Goal: Task Accomplishment & Management: Manage account settings

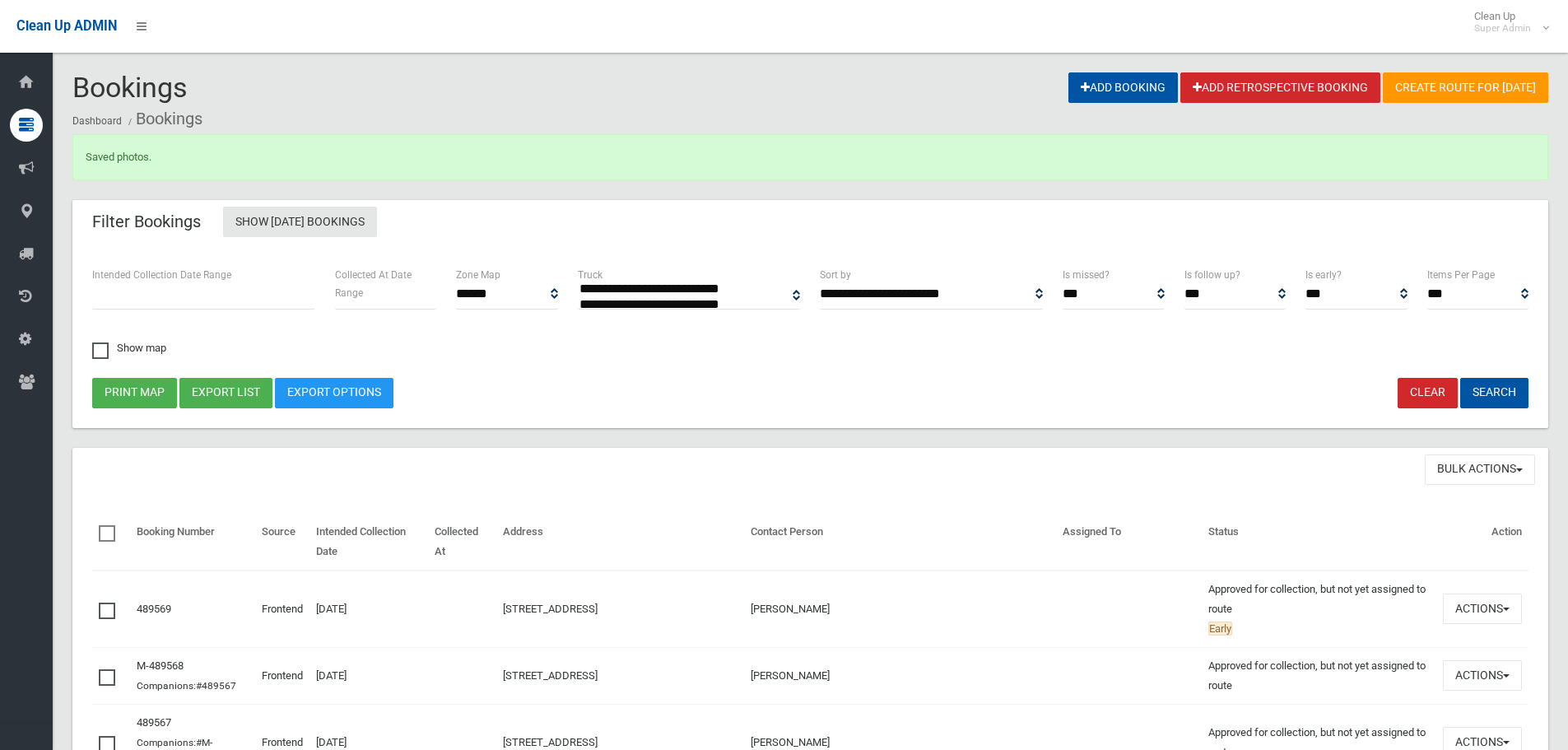
select select
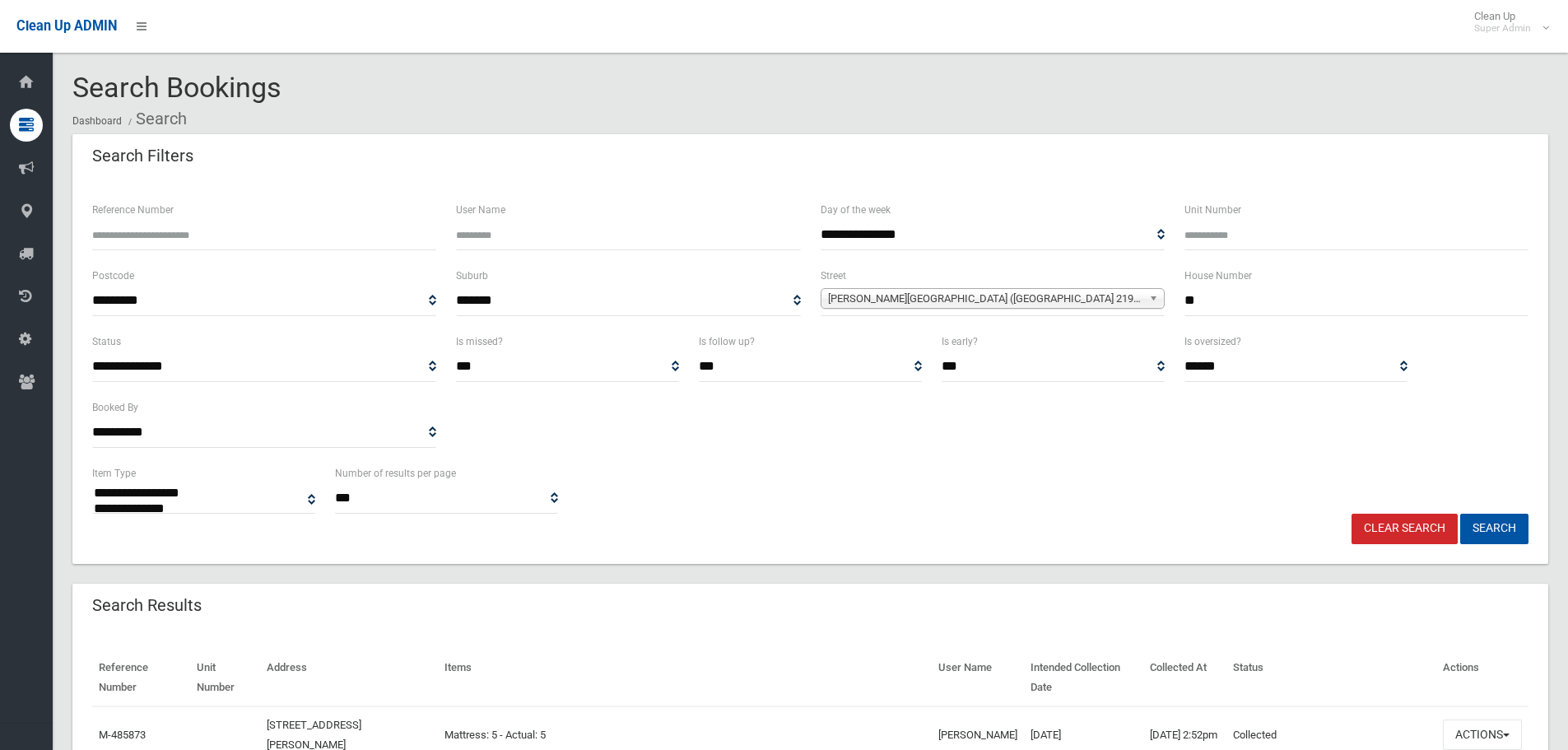
select select
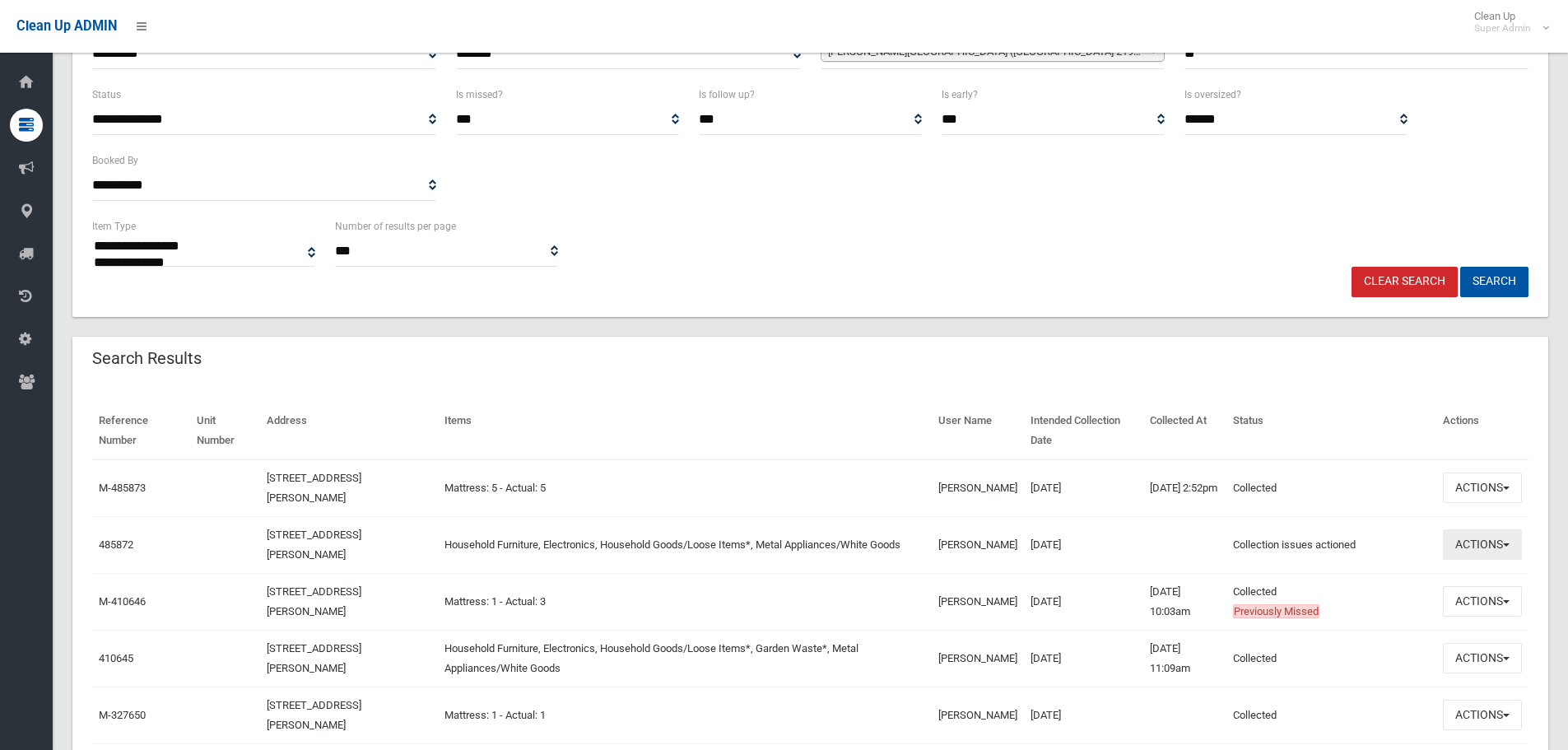
click at [1491, 550] on button "Actions" at bounding box center [1483, 544] width 79 height 30
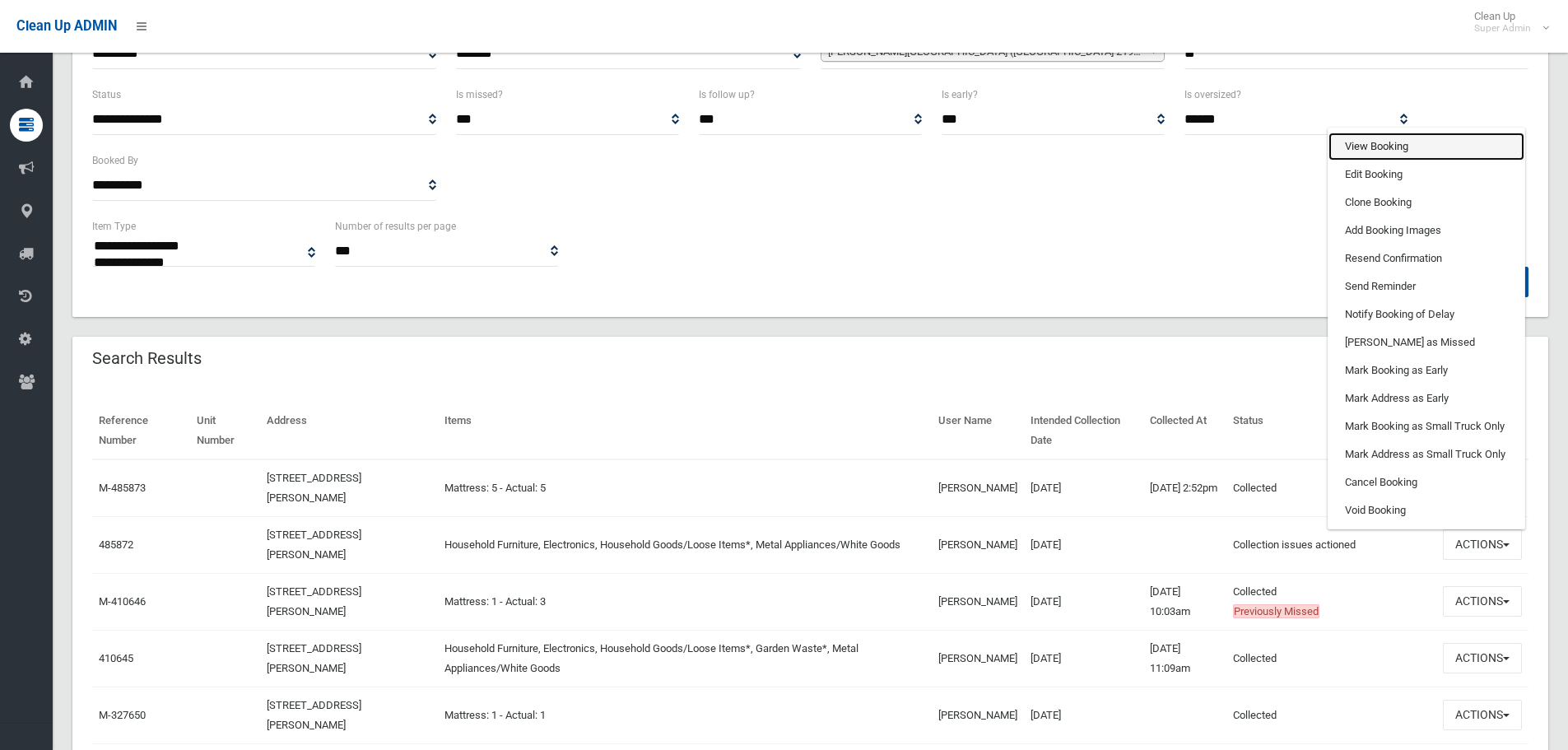
click at [1373, 153] on link "View Booking" at bounding box center [1427, 147] width 196 height 28
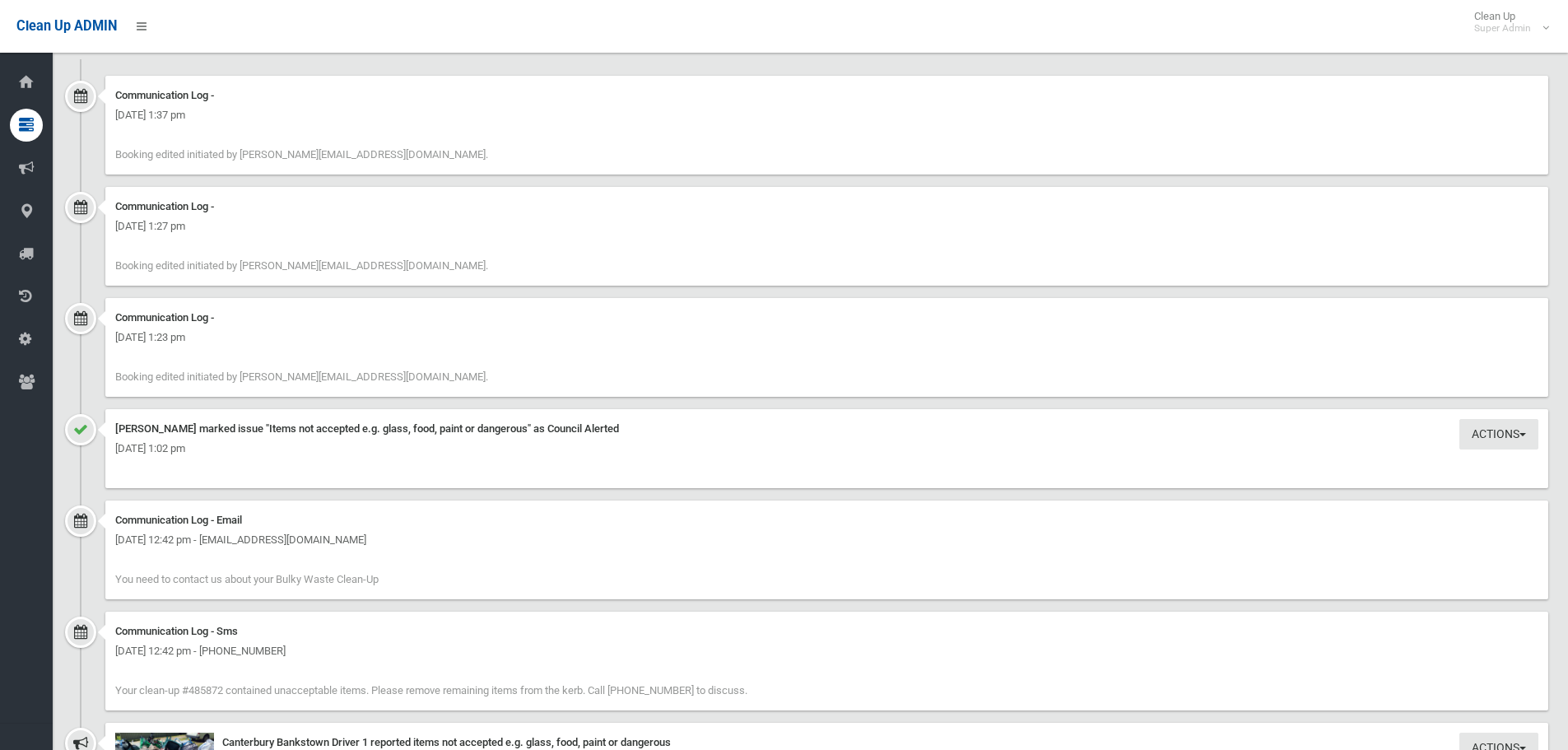
scroll to position [3456, 0]
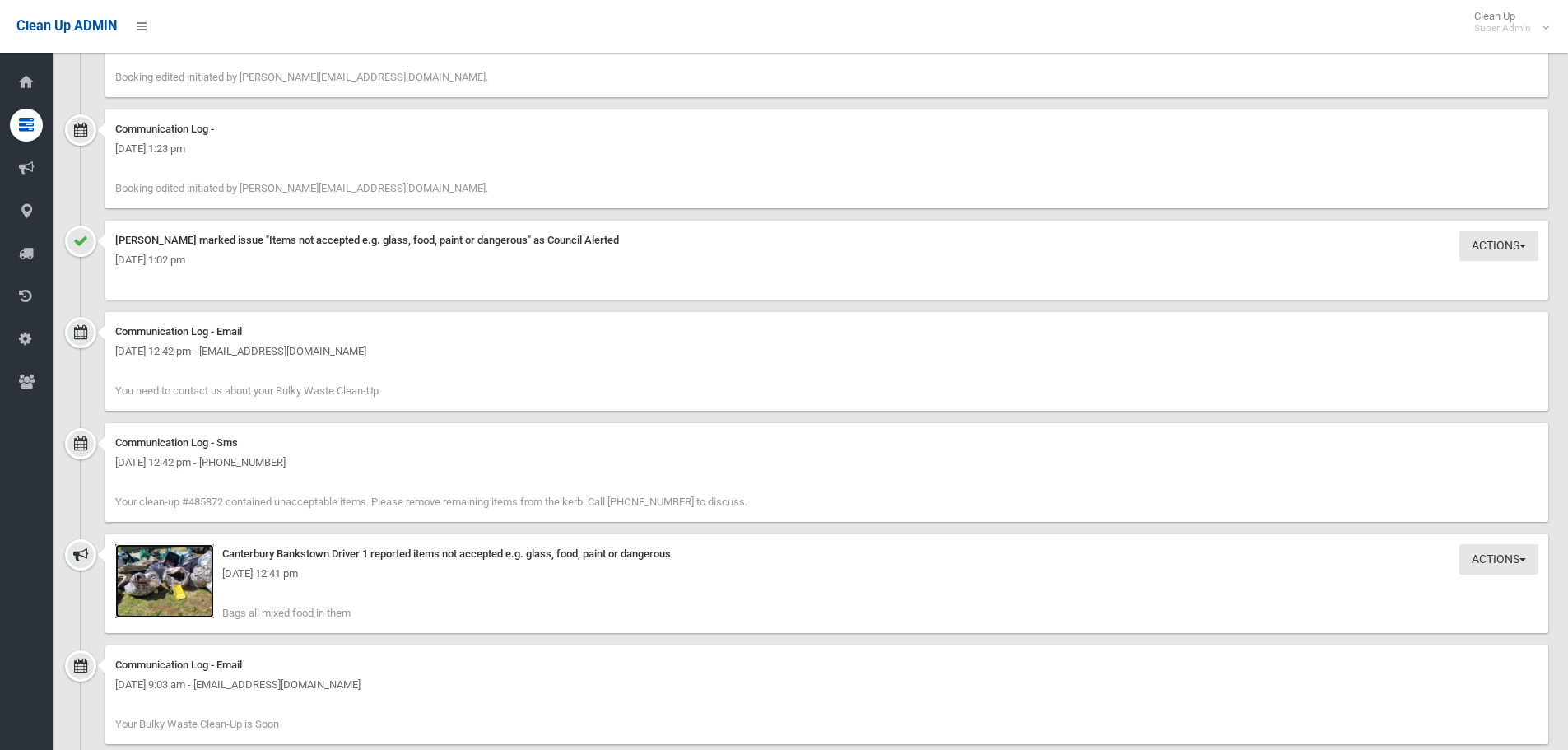
click at [174, 598] on img at bounding box center [165, 581] width 99 height 74
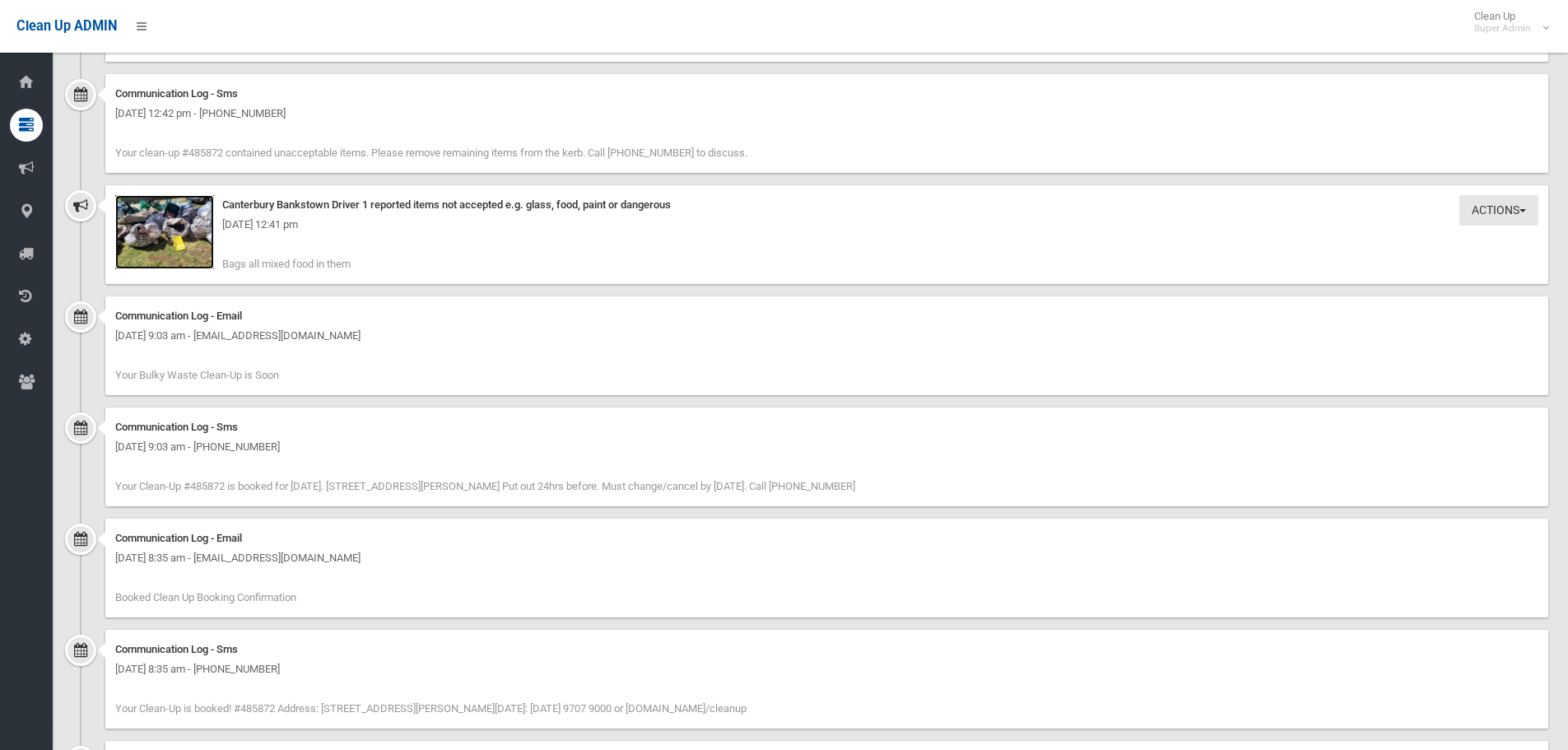
scroll to position [3641, 0]
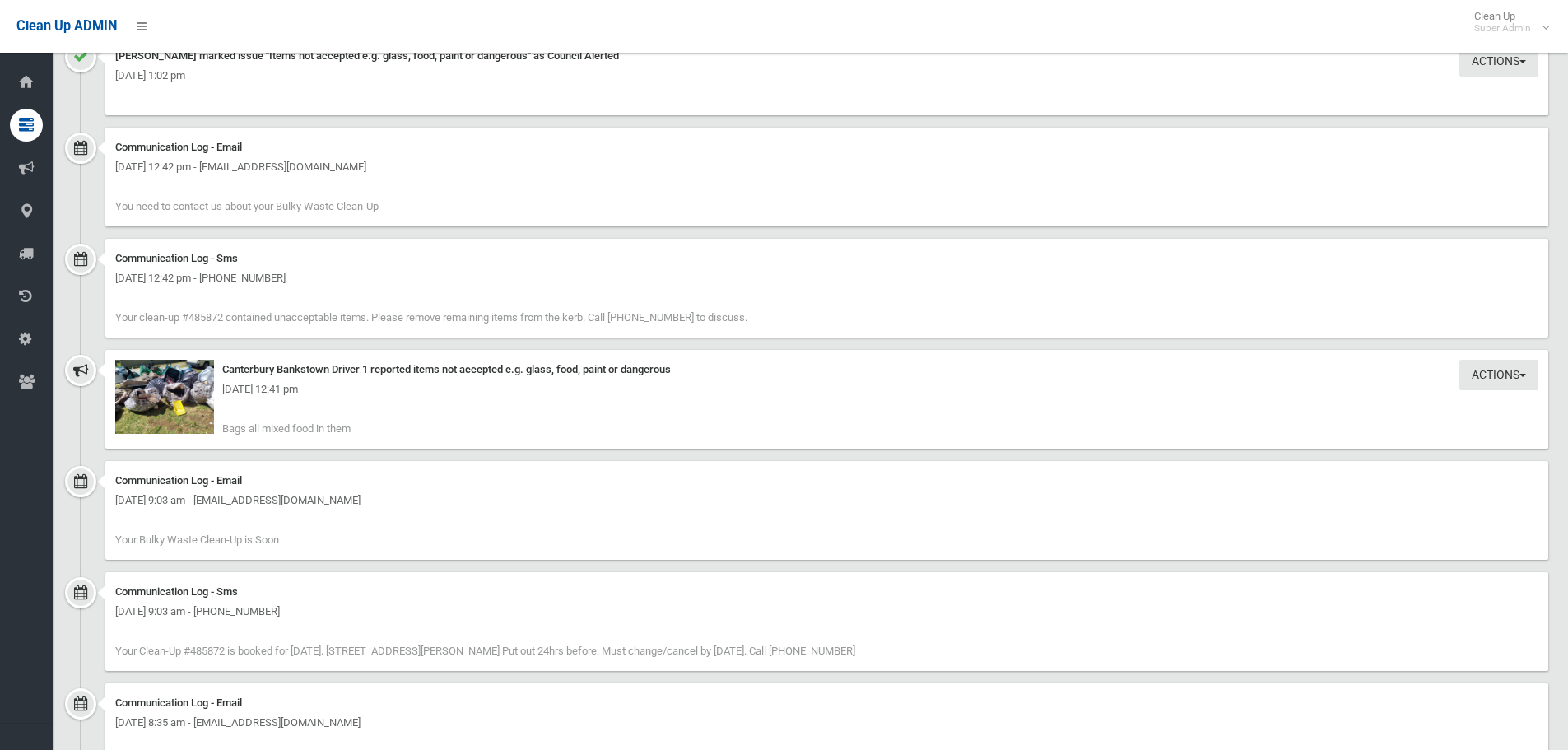
click at [378, 402] on div "Actions Take Action Canterbury Bankstown Driver 1 reported items not accepted e…" at bounding box center [827, 399] width 1444 height 99
click at [666, 302] on div "Communication Log - Sms Tuesday 30th September 2025 - 12:42 pm - +61415468484 Y…" at bounding box center [827, 288] width 1444 height 99
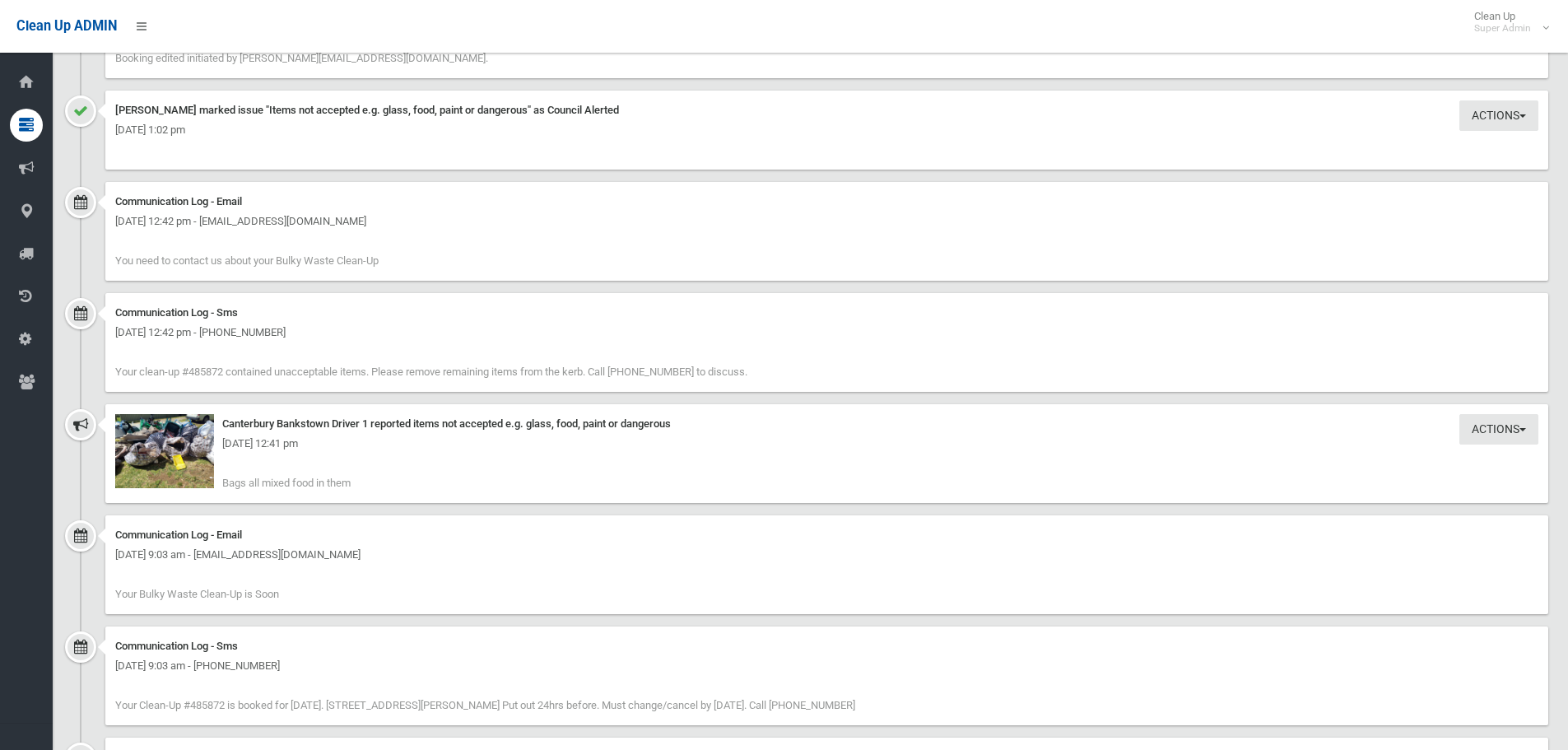
scroll to position [3558, 0]
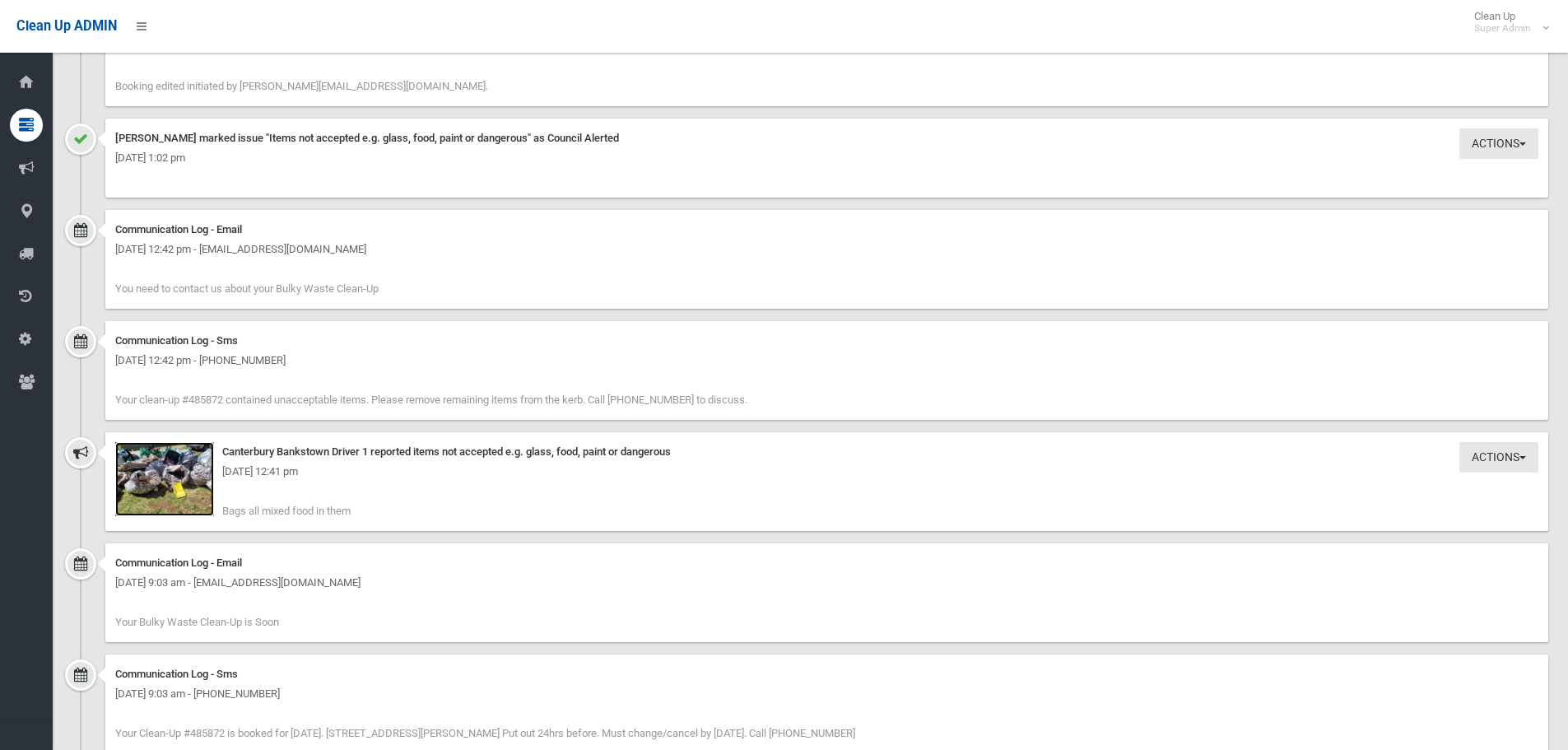
click at [197, 489] on img at bounding box center [165, 479] width 99 height 74
click at [190, 494] on img at bounding box center [165, 479] width 99 height 74
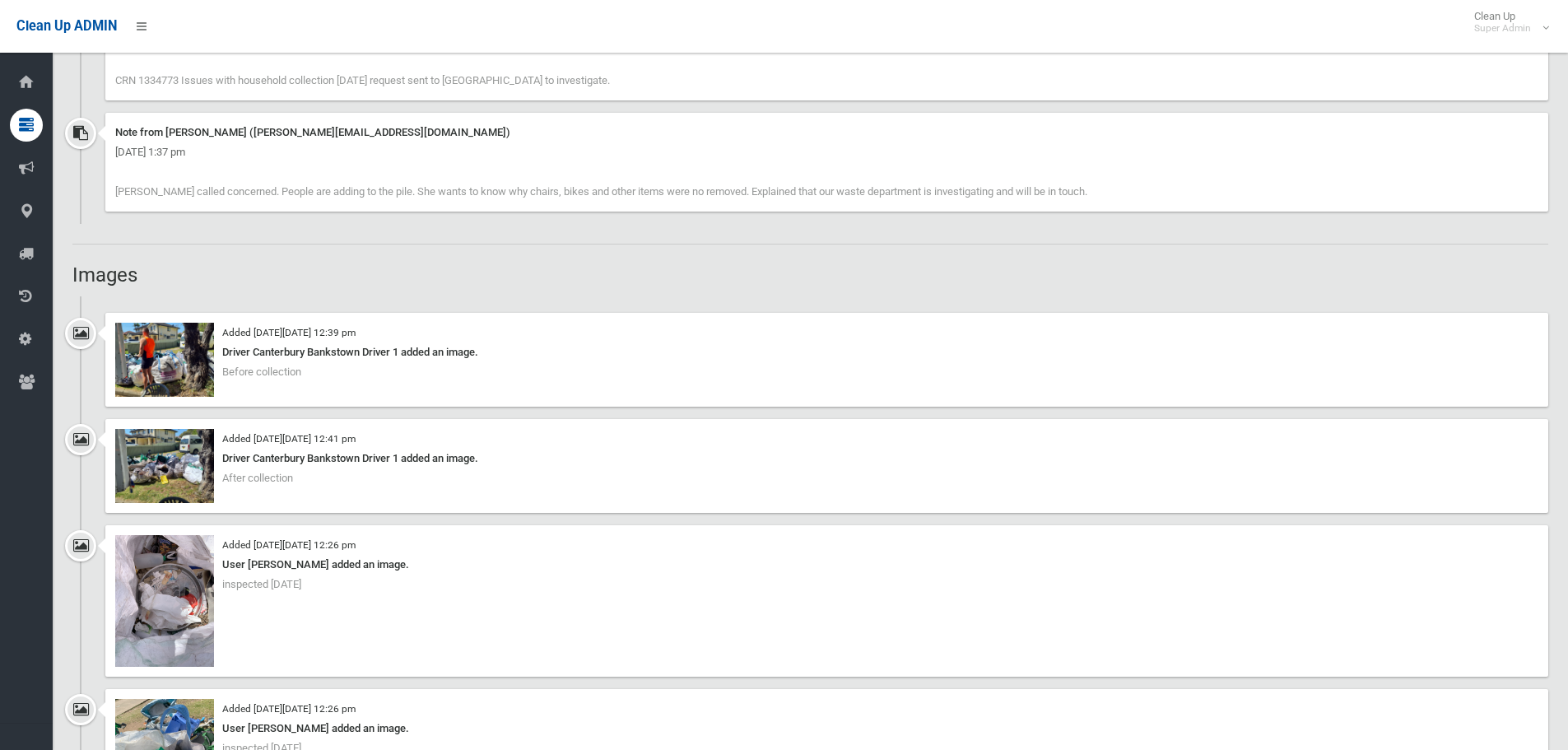
scroll to position [1418, 0]
click at [197, 373] on img at bounding box center [165, 361] width 99 height 74
click at [190, 479] on img at bounding box center [165, 467] width 99 height 74
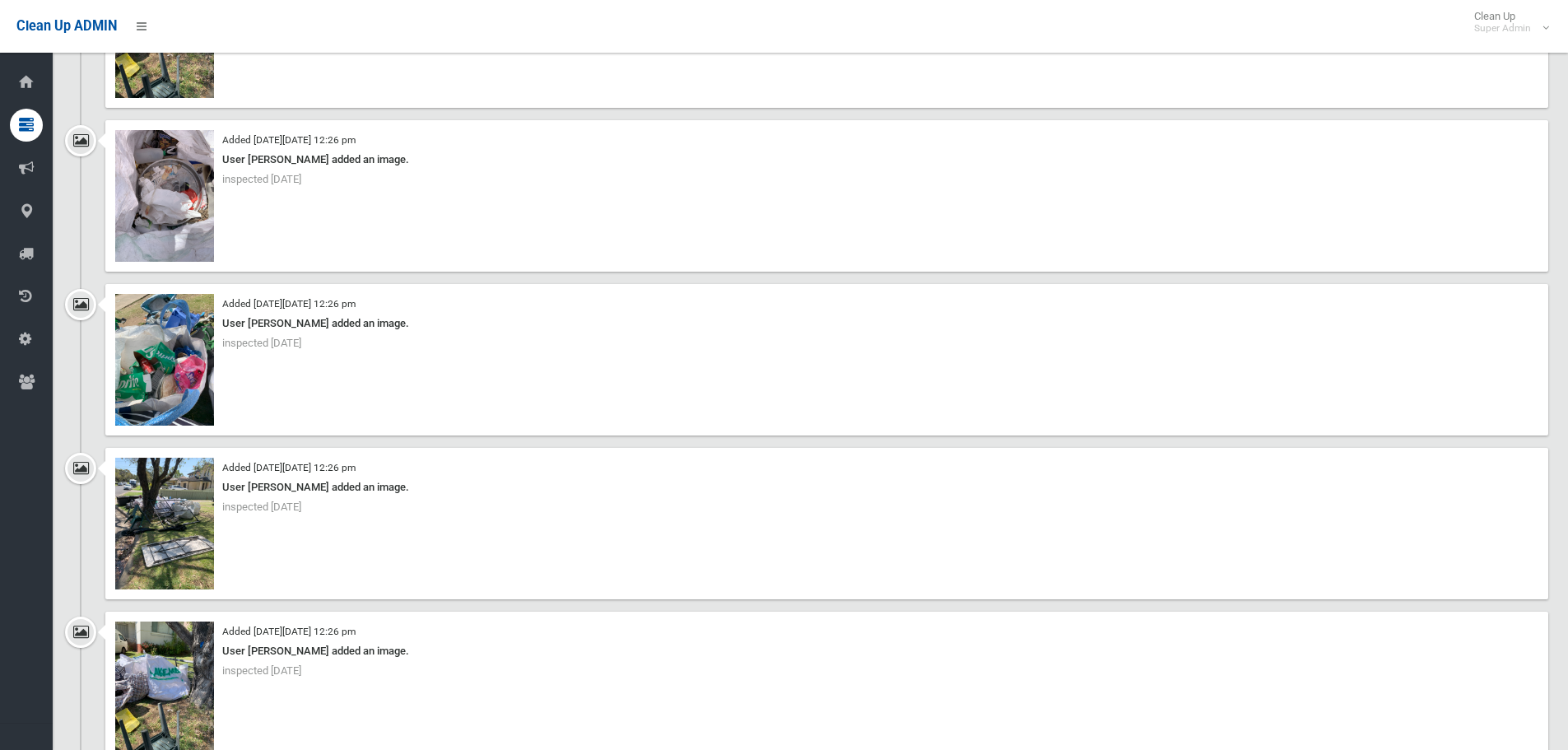
scroll to position [2489, 0]
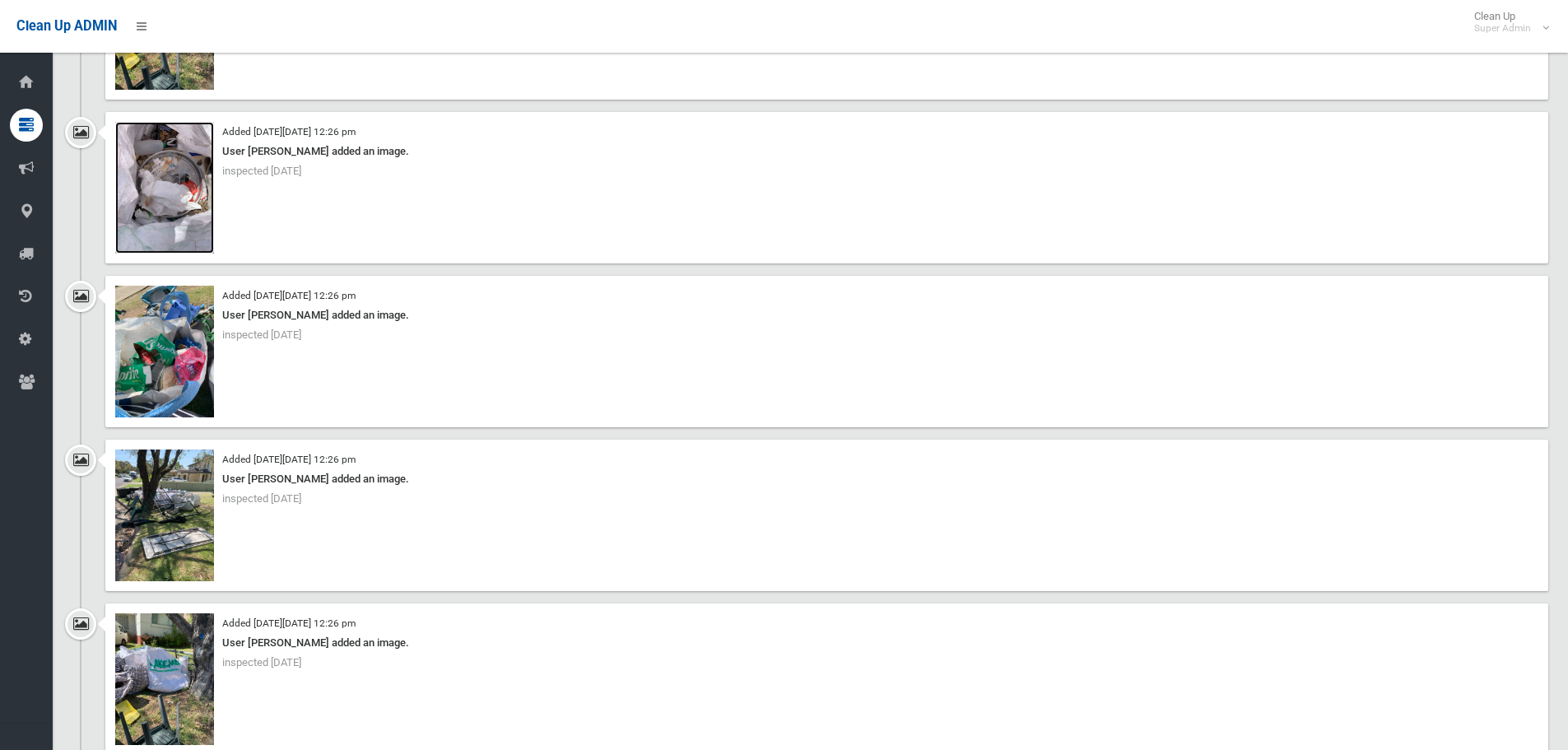
click at [185, 211] on img at bounding box center [165, 187] width 99 height 132
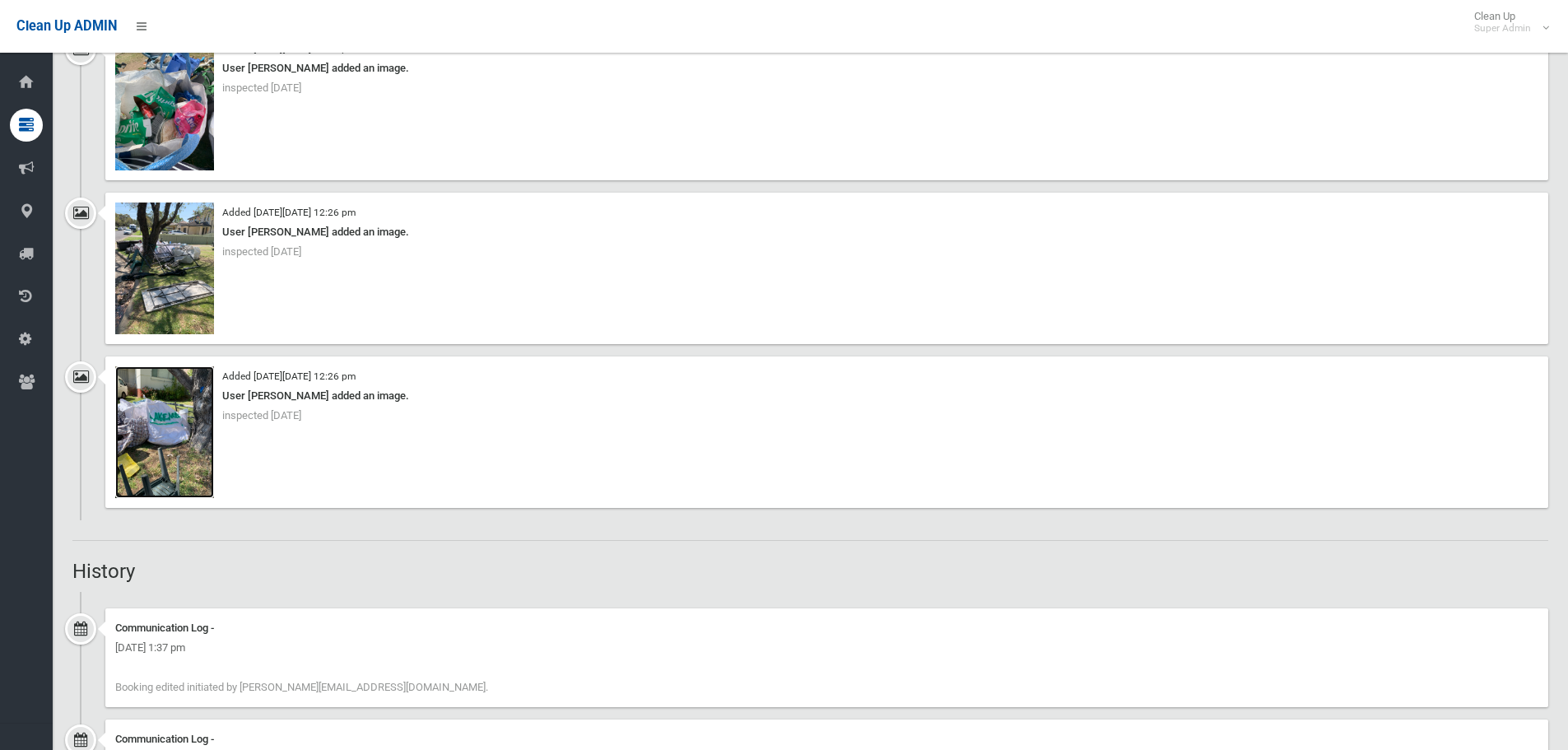
click at [153, 408] on img at bounding box center [165, 431] width 99 height 132
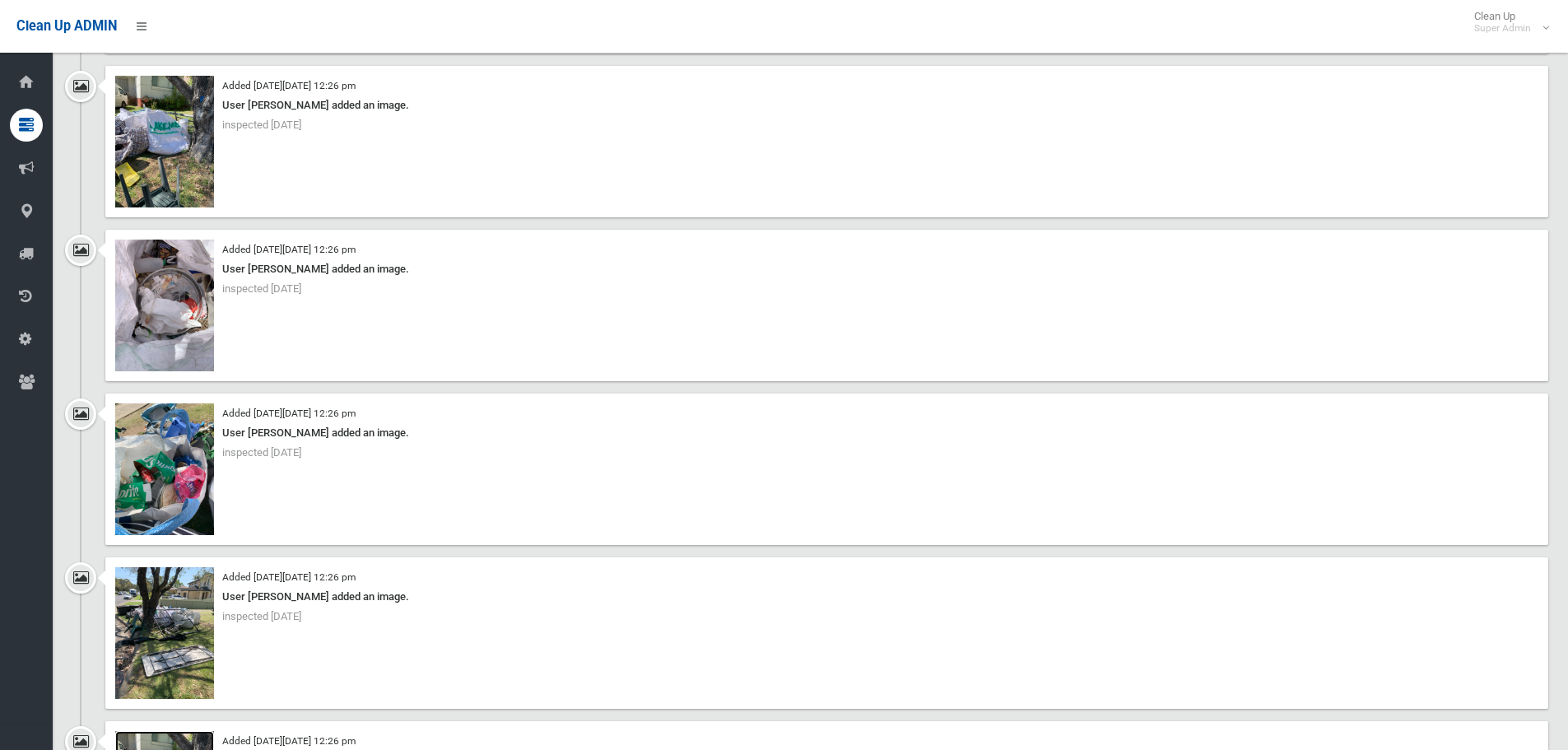
scroll to position [2324, 0]
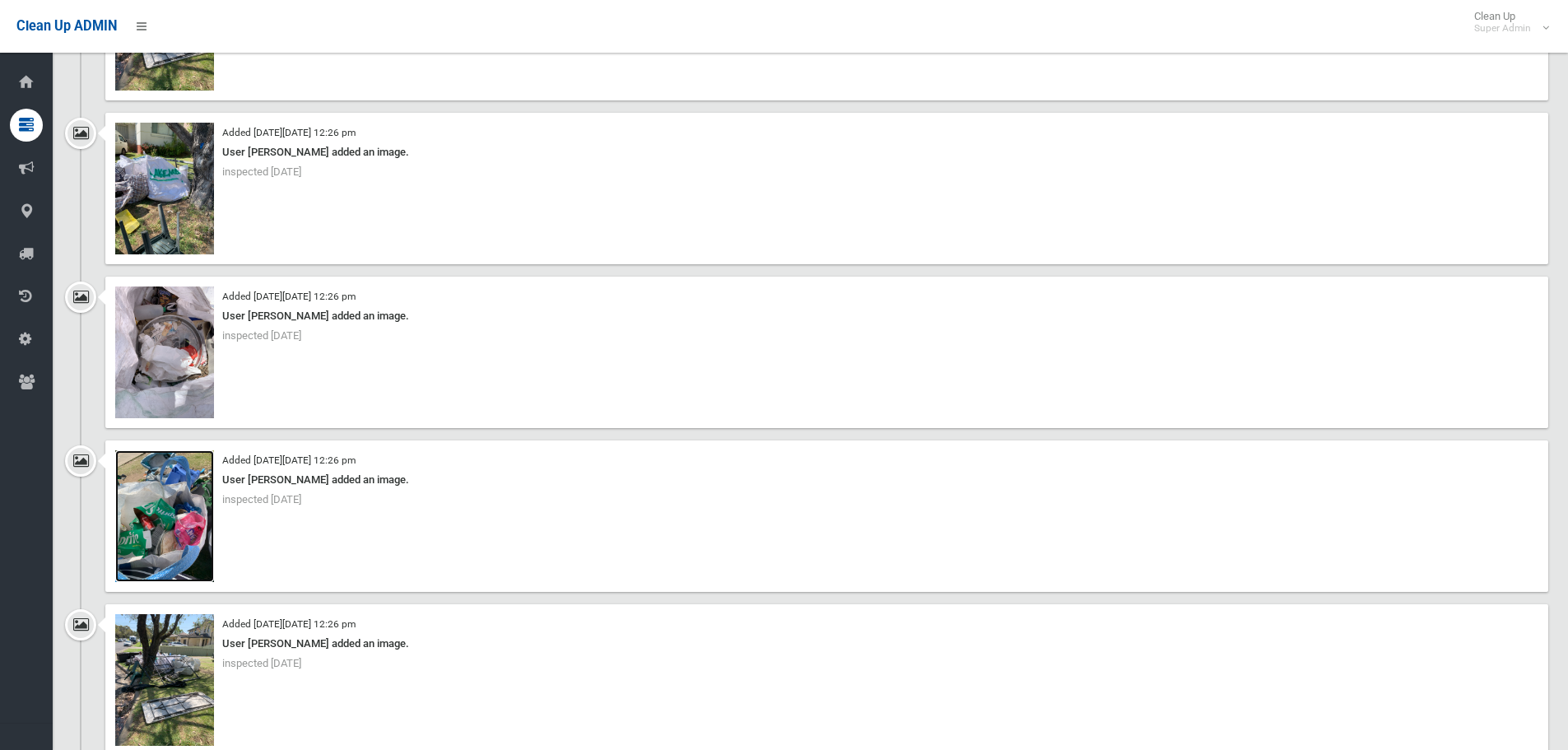
click at [170, 521] on img at bounding box center [165, 516] width 99 height 132
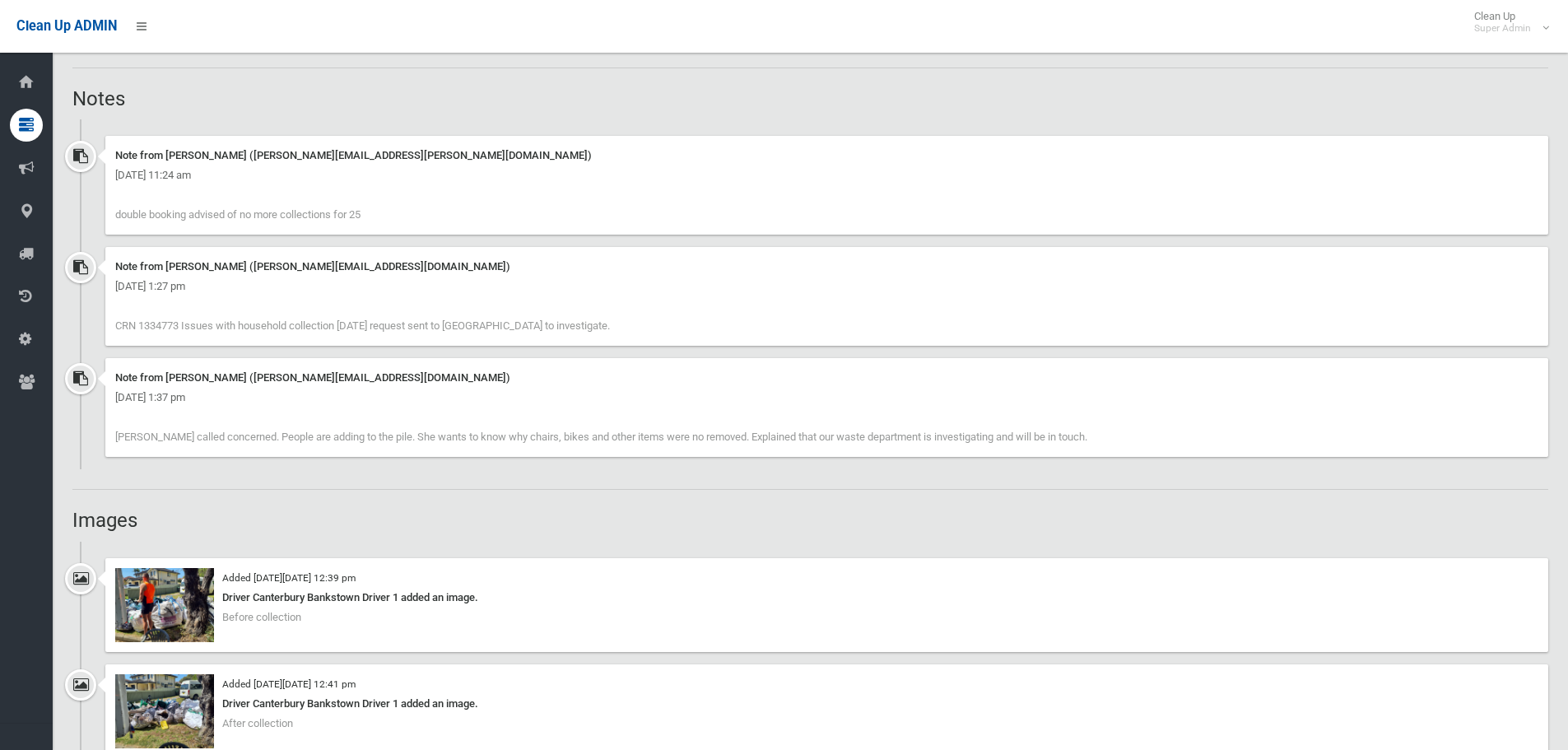
scroll to position [1172, 0]
click at [182, 603] on img at bounding box center [165, 608] width 99 height 74
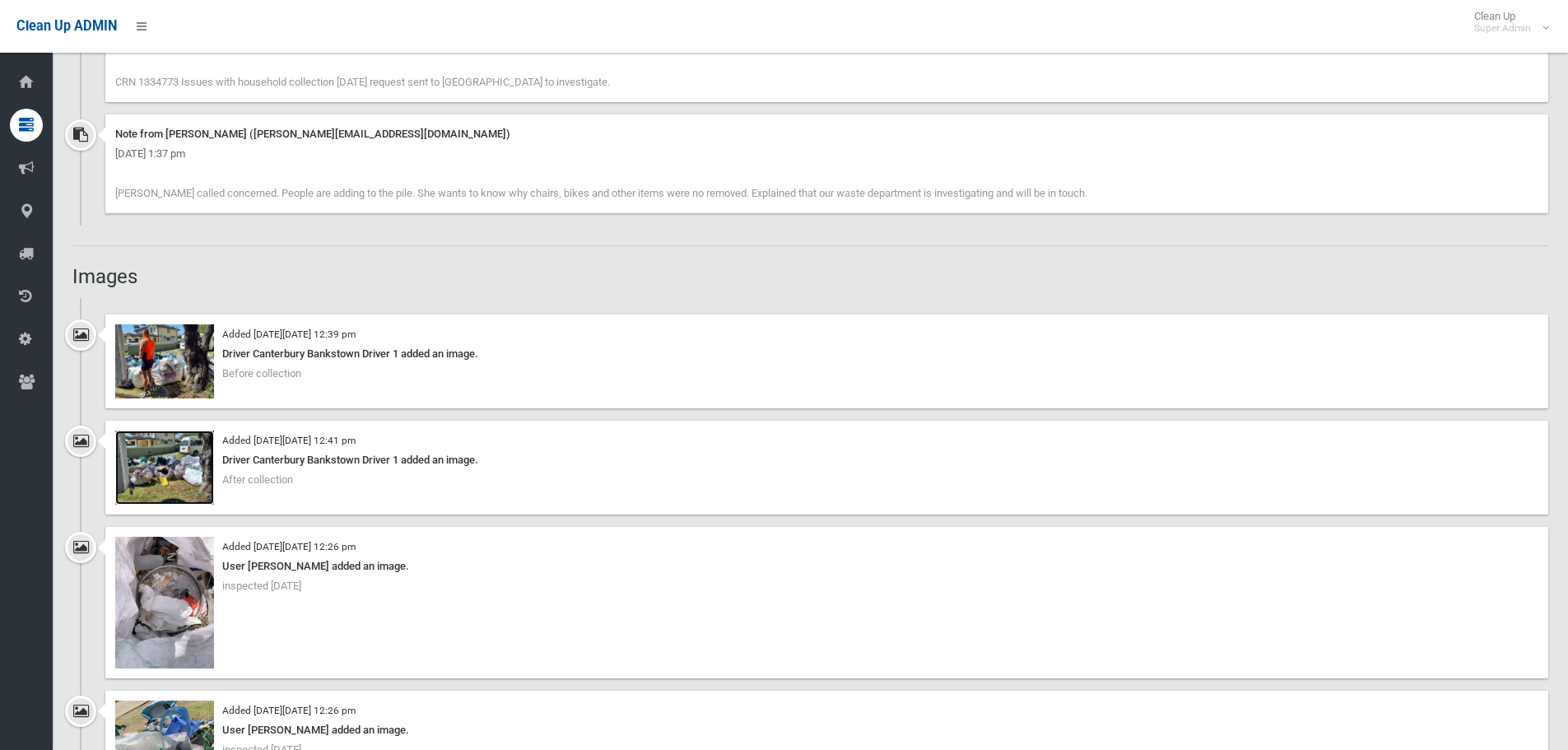
click at [185, 479] on img at bounding box center [165, 467] width 99 height 74
click at [186, 379] on img at bounding box center [165, 361] width 99 height 74
click at [197, 500] on img at bounding box center [165, 467] width 99 height 74
click at [193, 588] on img at bounding box center [165, 602] width 99 height 132
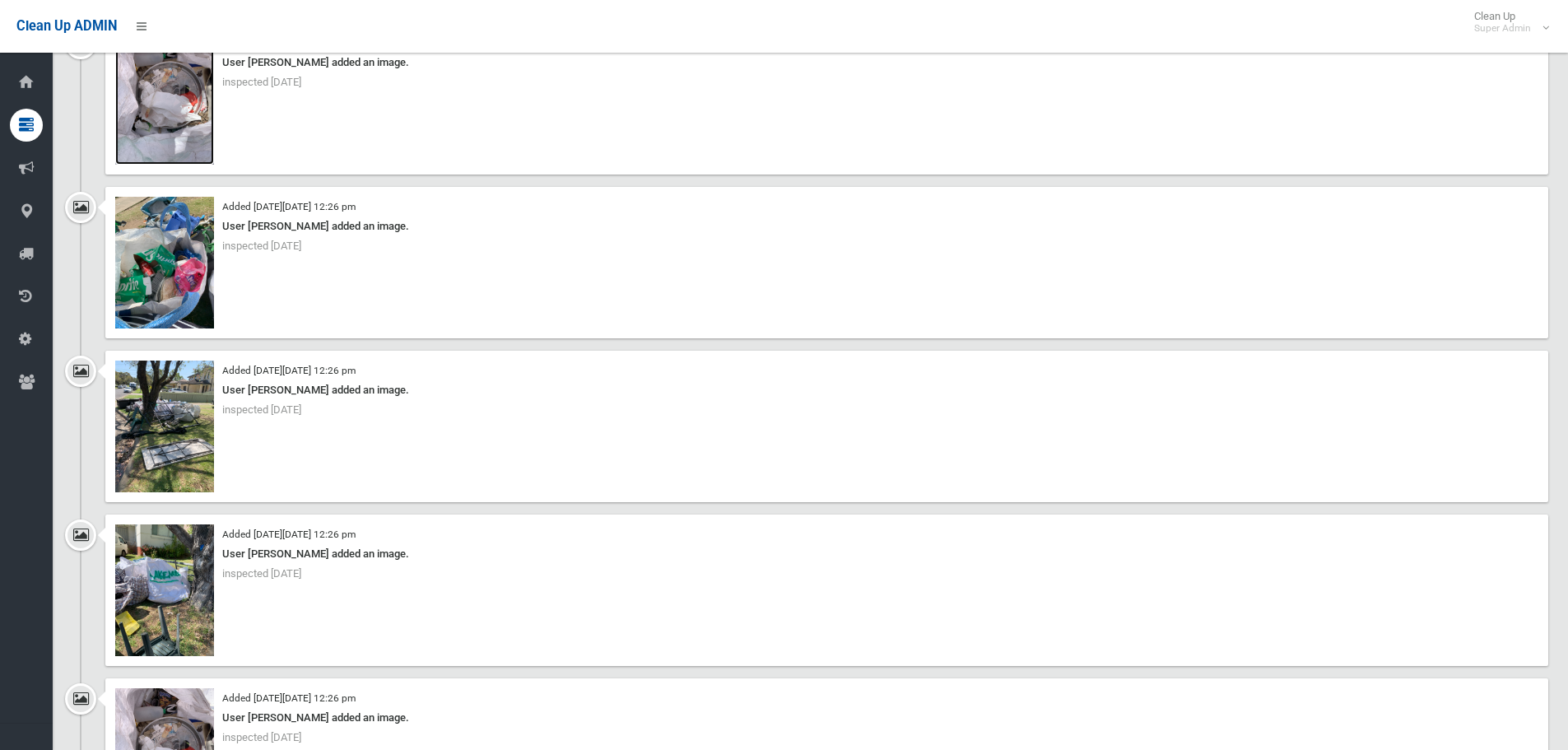
scroll to position [1995, 0]
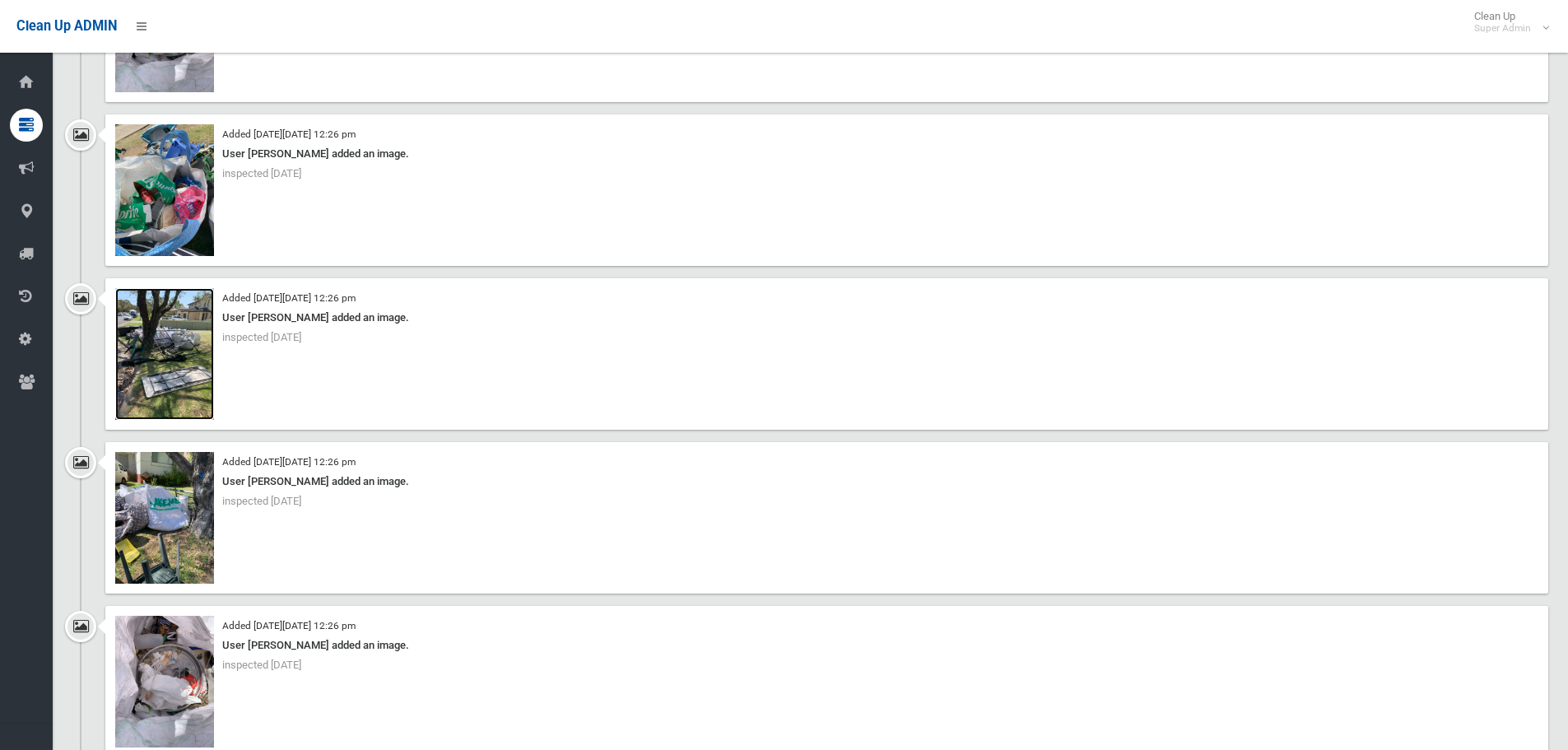
click at [181, 373] on img at bounding box center [165, 354] width 99 height 132
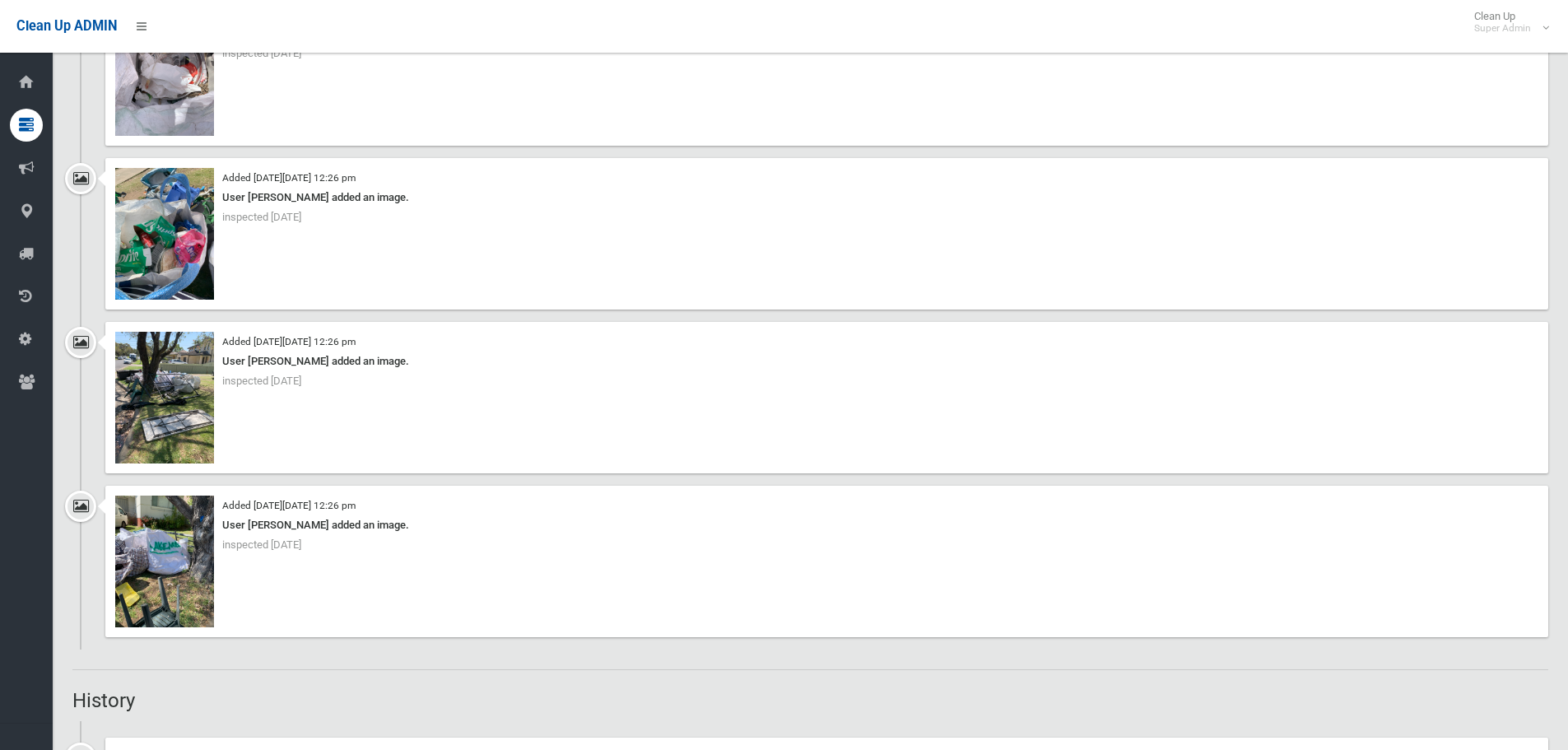
scroll to position [2653, 0]
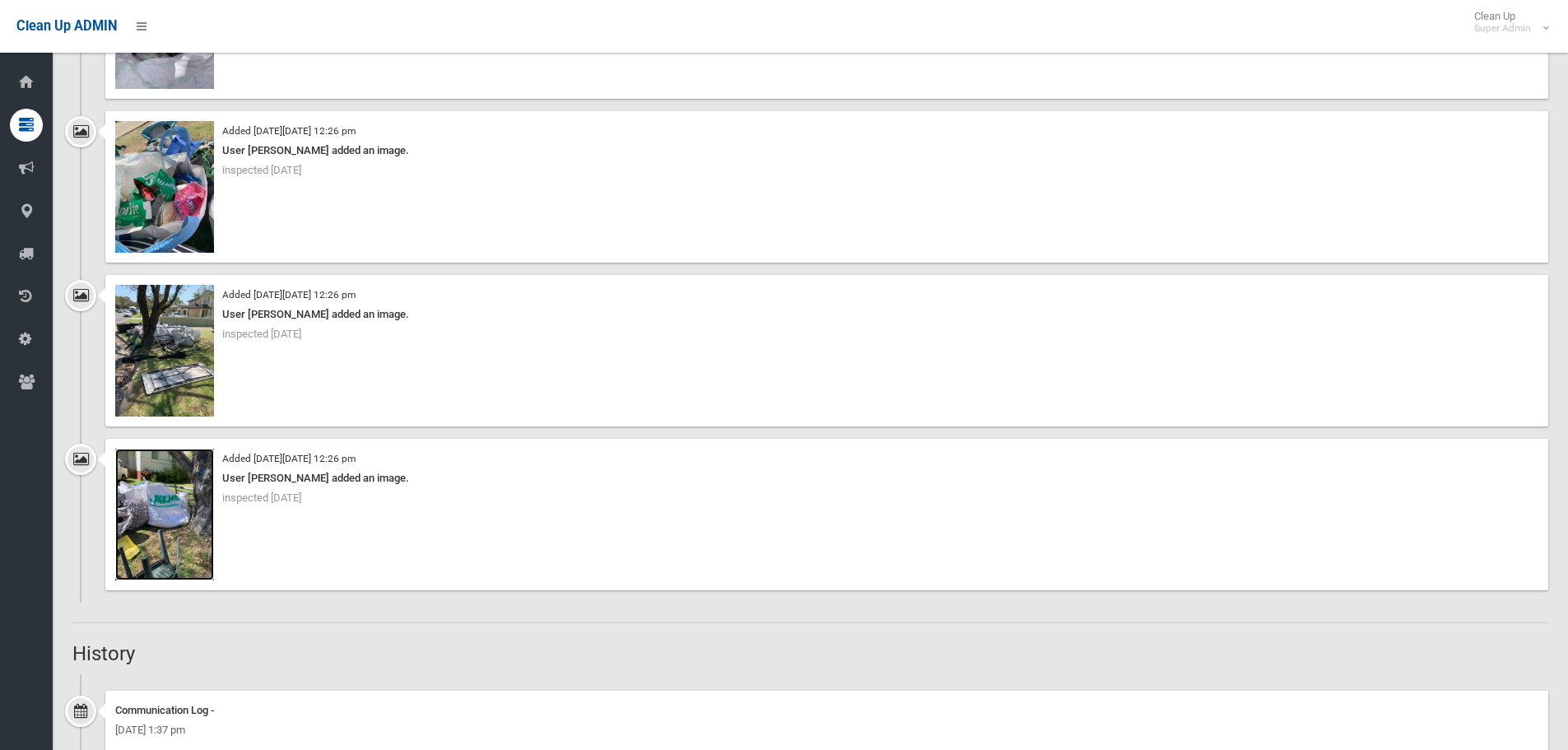
click at [159, 520] on img at bounding box center [165, 514] width 99 height 132
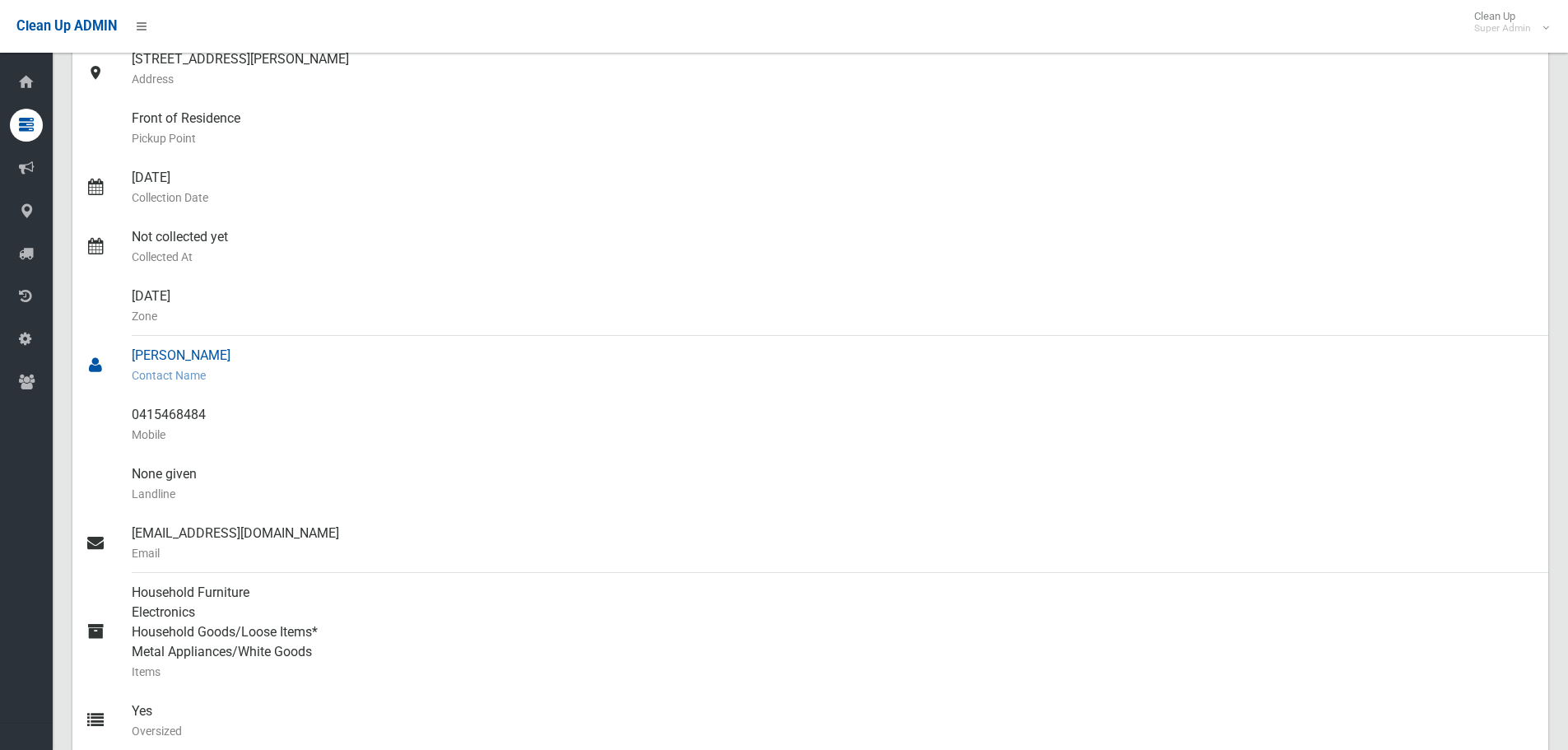
scroll to position [247, 0]
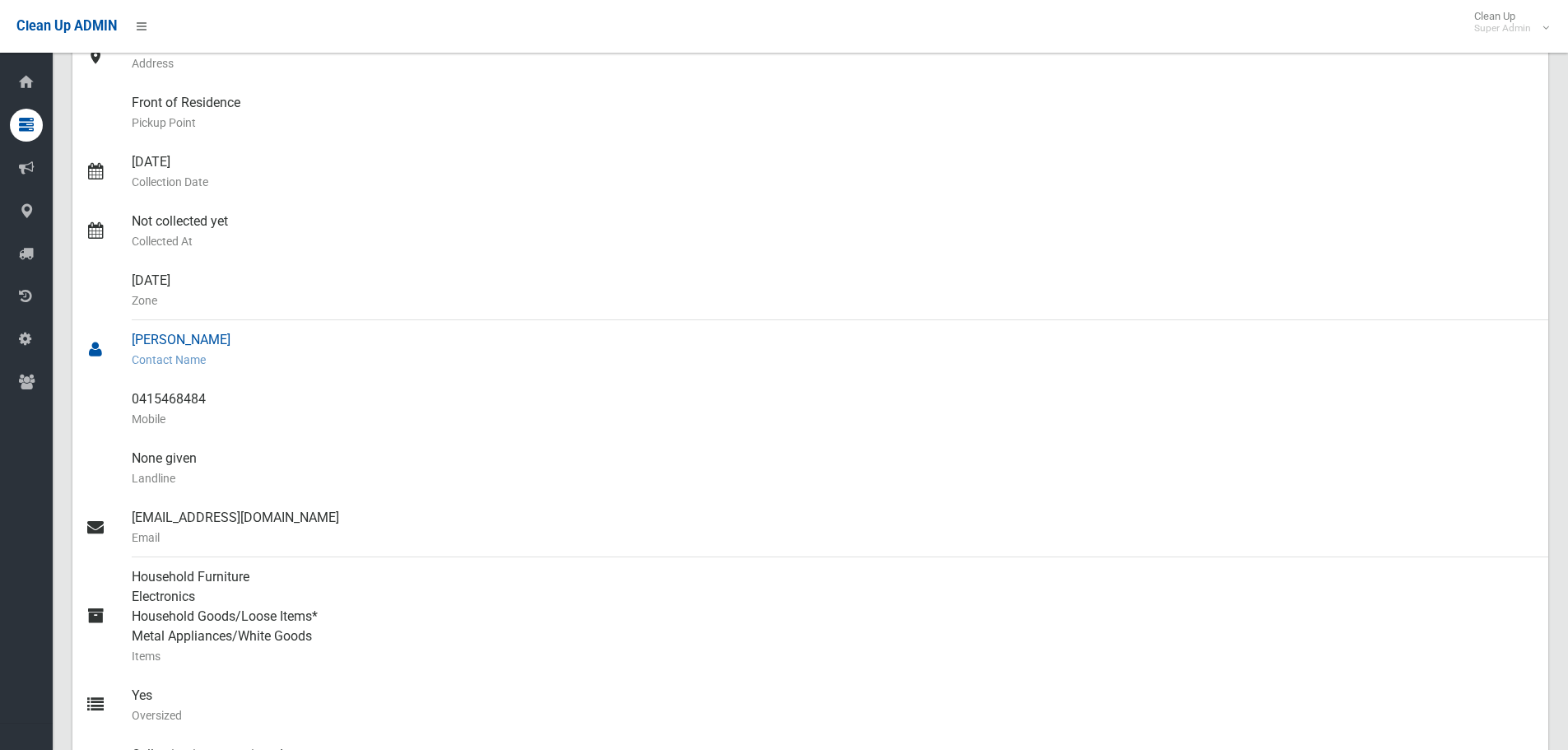
drag, startPoint x: 223, startPoint y: 342, endPoint x: 133, endPoint y: 344, distance: 90.0
click at [133, 344] on div "Kadigh Hallak Contact Name" at bounding box center [834, 350] width 1404 height 59
click at [416, 312] on div "Tuesday Zone" at bounding box center [834, 290] width 1404 height 59
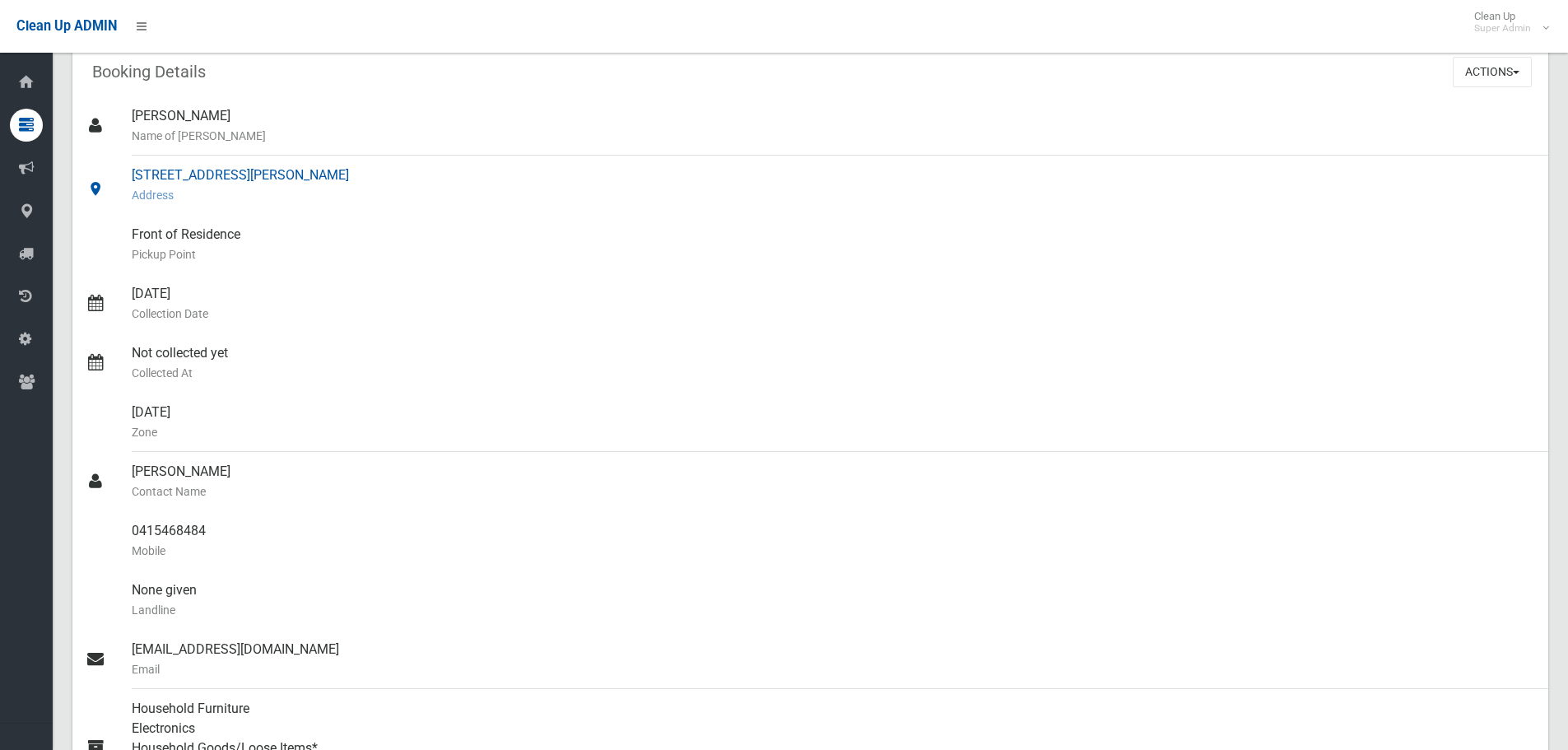
scroll to position [0, 0]
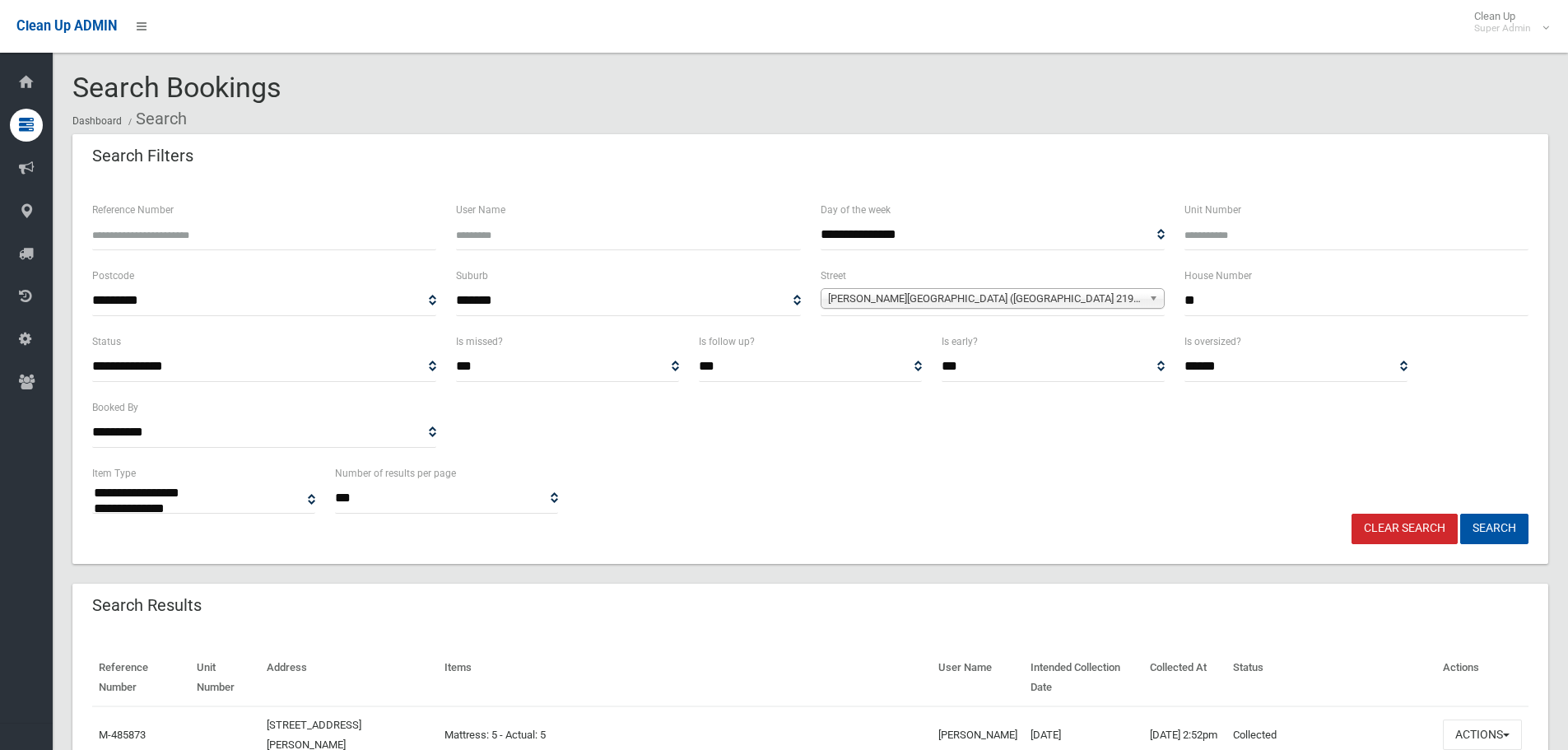
select select
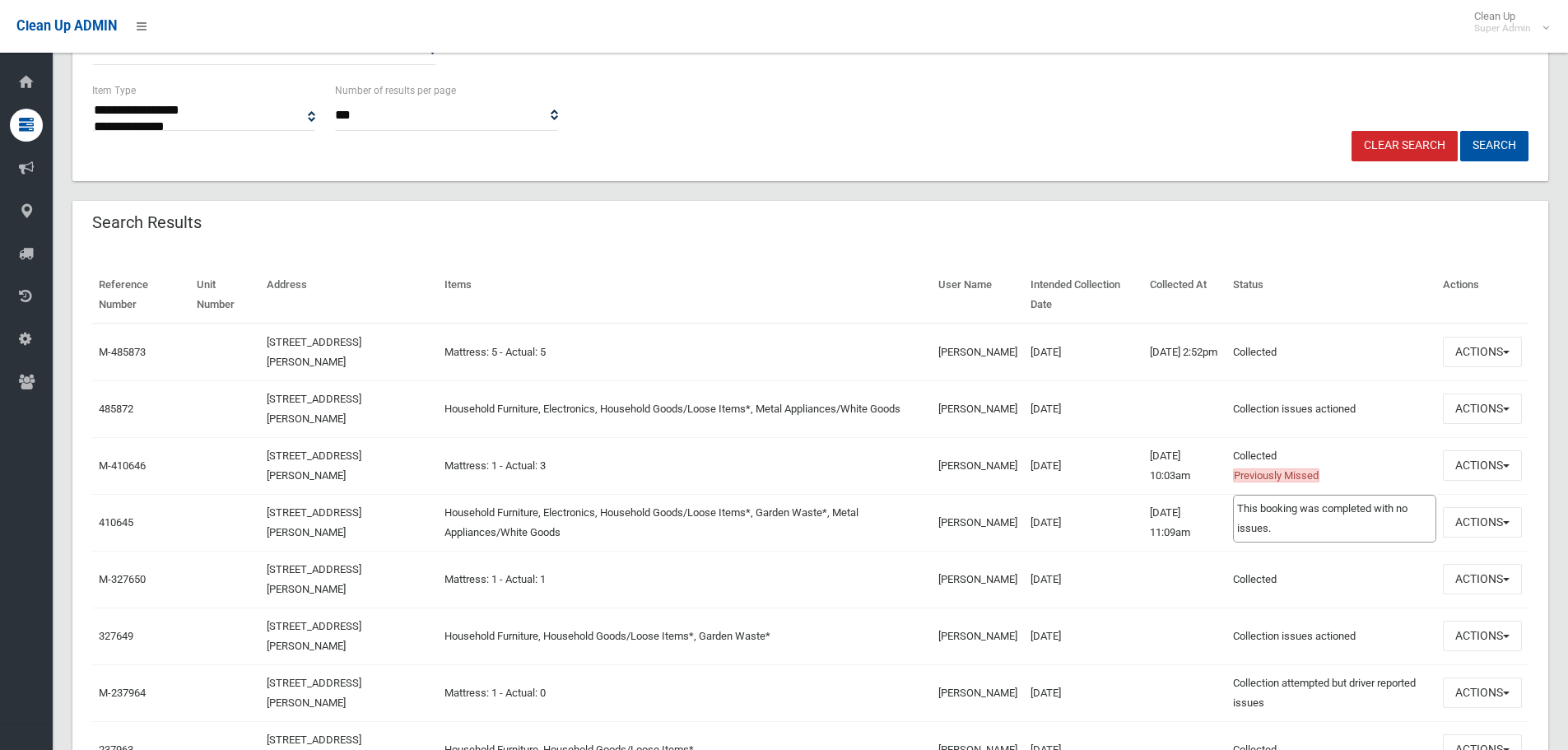
scroll to position [412, 0]
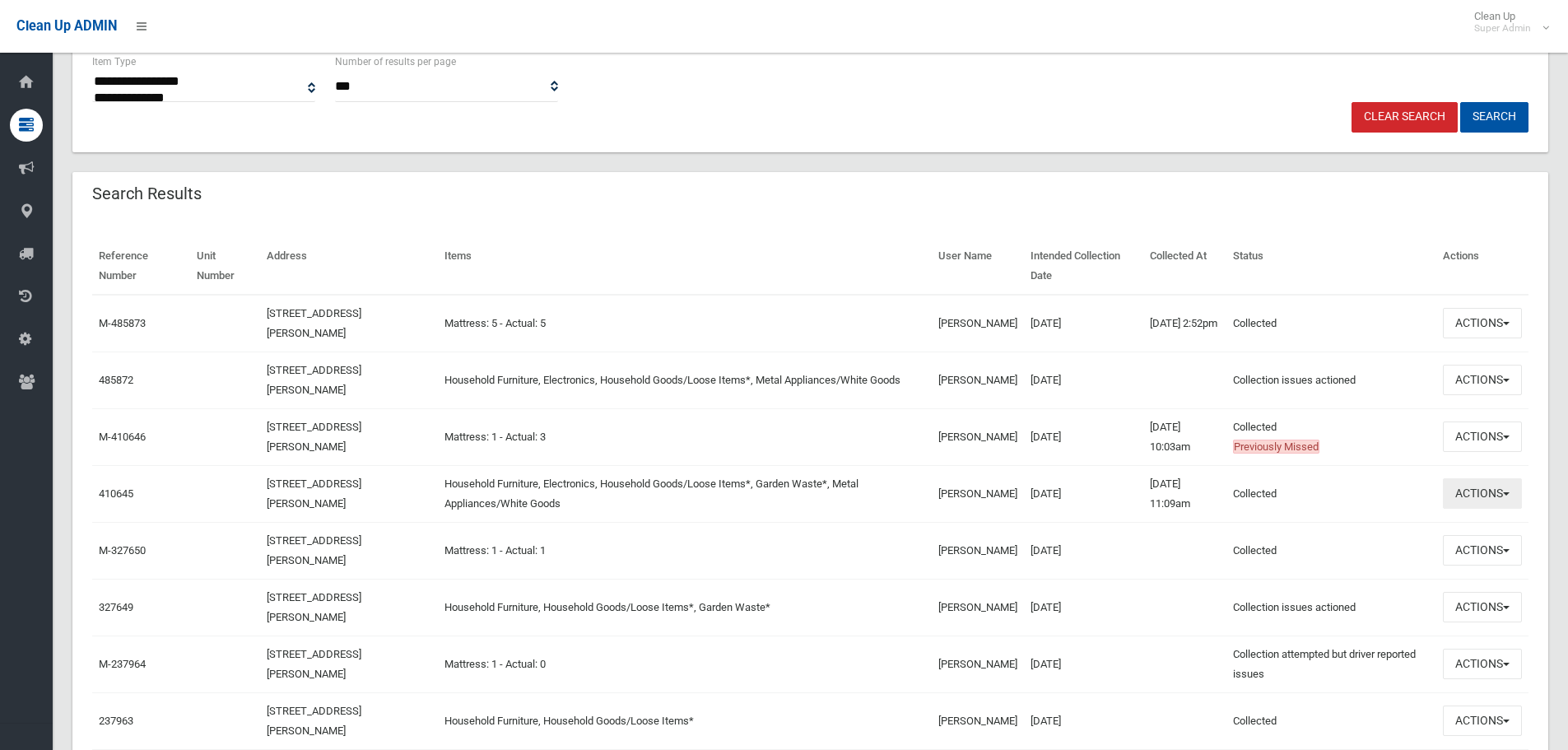
click at [1505, 507] on button "Actions" at bounding box center [1483, 493] width 79 height 30
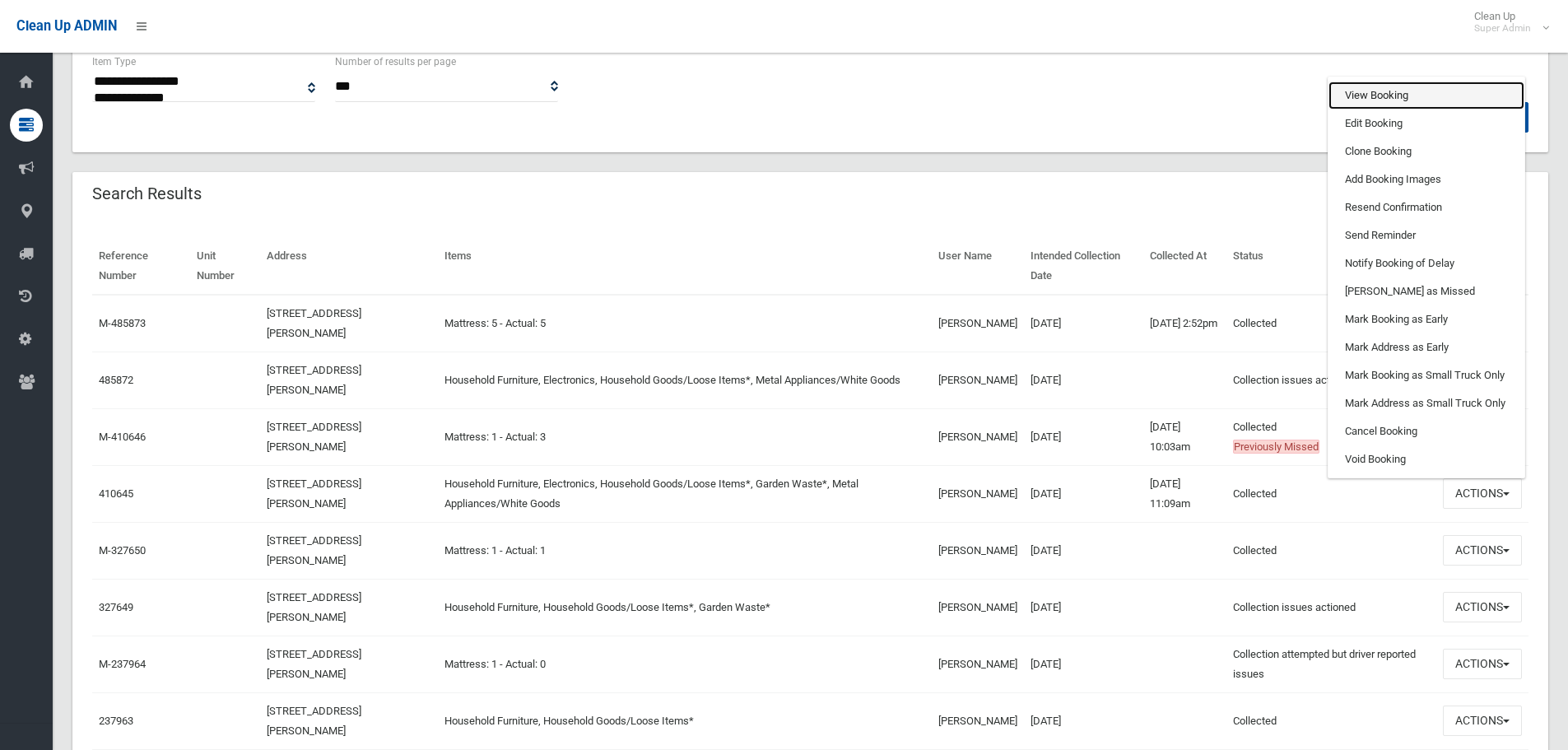
click at [1428, 84] on link "View Booking" at bounding box center [1427, 96] width 196 height 28
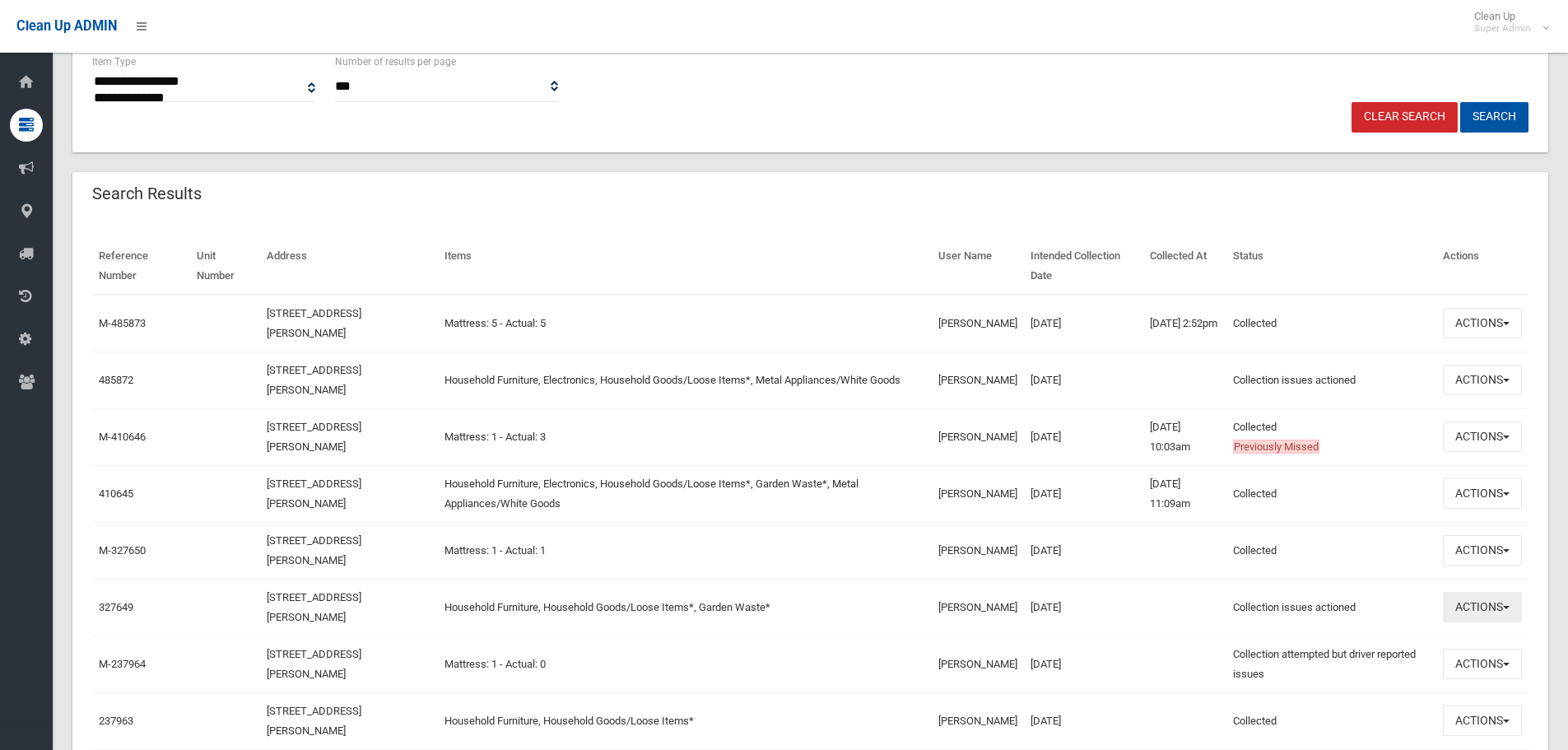
click at [1513, 603] on button "Actions" at bounding box center [1483, 607] width 79 height 30
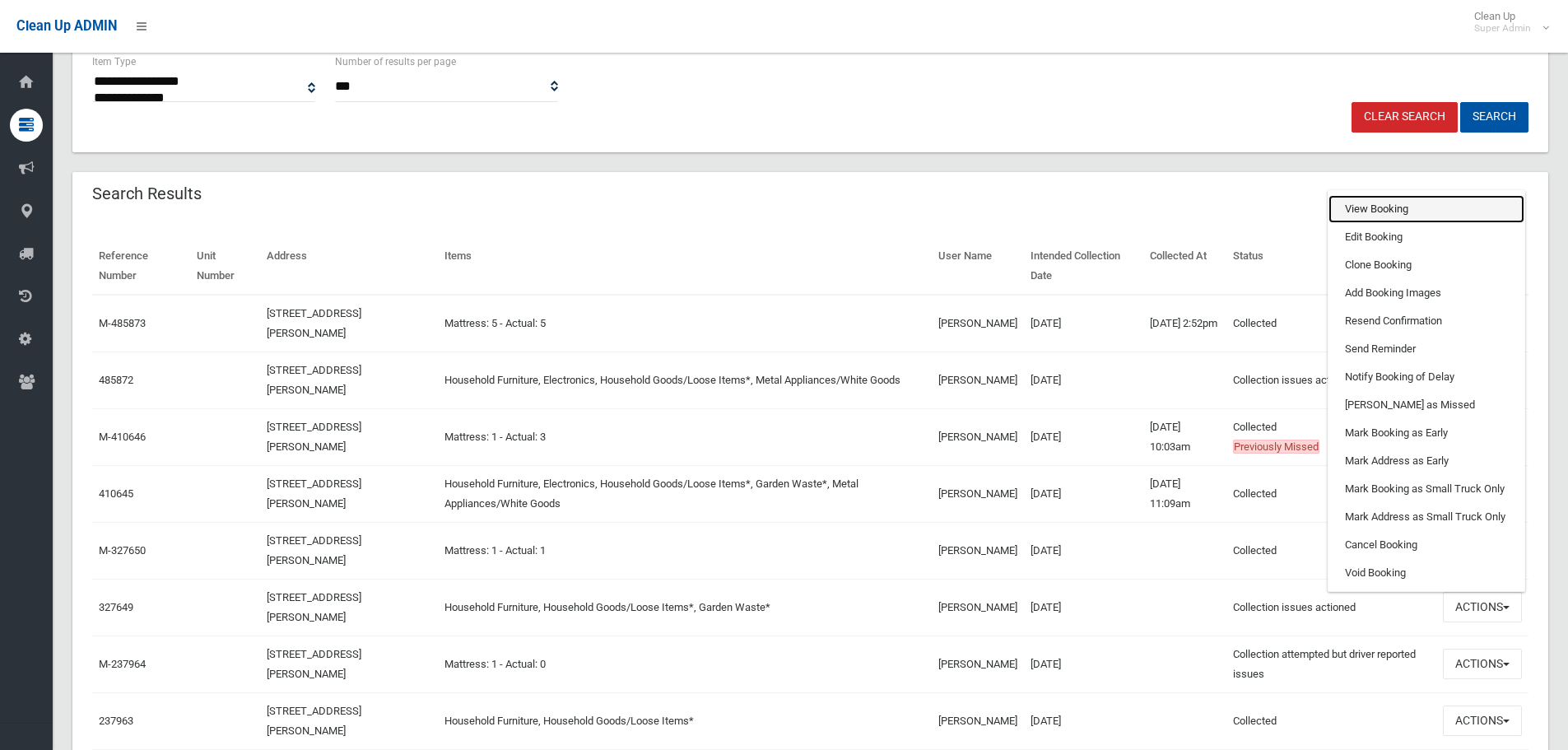
click at [1386, 207] on link "View Booking" at bounding box center [1427, 210] width 196 height 28
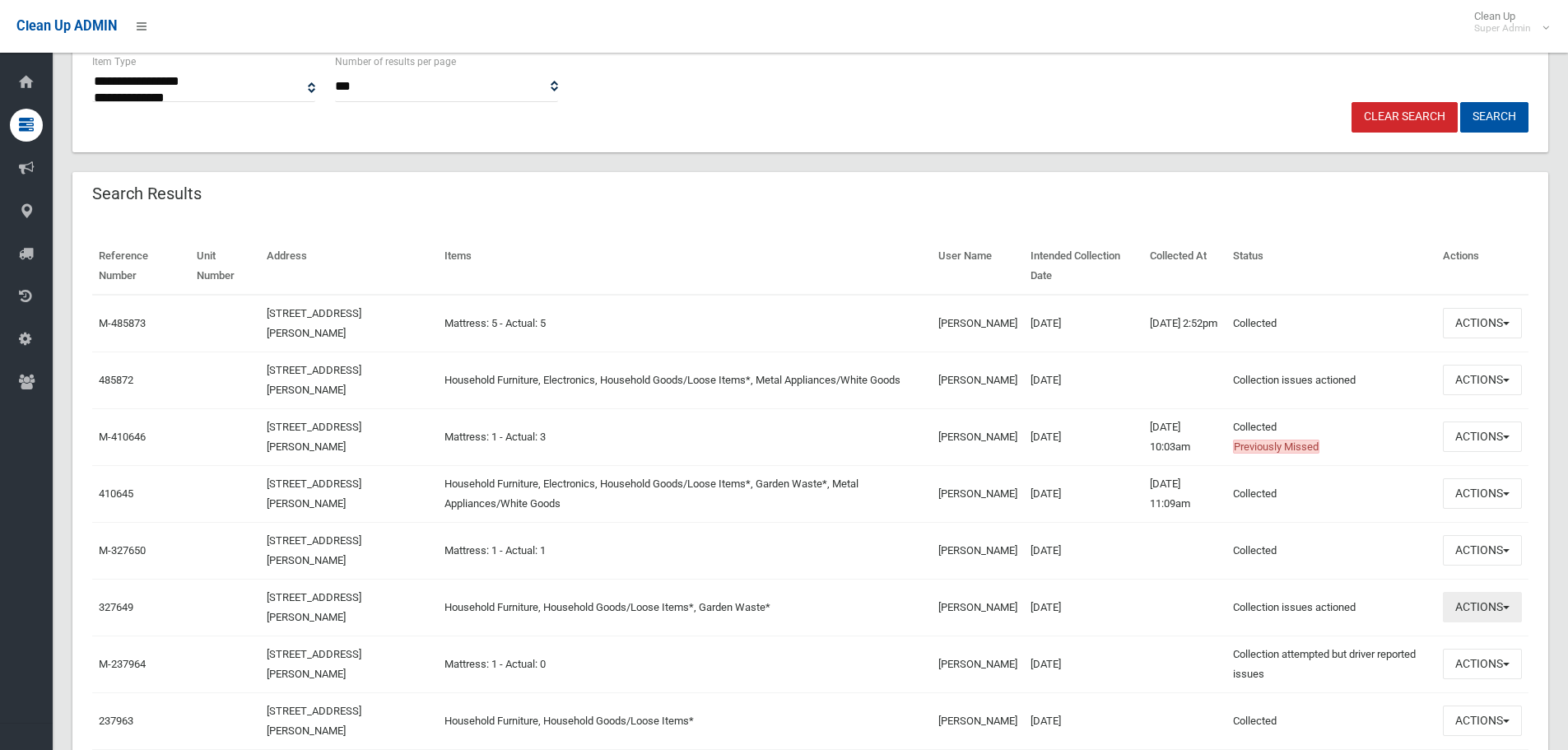
scroll to position [494, 0]
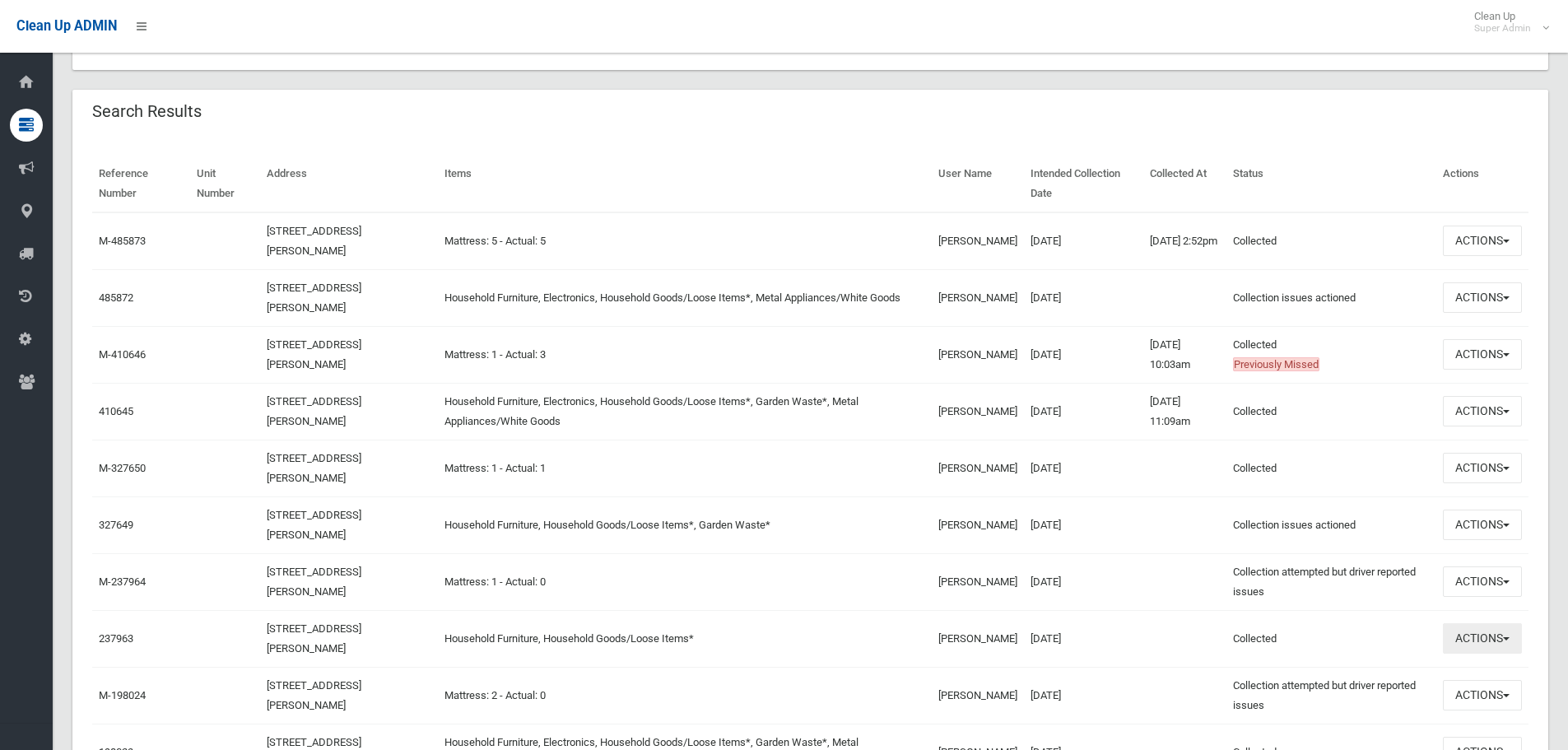
click at [1481, 651] on button "Actions" at bounding box center [1483, 638] width 79 height 30
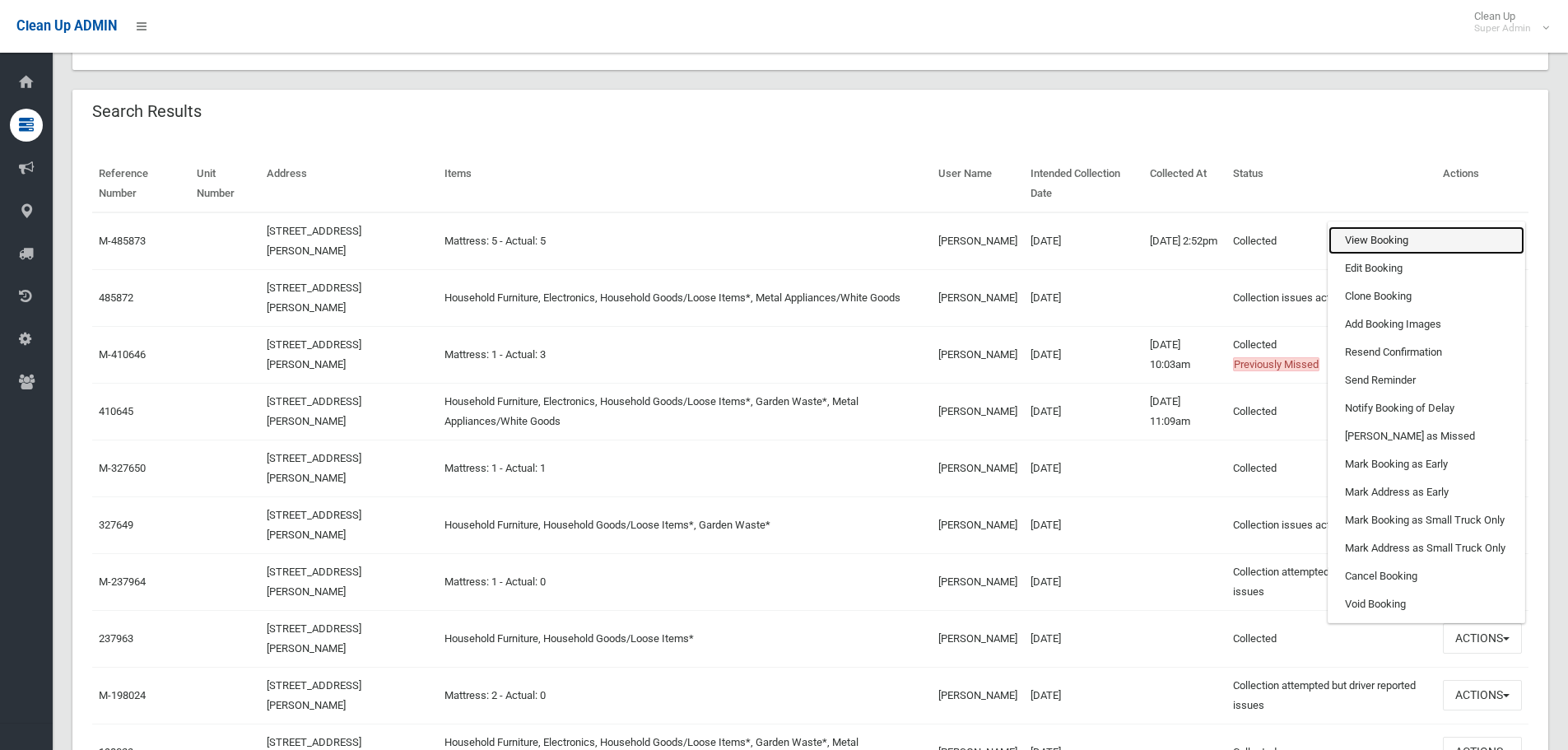
click at [1374, 234] on link "View Booking" at bounding box center [1427, 241] width 196 height 28
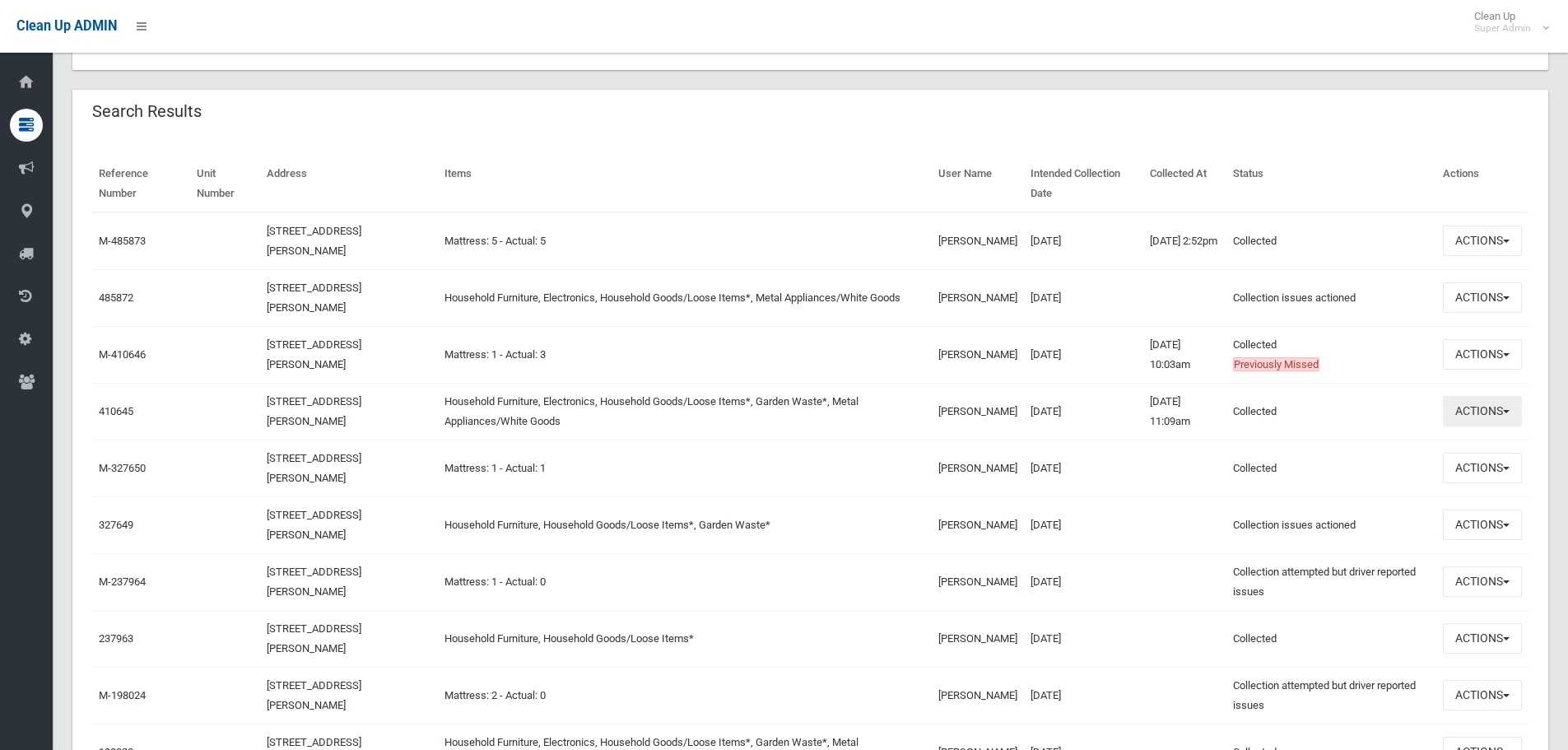
click at [1493, 412] on button "Actions" at bounding box center [1483, 411] width 79 height 30
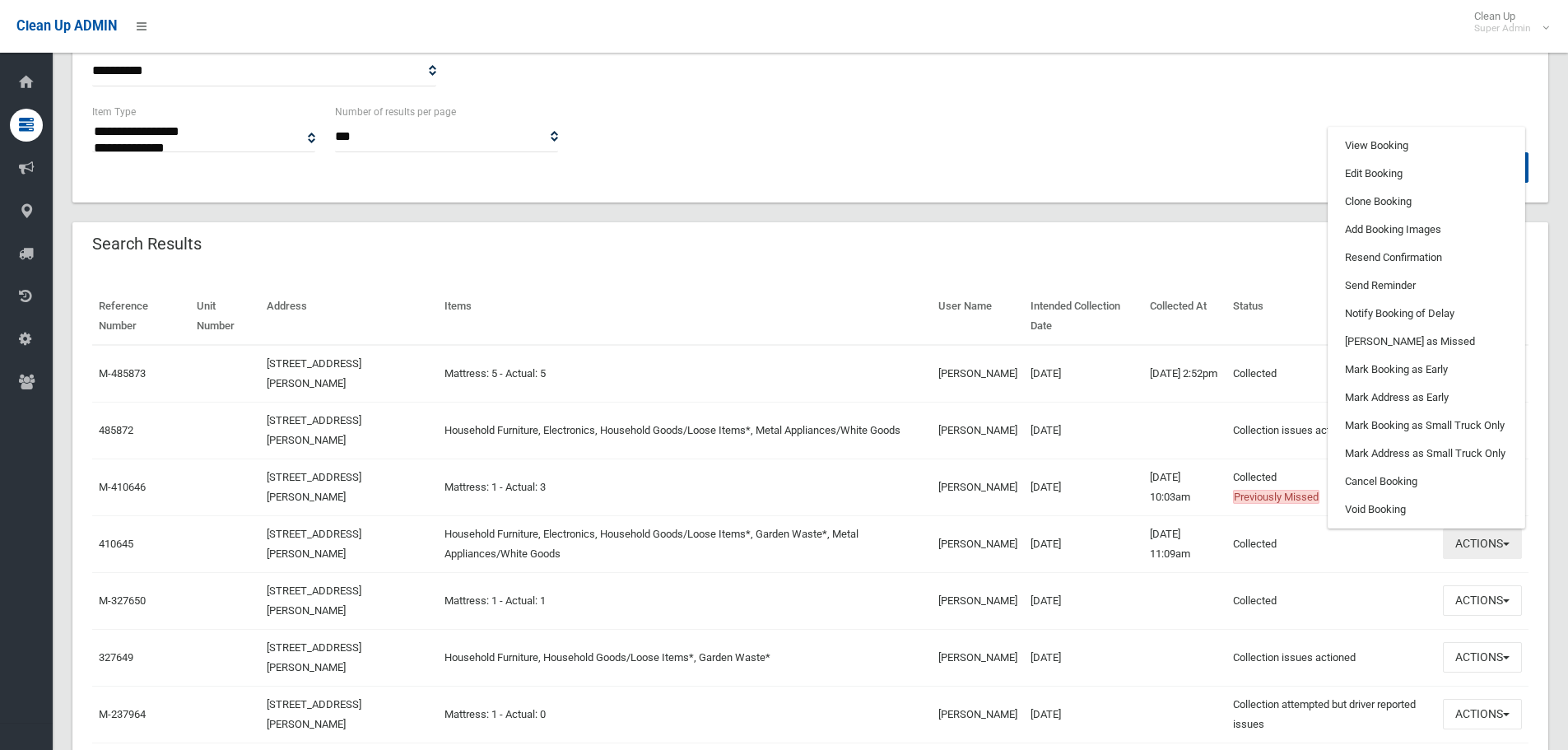
scroll to position [329, 0]
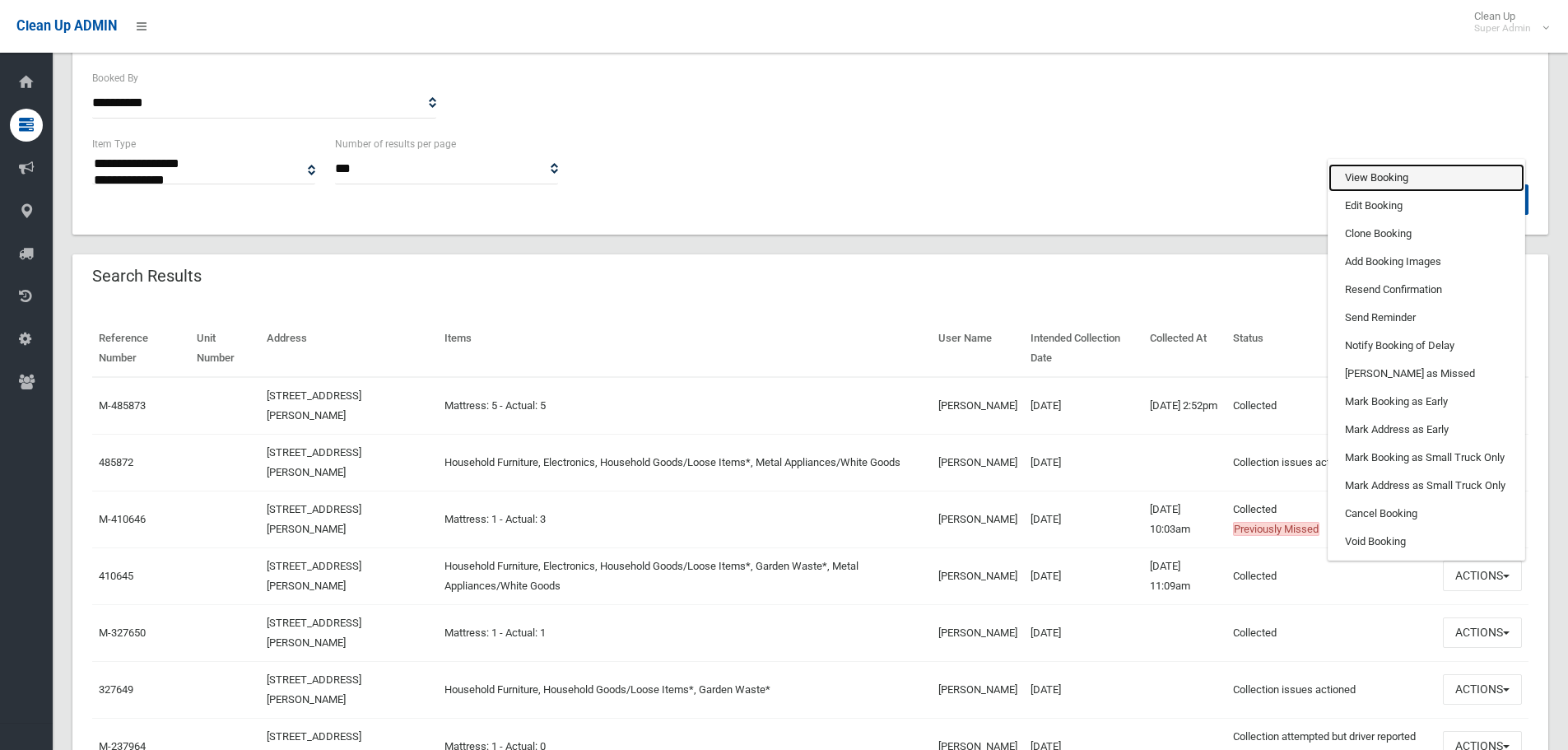
click at [1371, 179] on link "View Booking" at bounding box center [1427, 178] width 196 height 28
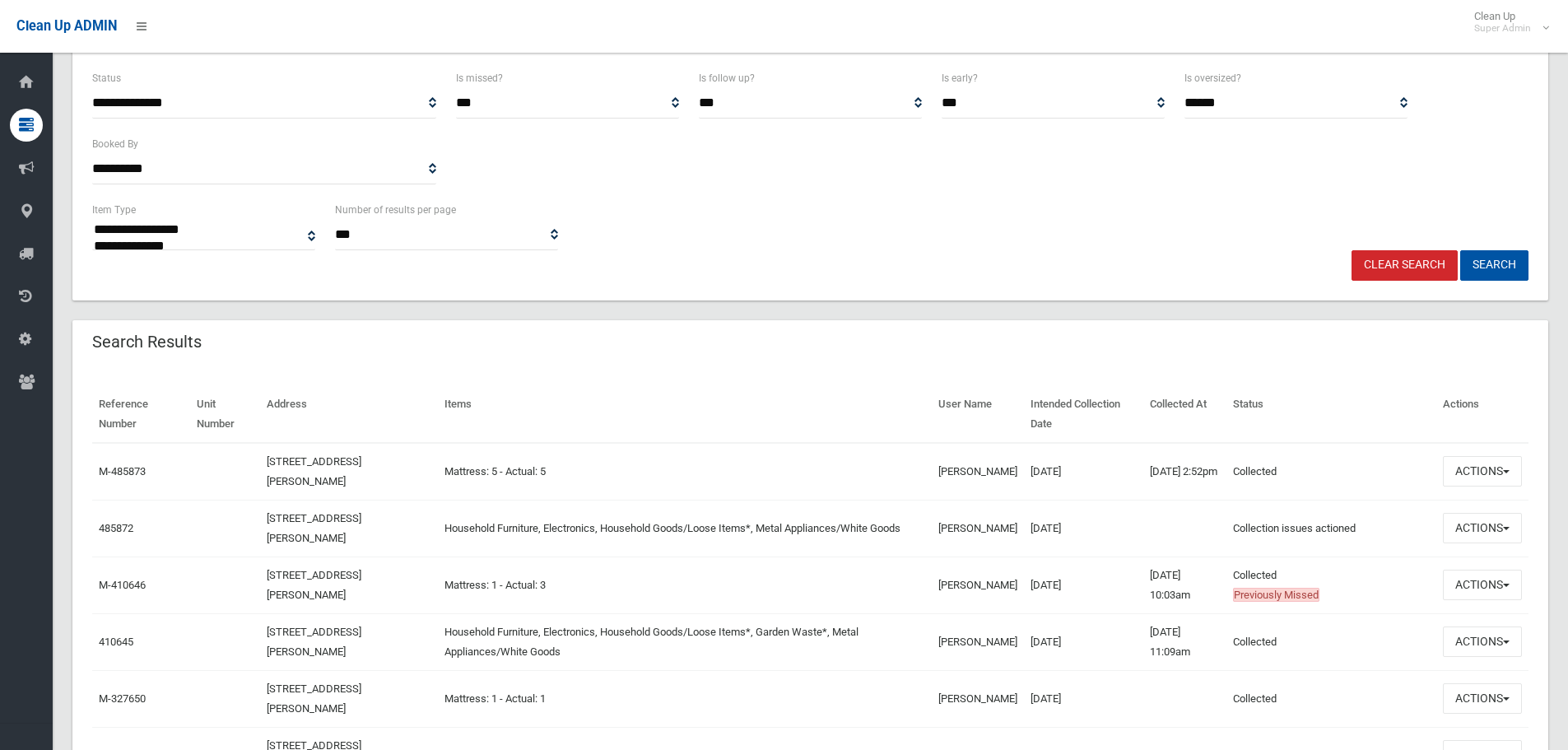
scroll to position [165, 0]
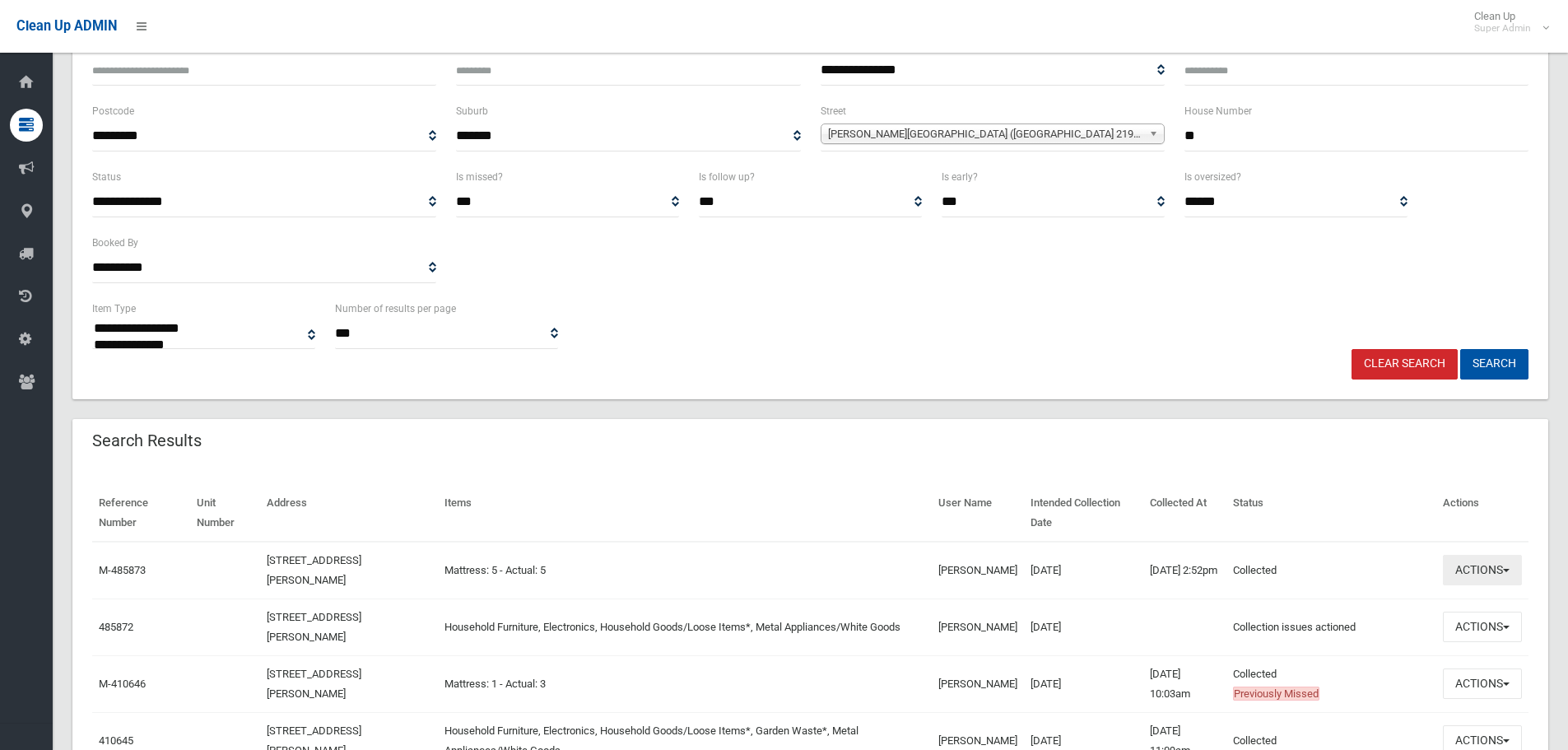
click at [1493, 558] on button "Actions" at bounding box center [1483, 570] width 79 height 30
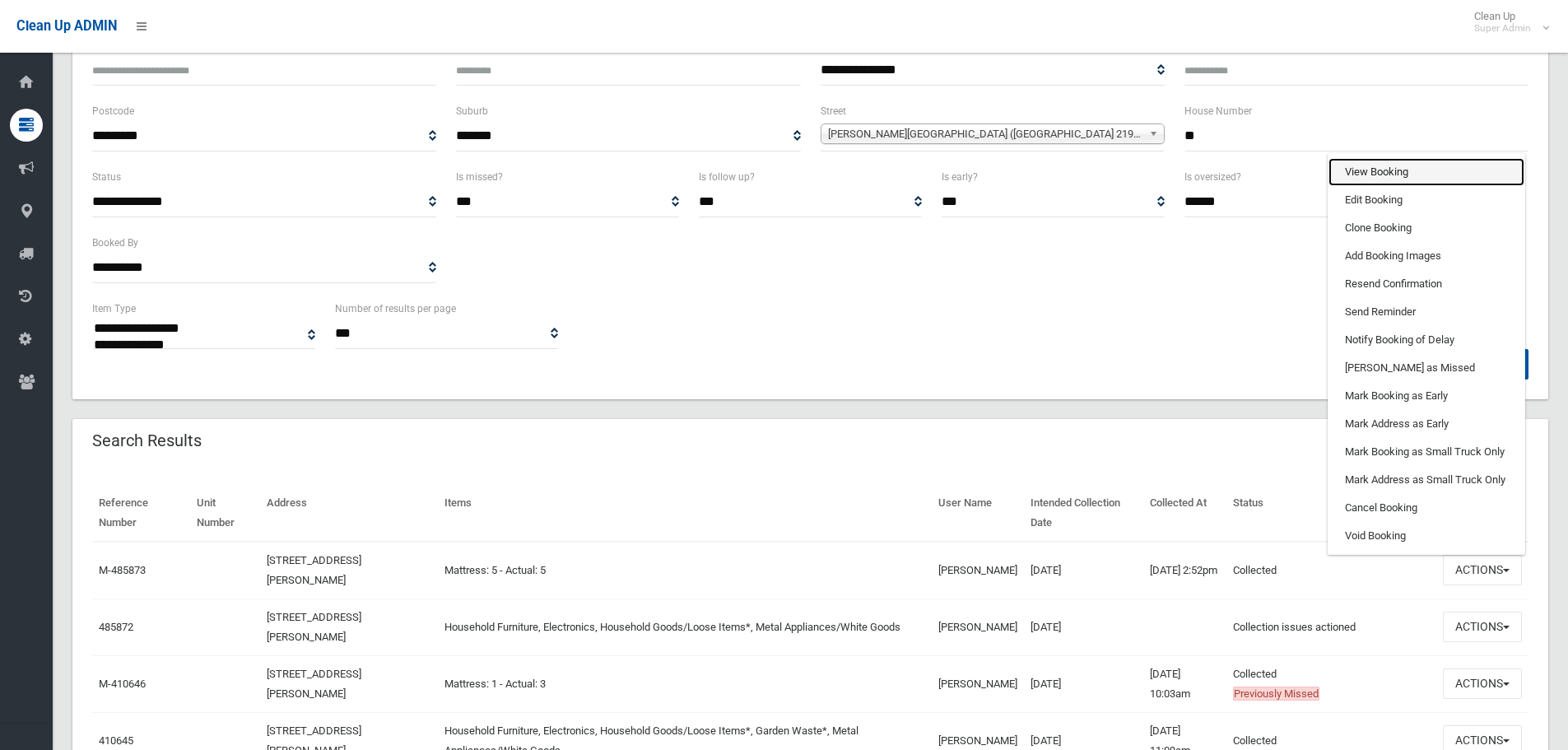
click at [1338, 165] on link "View Booking" at bounding box center [1427, 173] width 196 height 28
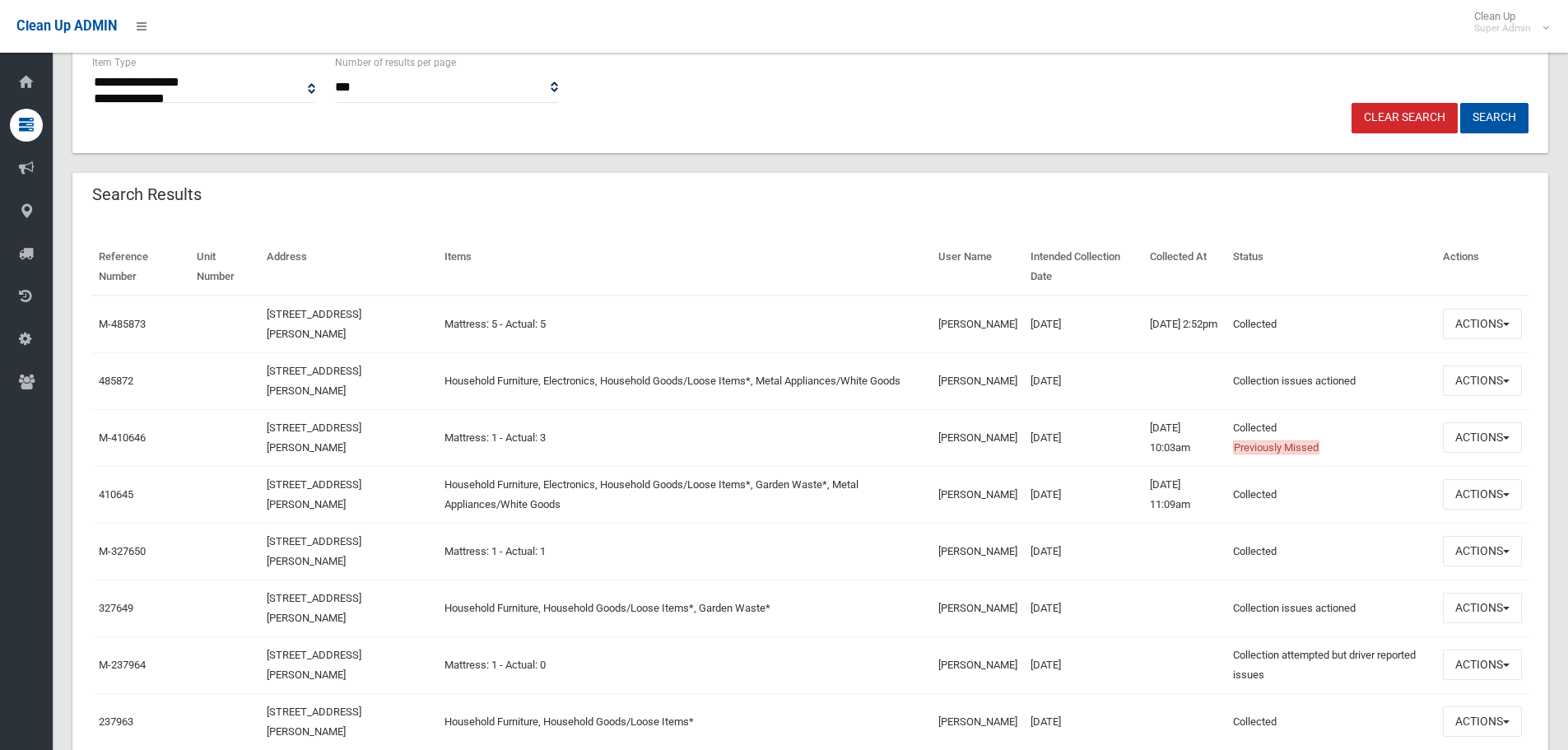
scroll to position [412, 0]
click at [1498, 439] on button "Actions" at bounding box center [1483, 436] width 79 height 30
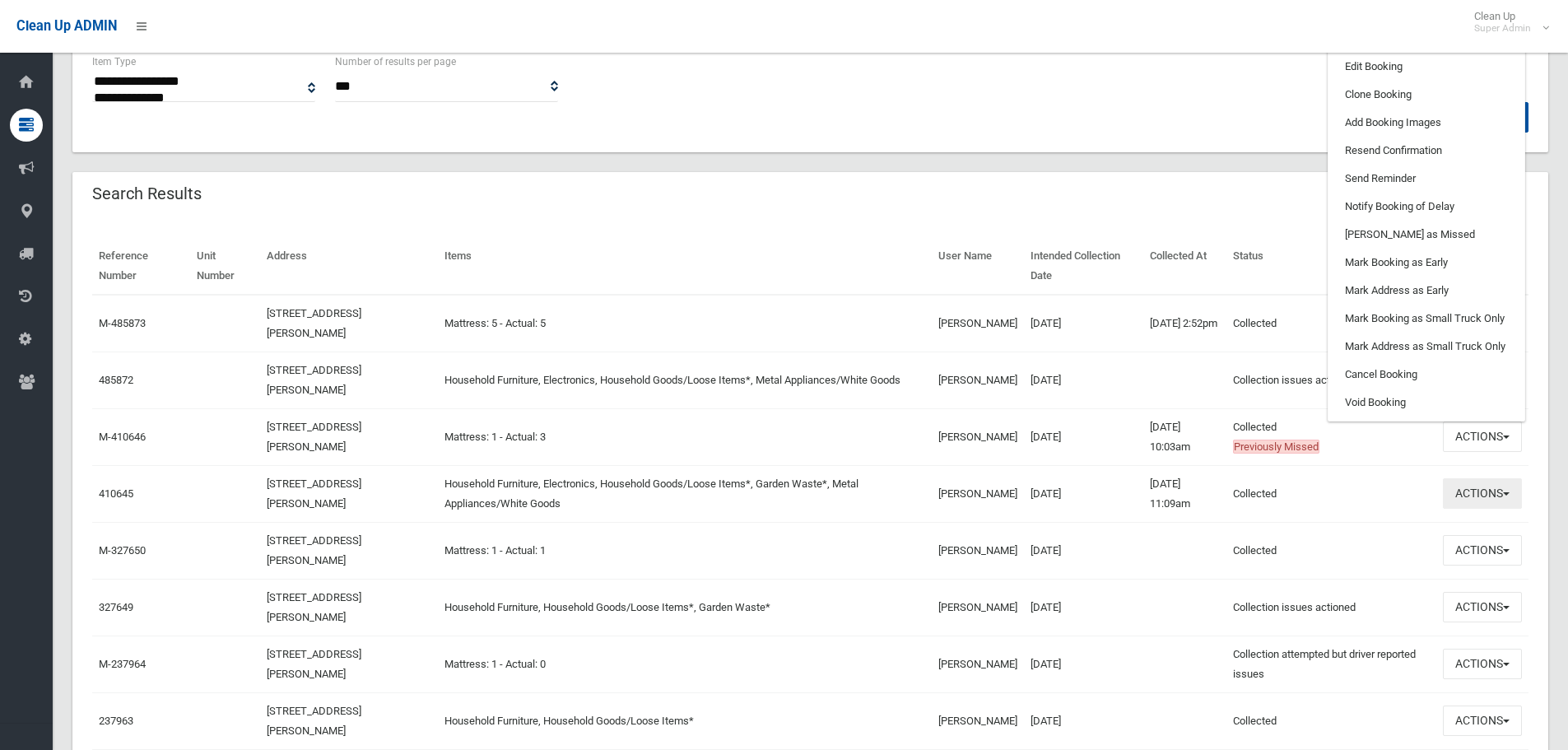
drag, startPoint x: 1493, startPoint y: 494, endPoint x: 1481, endPoint y: 459, distance: 37.0
click at [1493, 494] on button "Actions" at bounding box center [1483, 493] width 79 height 30
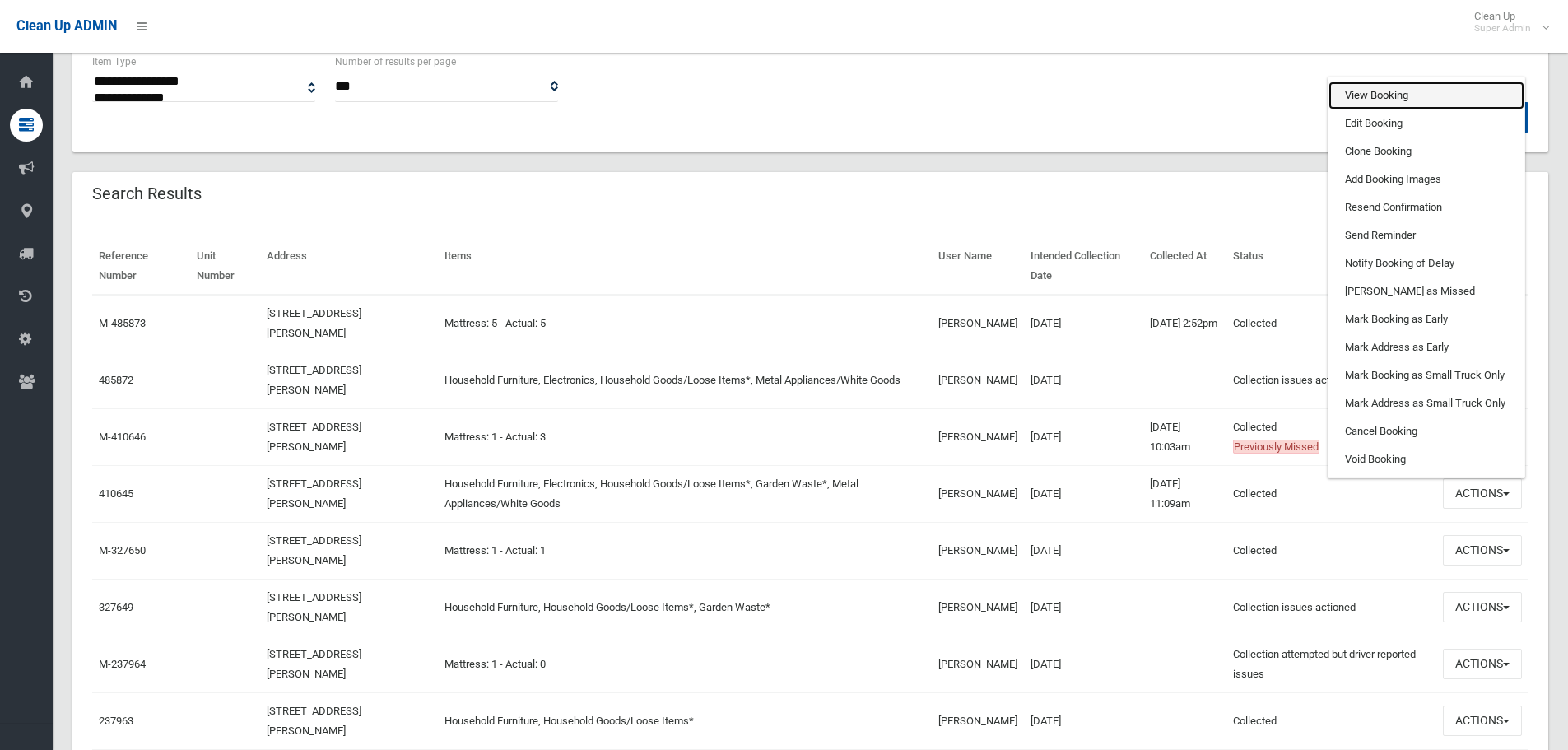
click at [1396, 102] on link "View Booking" at bounding box center [1427, 96] width 196 height 28
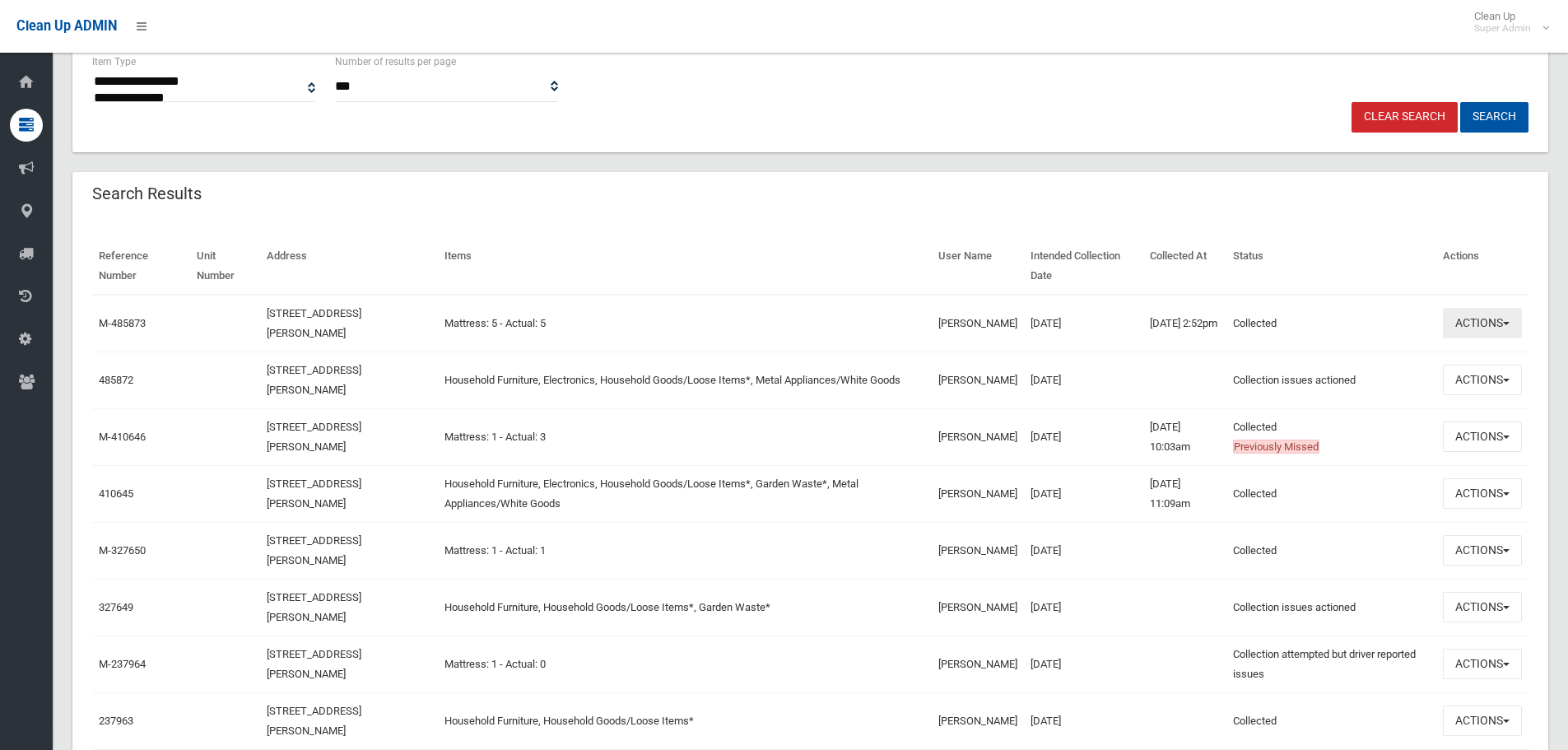
click at [1500, 320] on button "Actions" at bounding box center [1483, 323] width 79 height 30
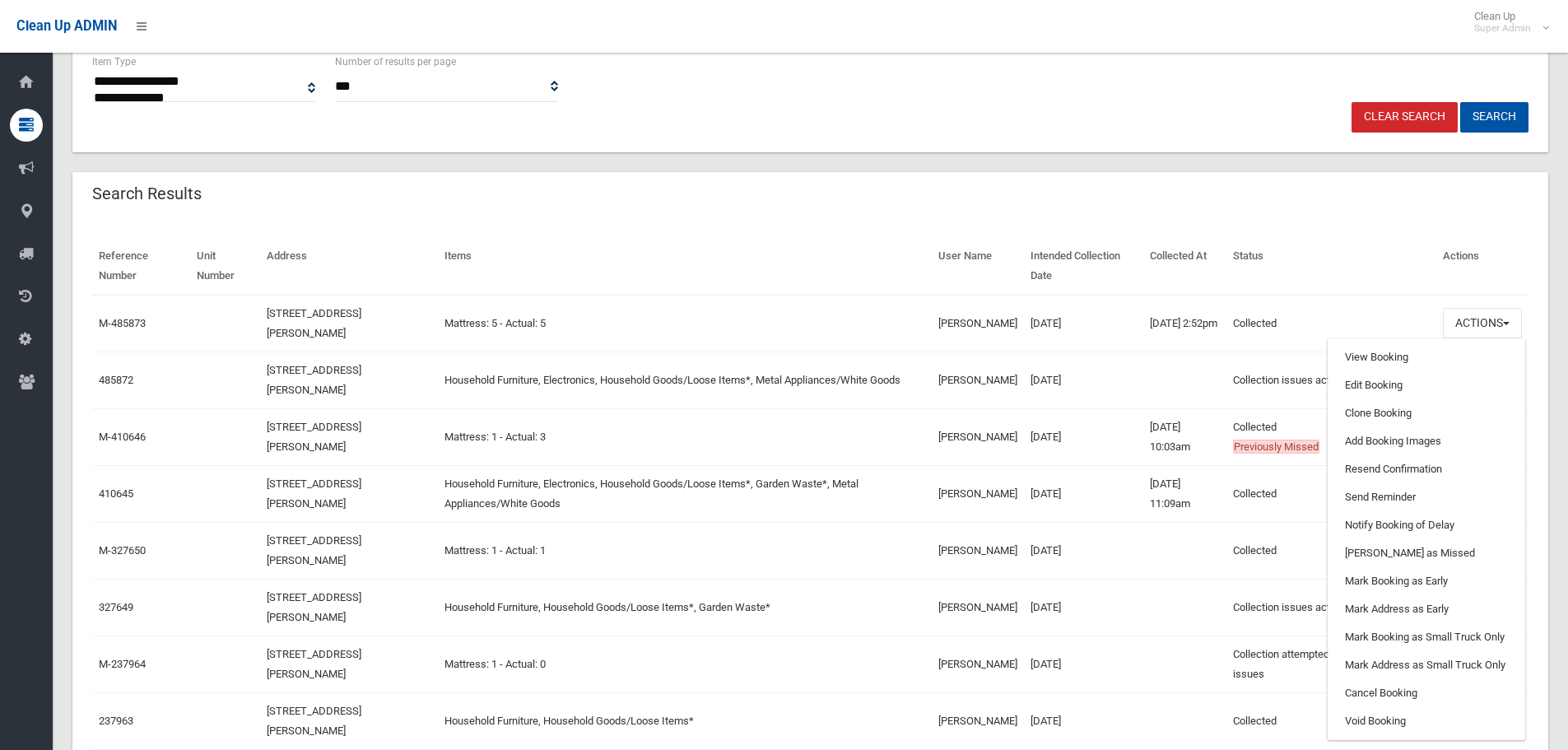
click at [1144, 363] on td at bounding box center [1186, 380] width 83 height 57
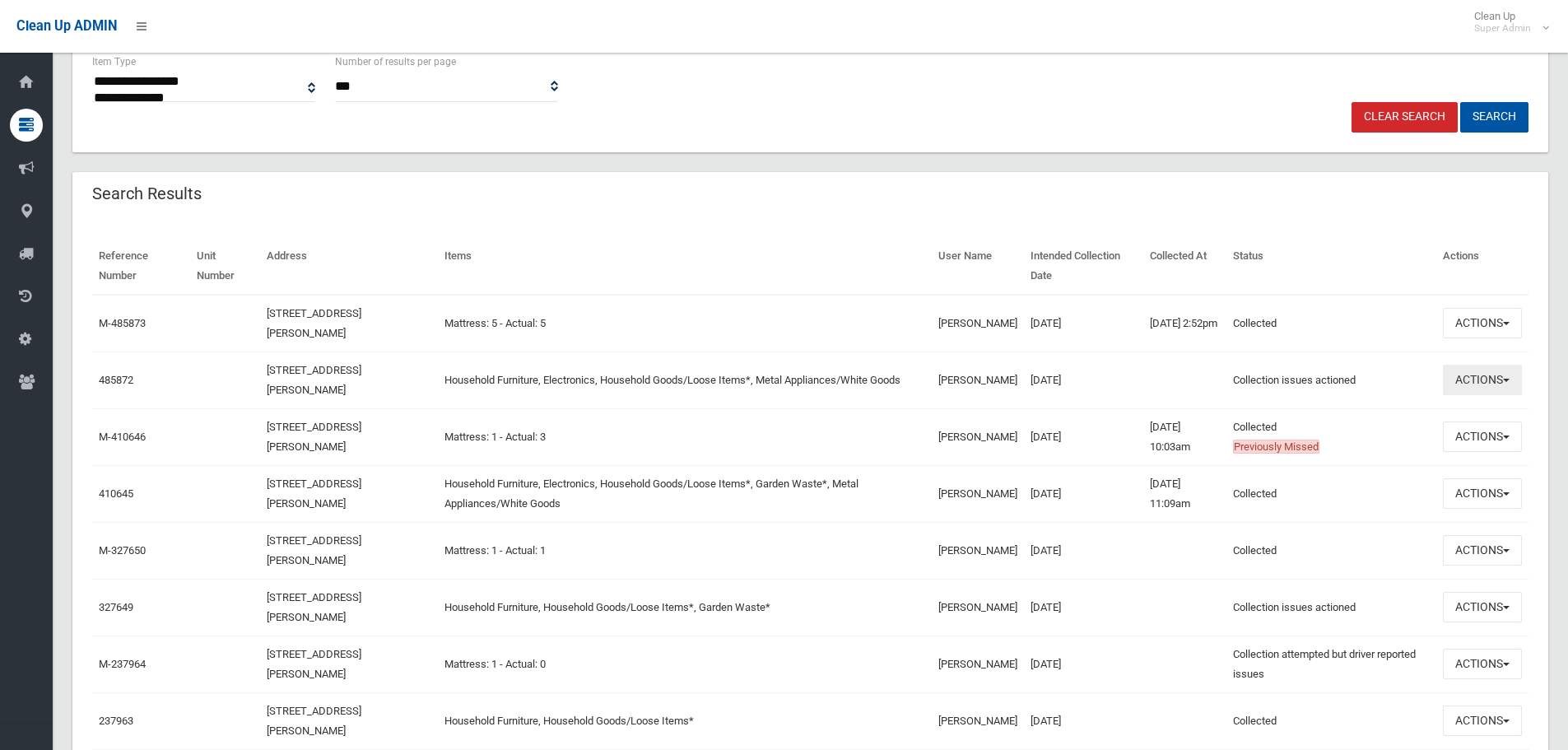
click at [1505, 383] on button "Actions" at bounding box center [1483, 380] width 79 height 30
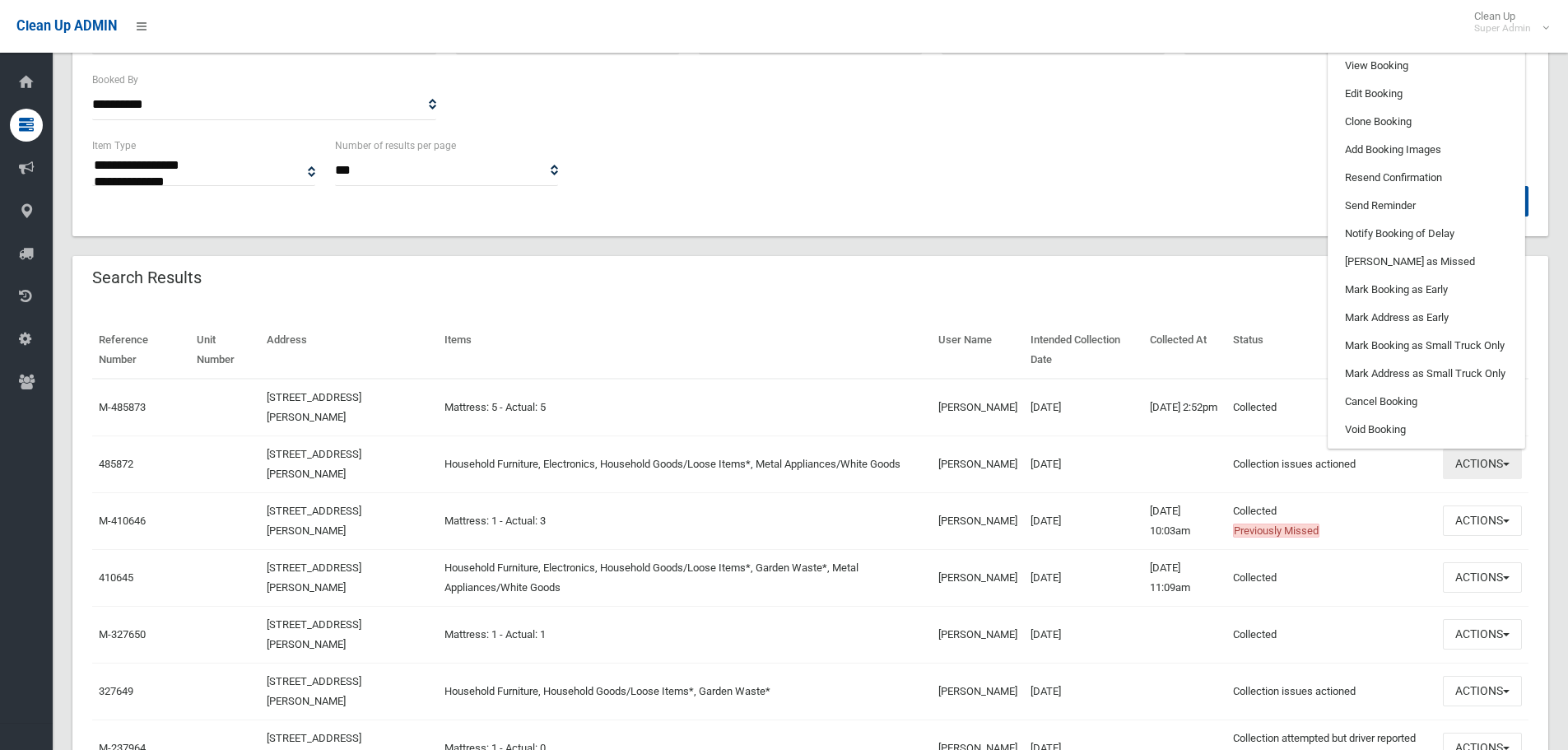
scroll to position [247, 0]
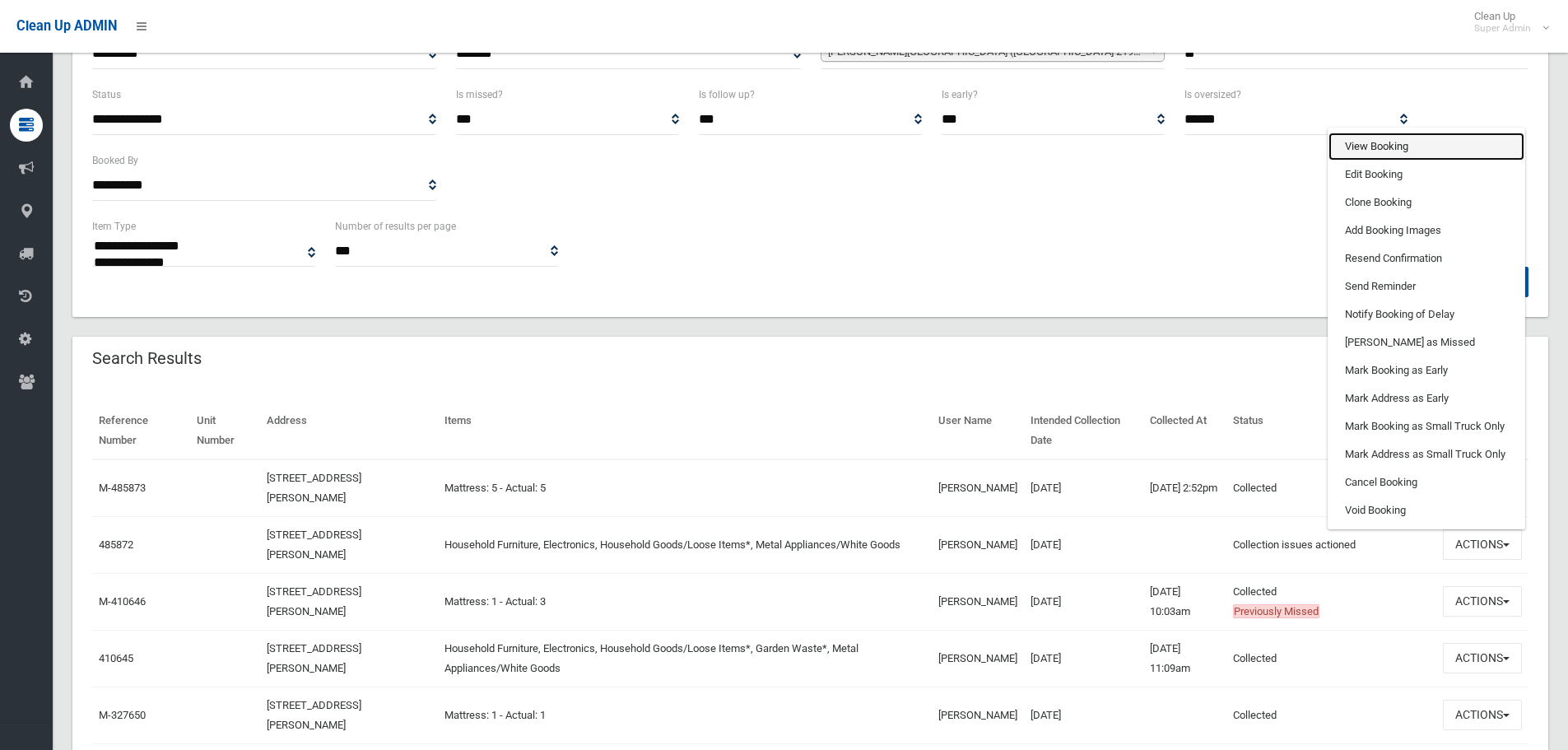
click at [1410, 152] on link "View Booking" at bounding box center [1427, 147] width 196 height 28
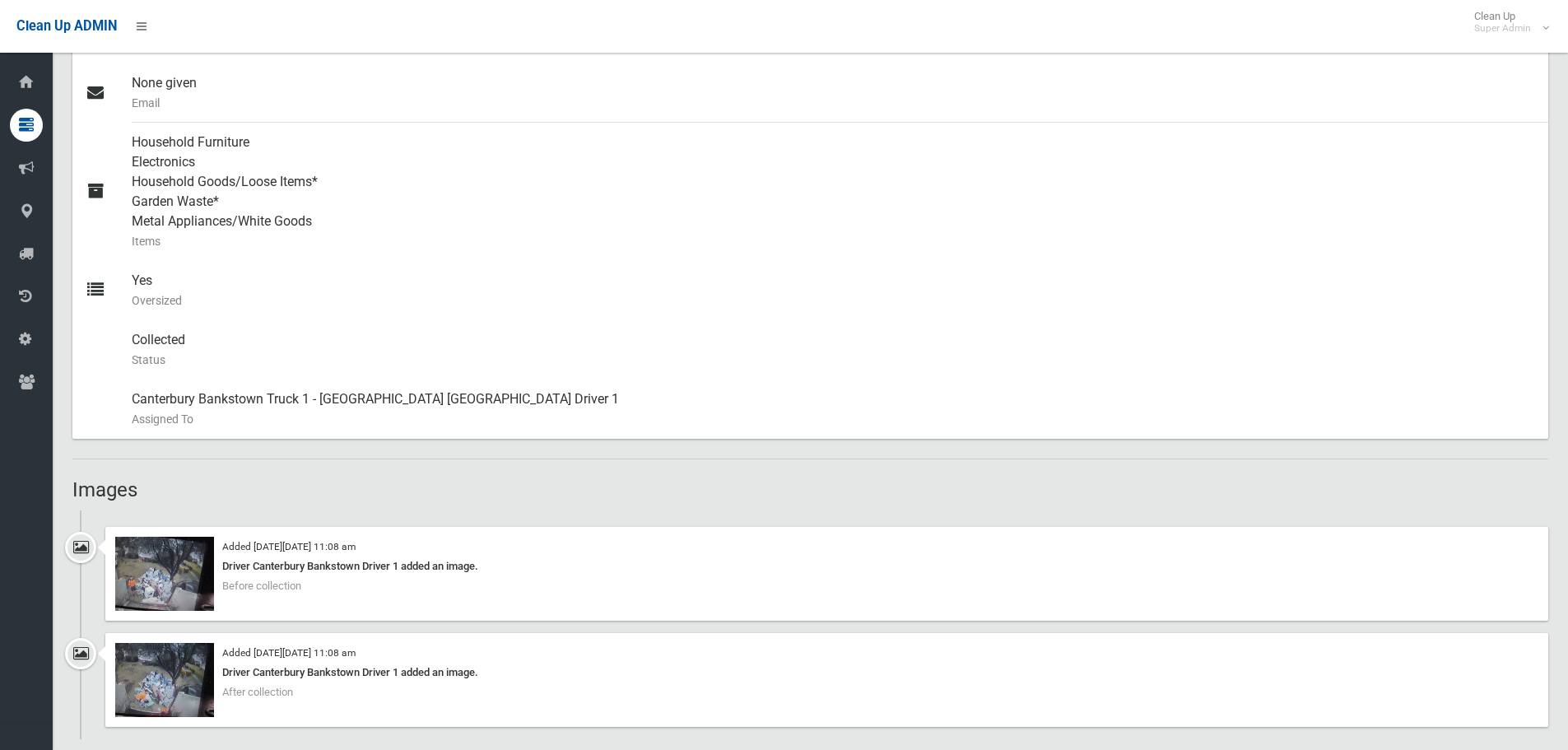
scroll to position [988, 0]
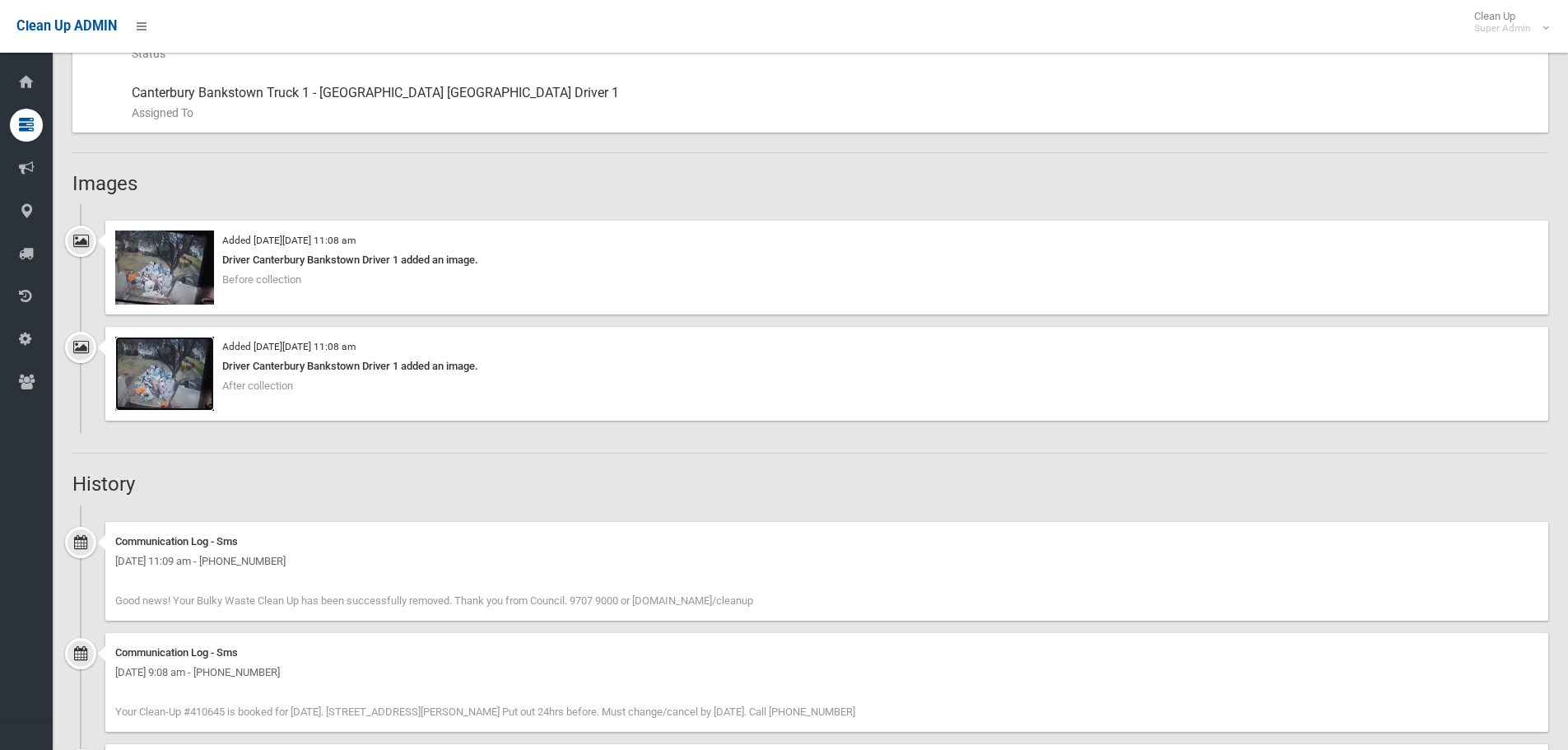
click at [172, 375] on img at bounding box center [165, 374] width 99 height 74
click at [194, 298] on img at bounding box center [165, 267] width 99 height 74
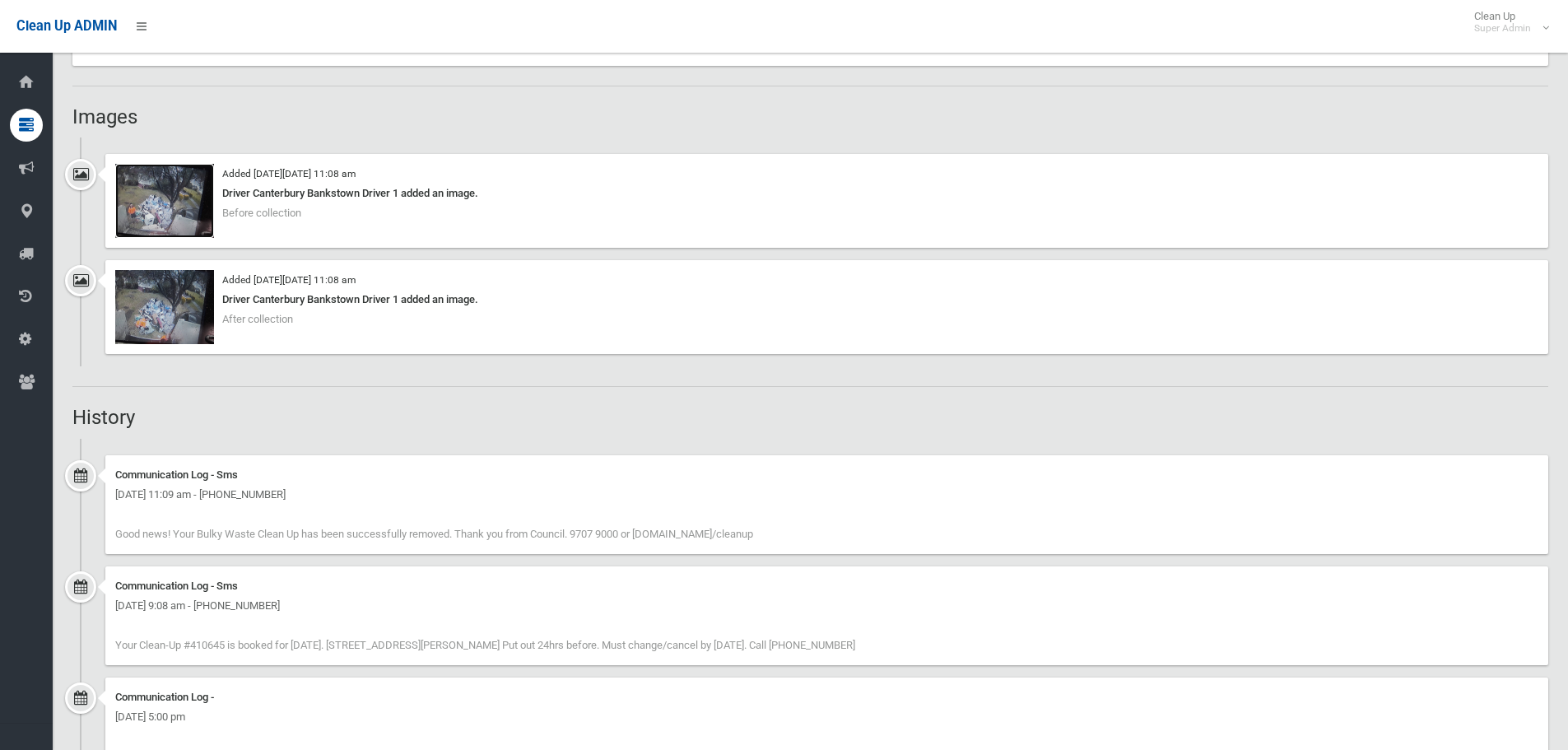
scroll to position [1123, 0]
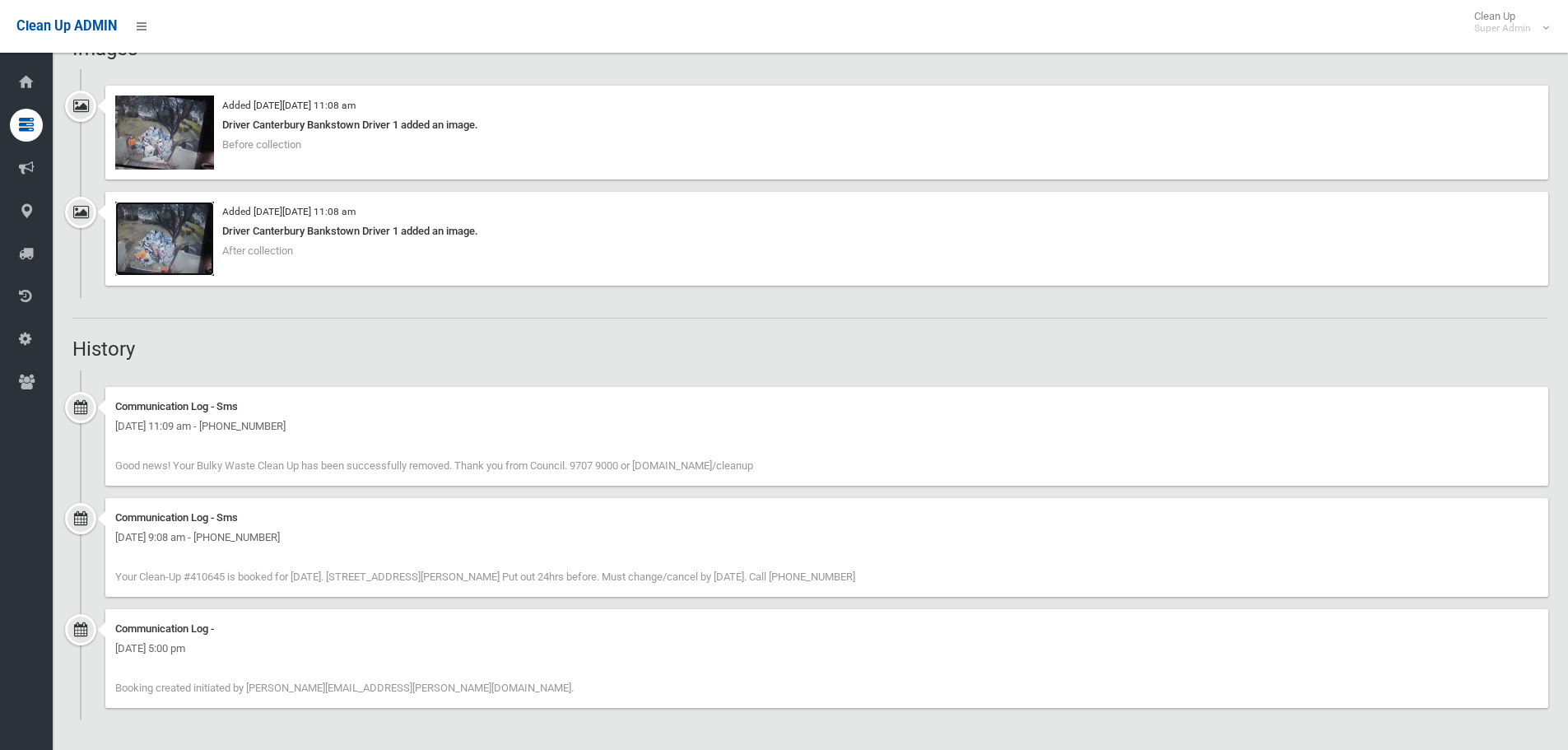
click at [175, 263] on img at bounding box center [165, 239] width 99 height 74
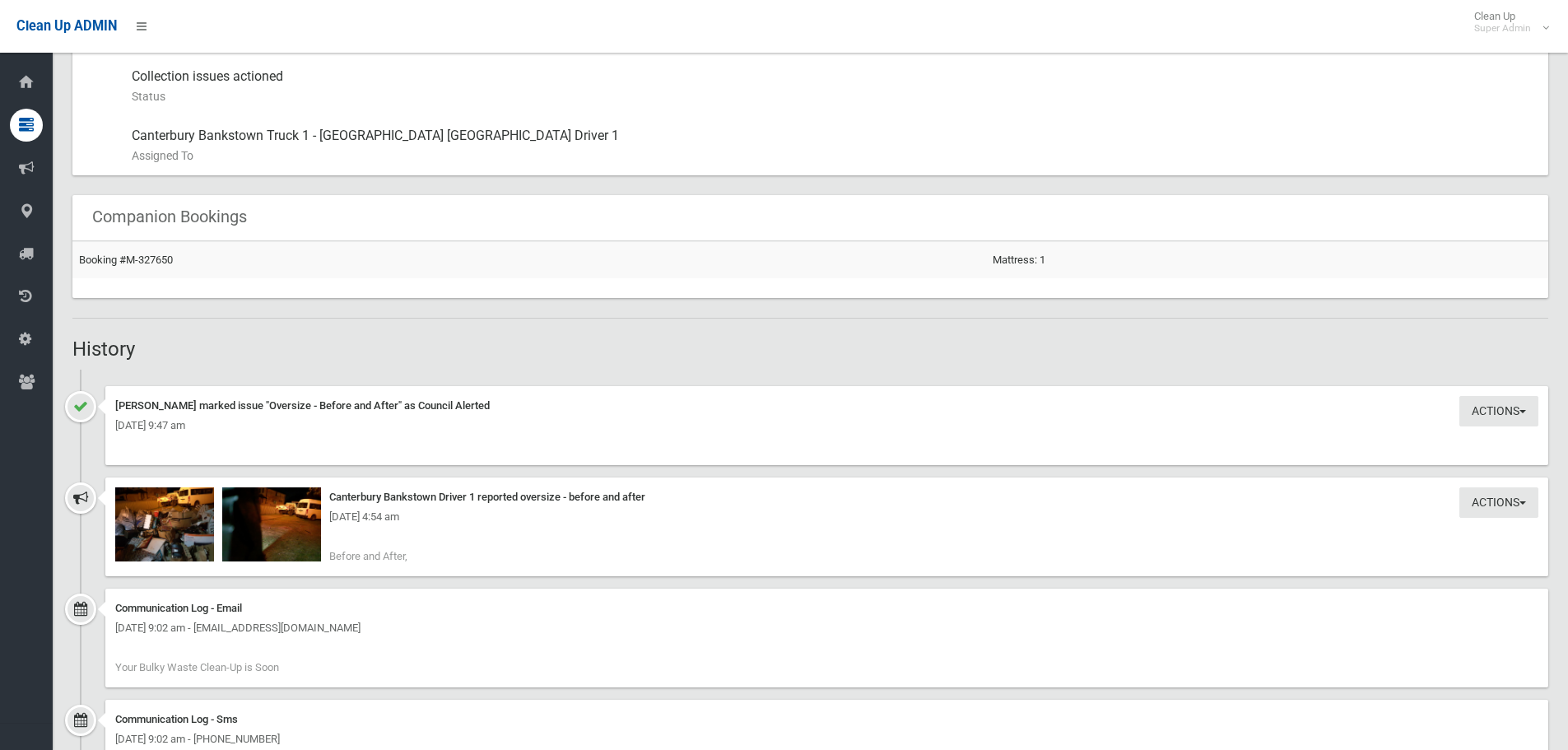
scroll to position [1152, 0]
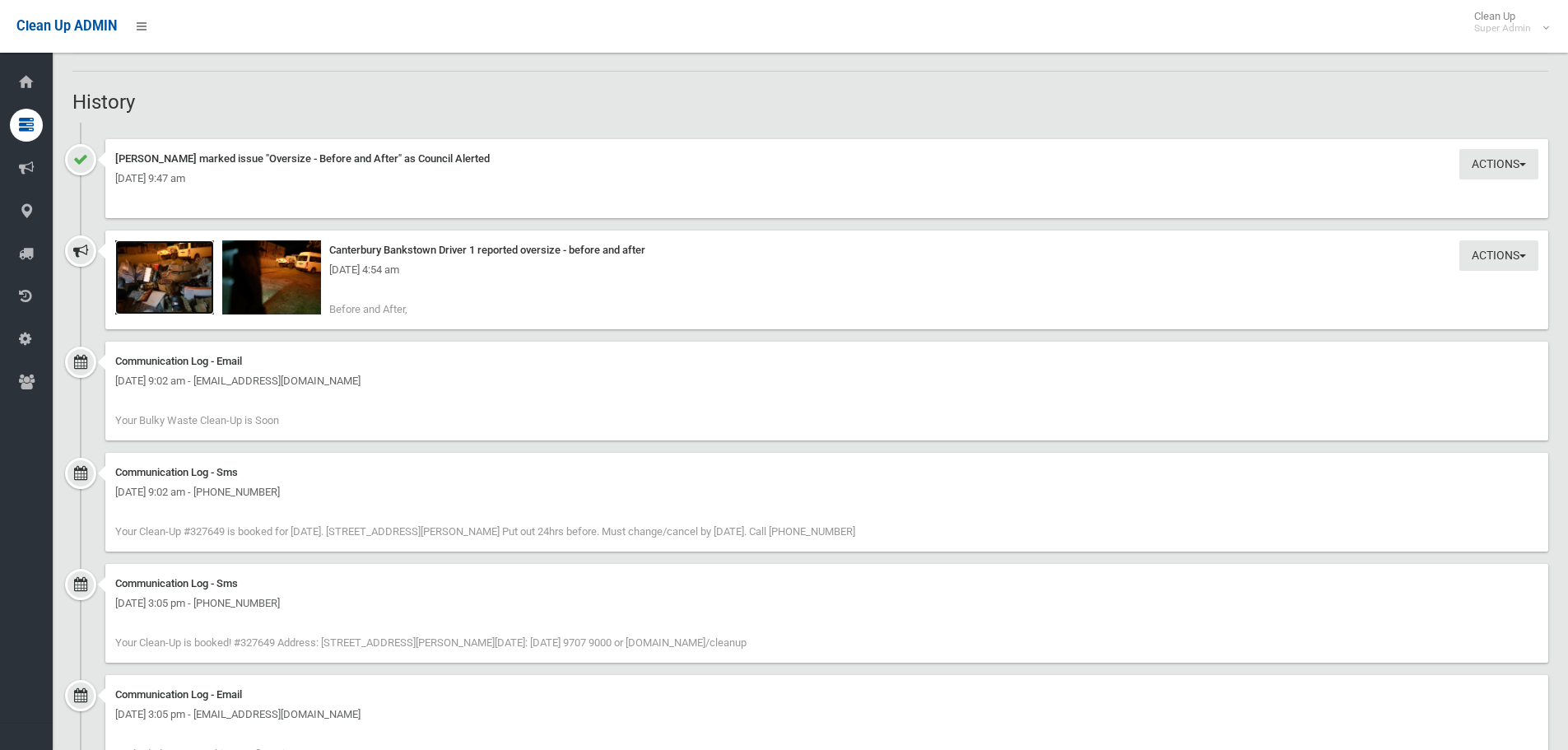
click at [203, 304] on img at bounding box center [165, 277] width 99 height 74
click at [289, 297] on img at bounding box center [271, 277] width 99 height 74
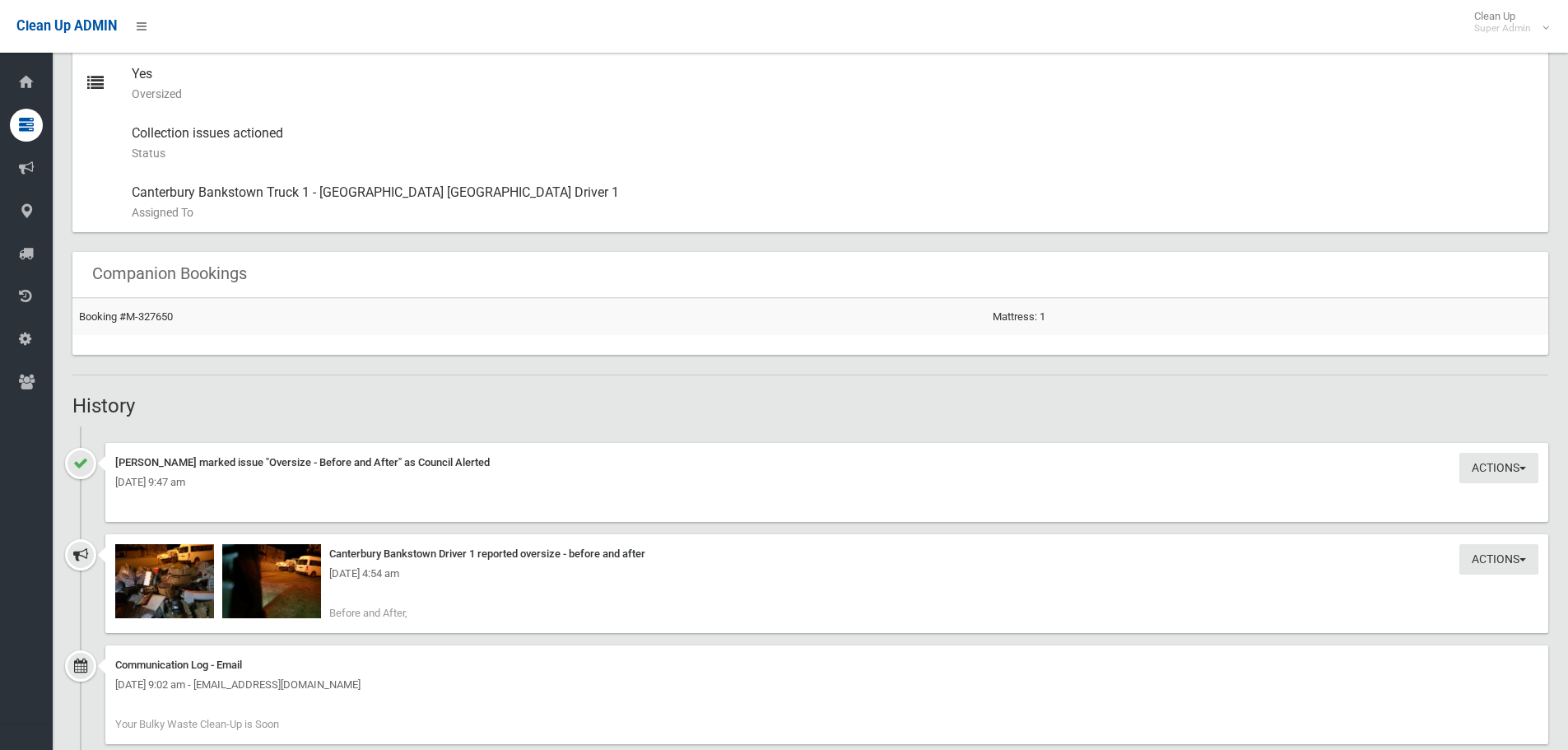
scroll to position [835, 0]
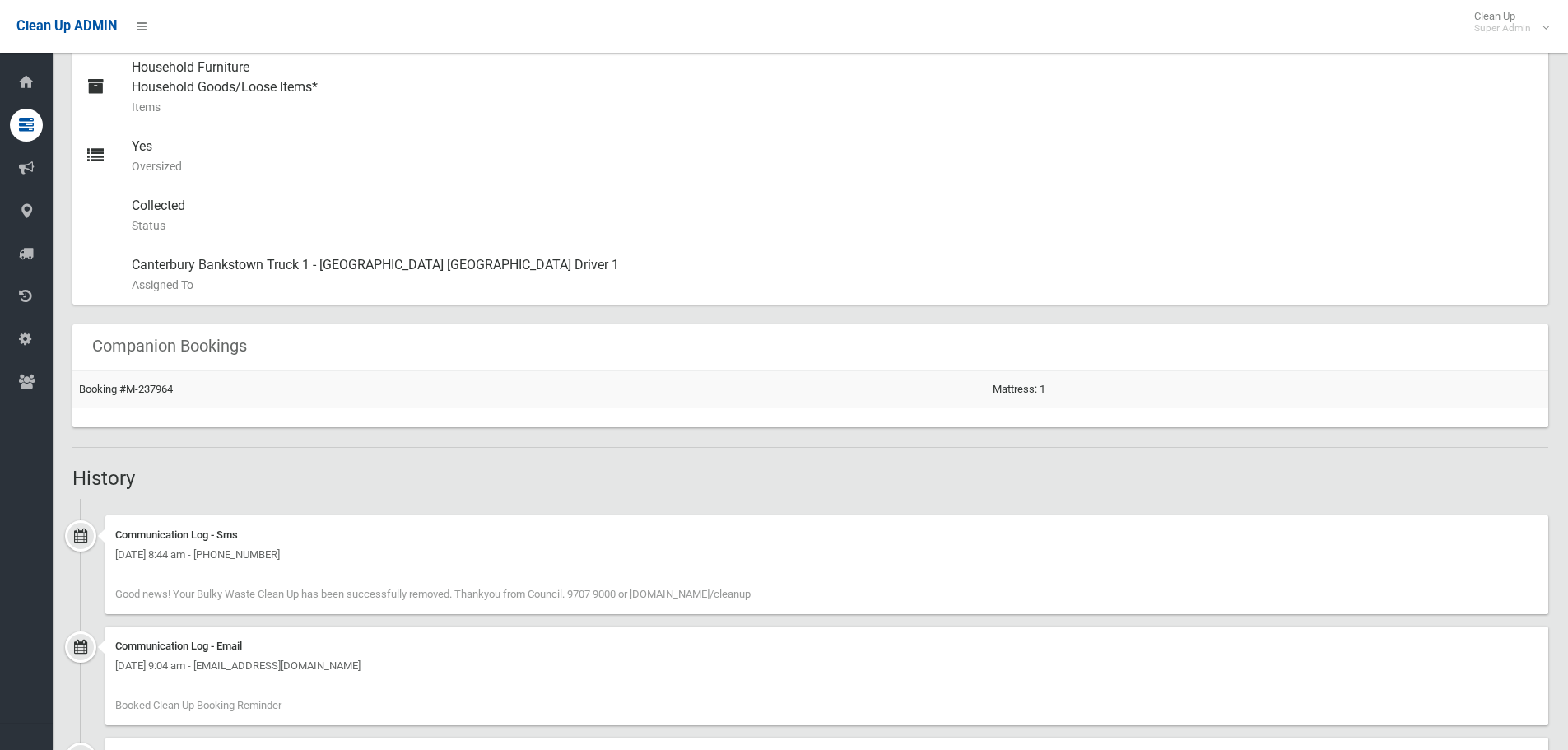
scroll to position [556, 0]
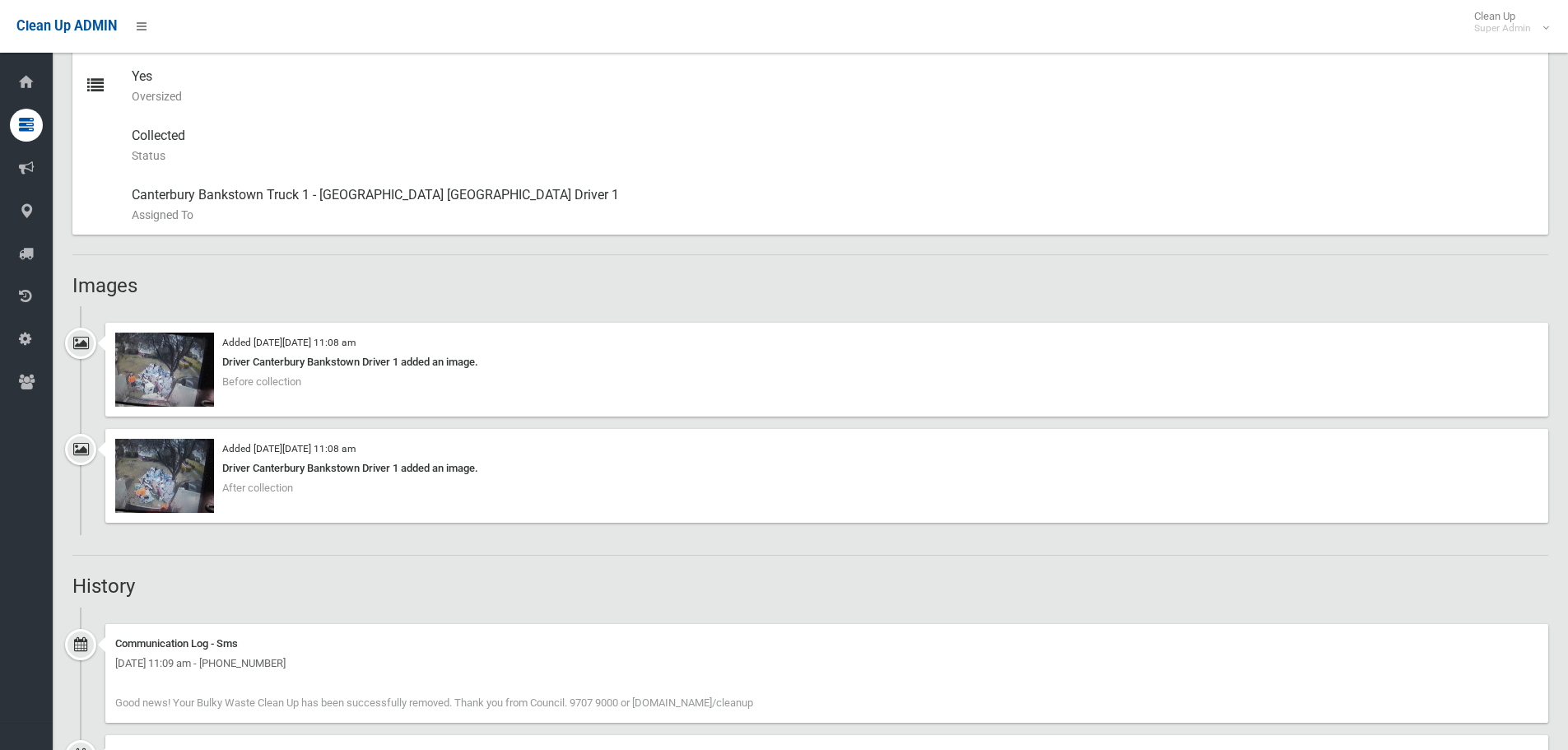
scroll to position [905, 0]
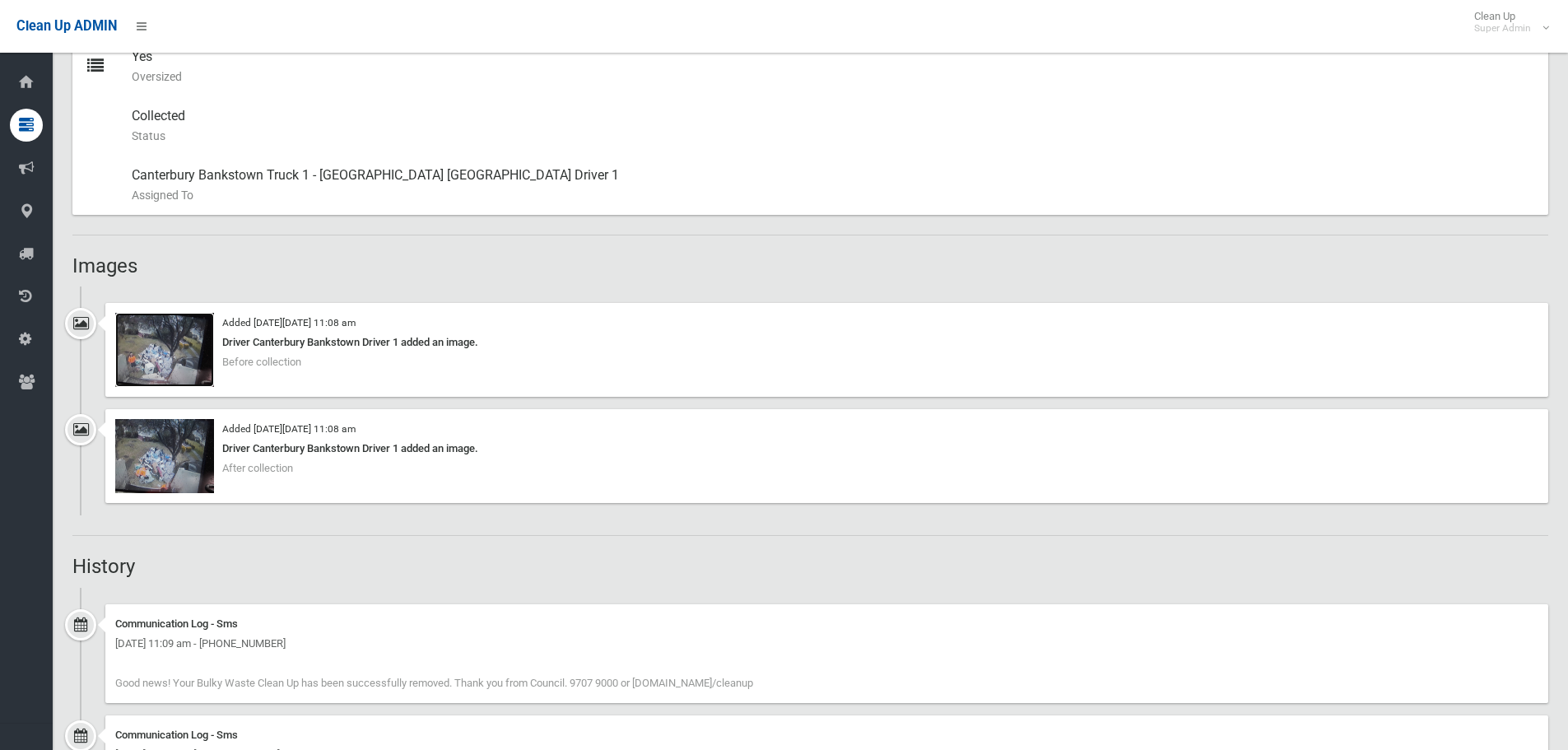
click at [190, 369] on img at bounding box center [165, 350] width 99 height 74
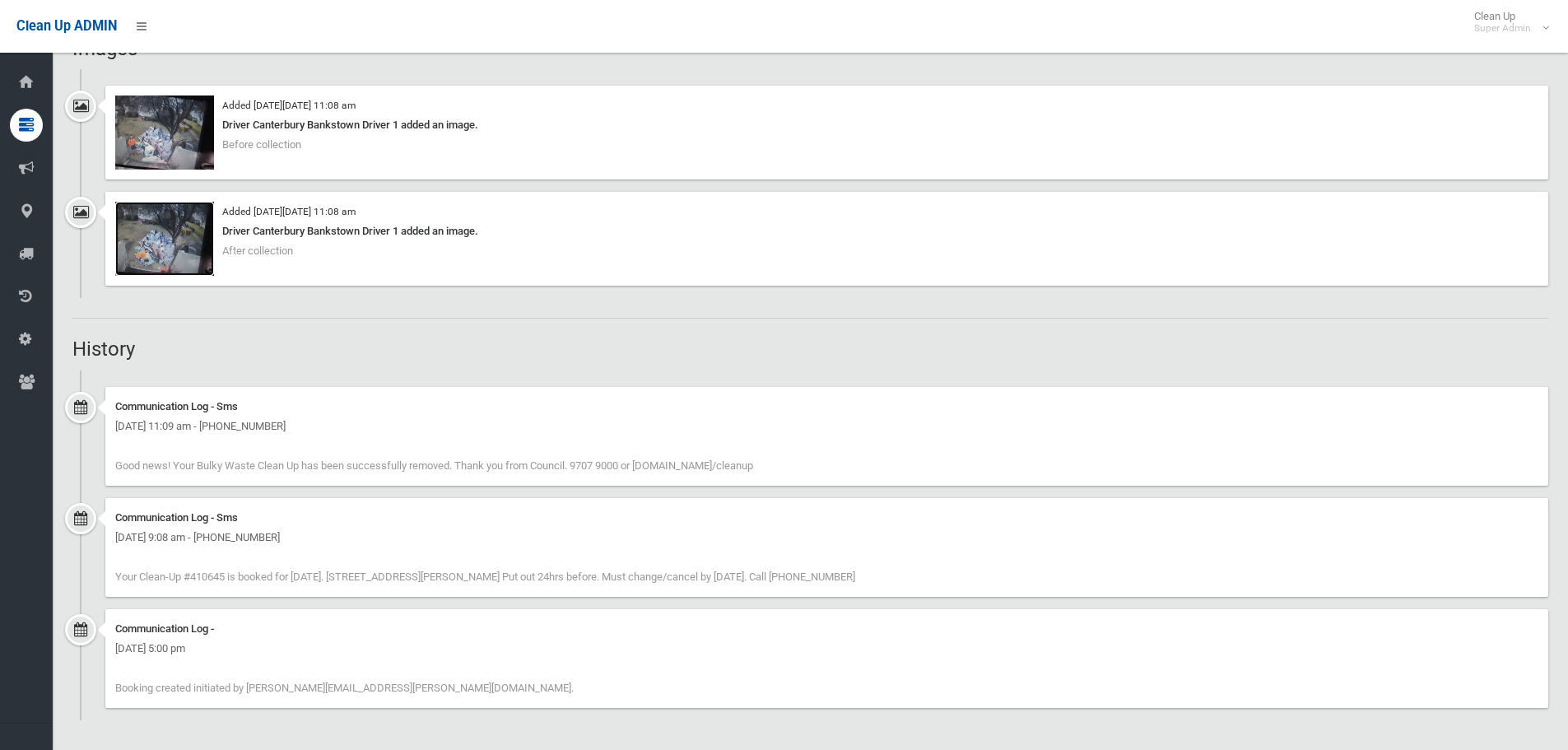
click at [176, 255] on img at bounding box center [165, 239] width 99 height 74
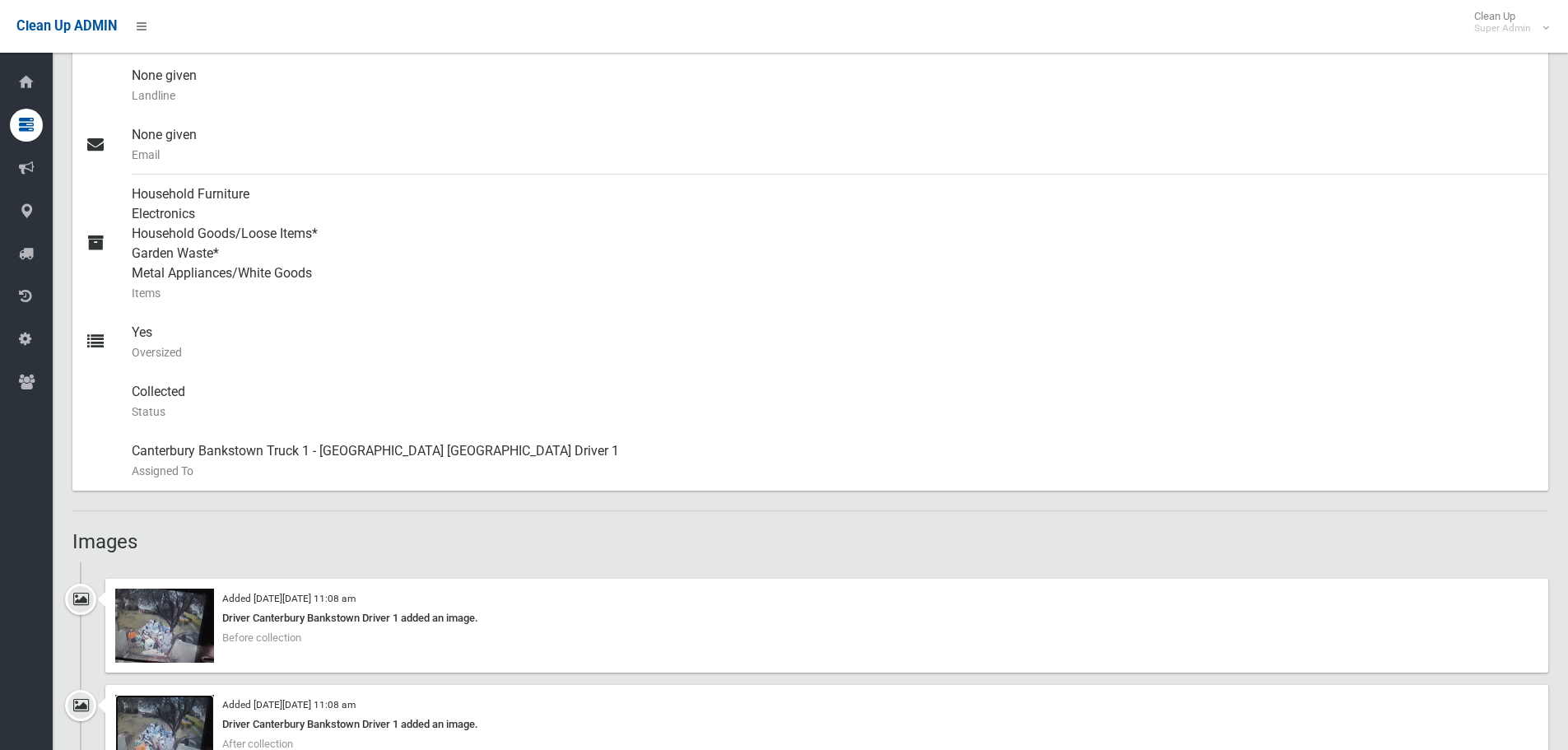
scroll to position [875, 0]
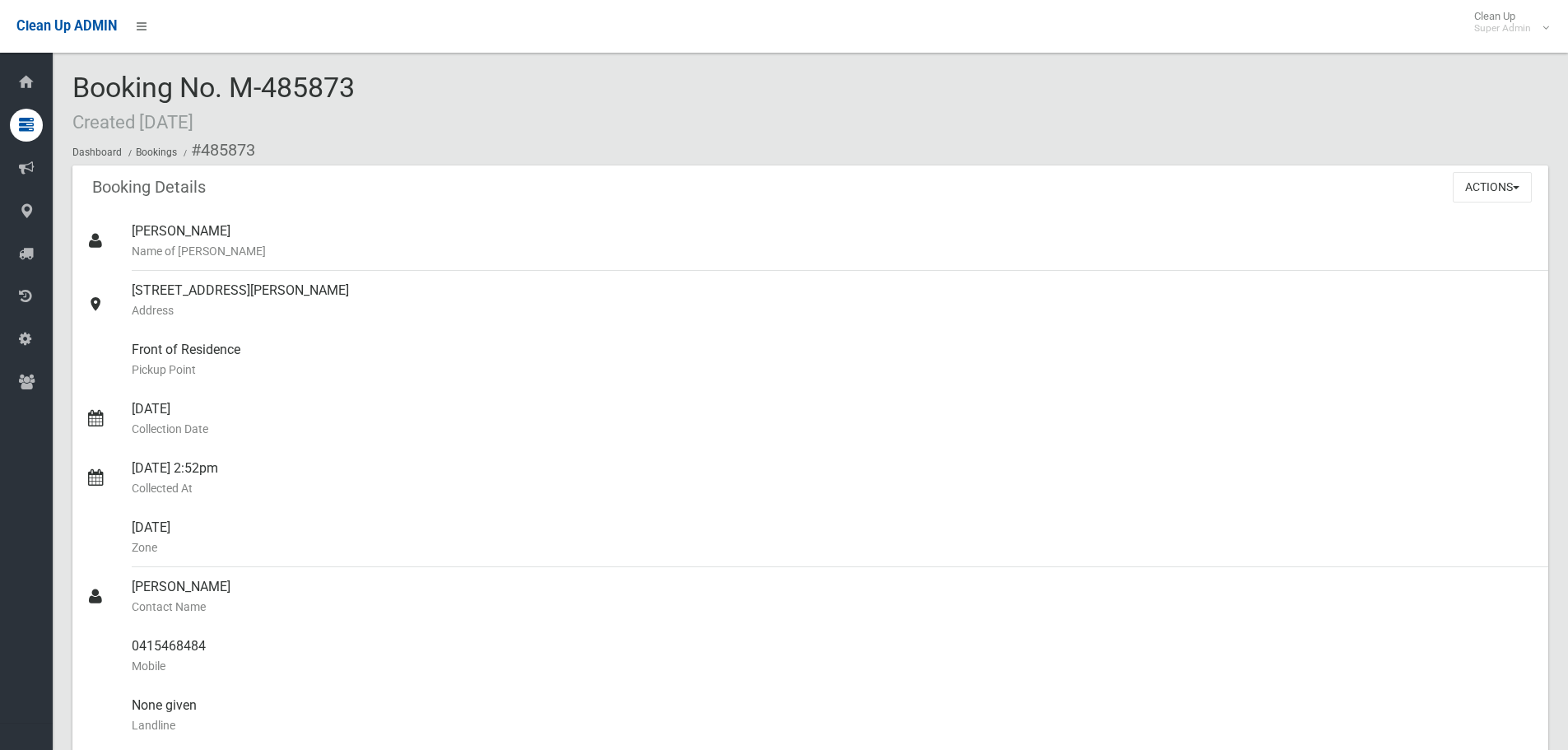
scroll to position [329, 0]
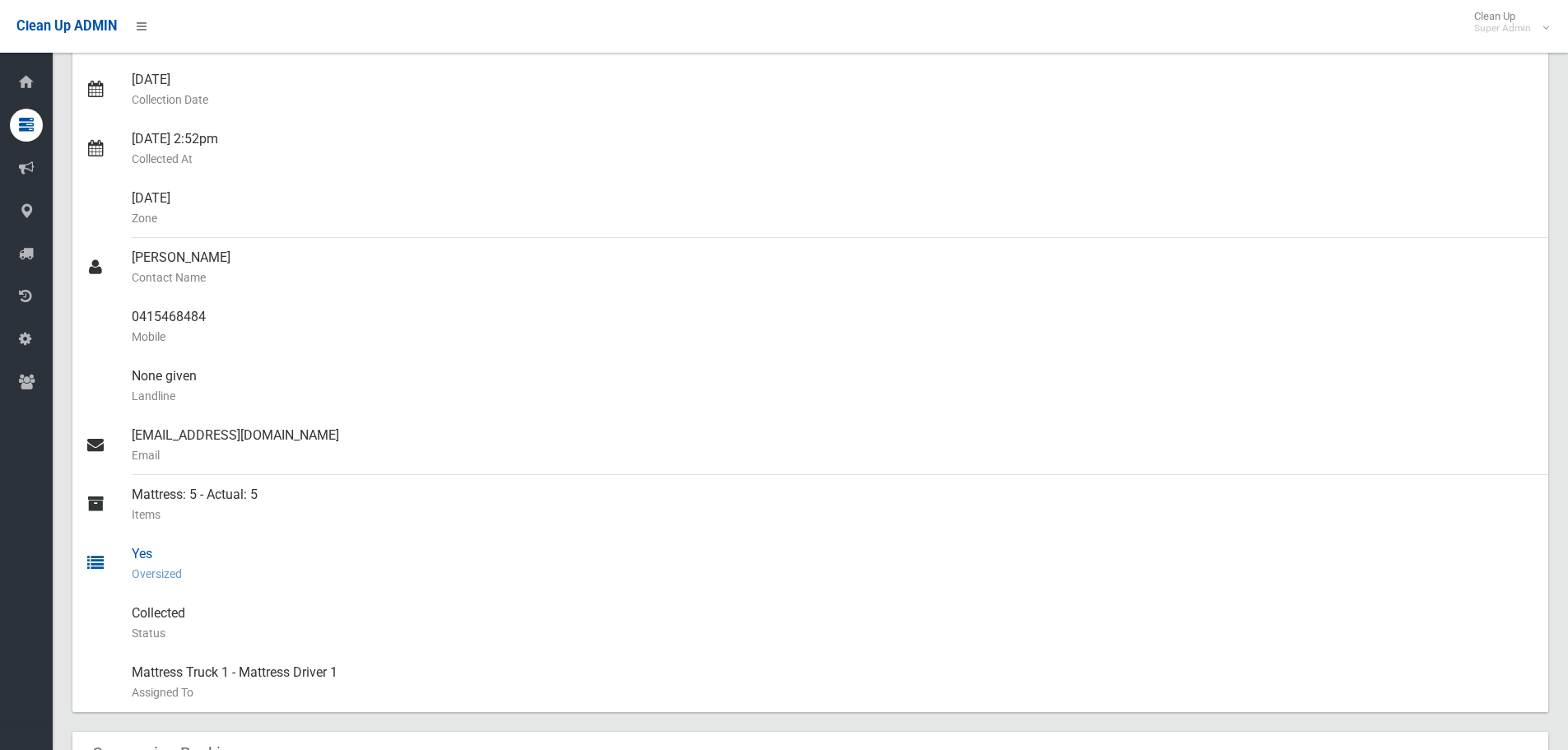
drag, startPoint x: 161, startPoint y: 557, endPoint x: 90, endPoint y: 552, distance: 71.2
click at [91, 552] on link "Yes Oversized" at bounding box center [810, 563] width 1476 height 59
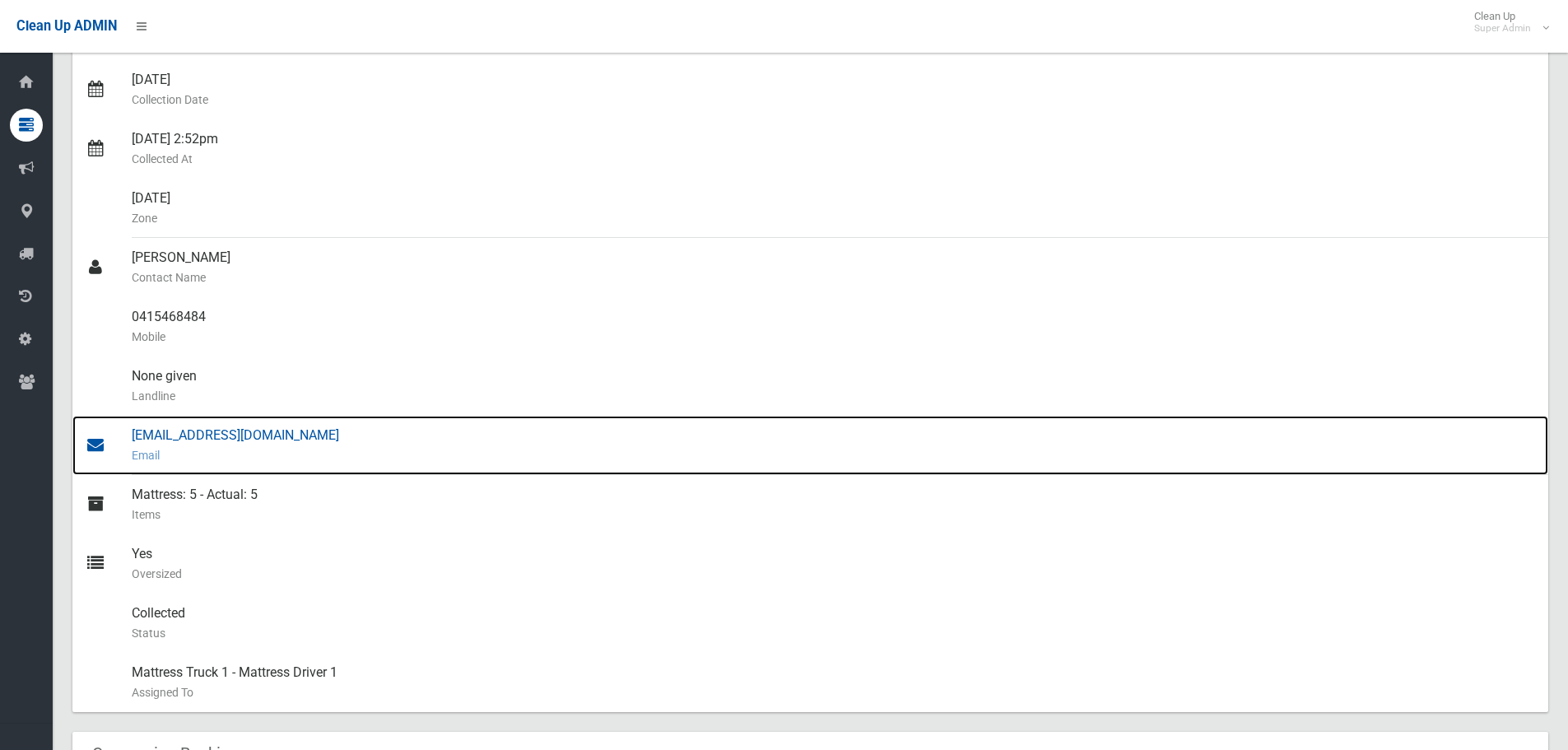
click at [543, 470] on div "[EMAIL_ADDRESS][DOMAIN_NAME] Email" at bounding box center [834, 445] width 1404 height 59
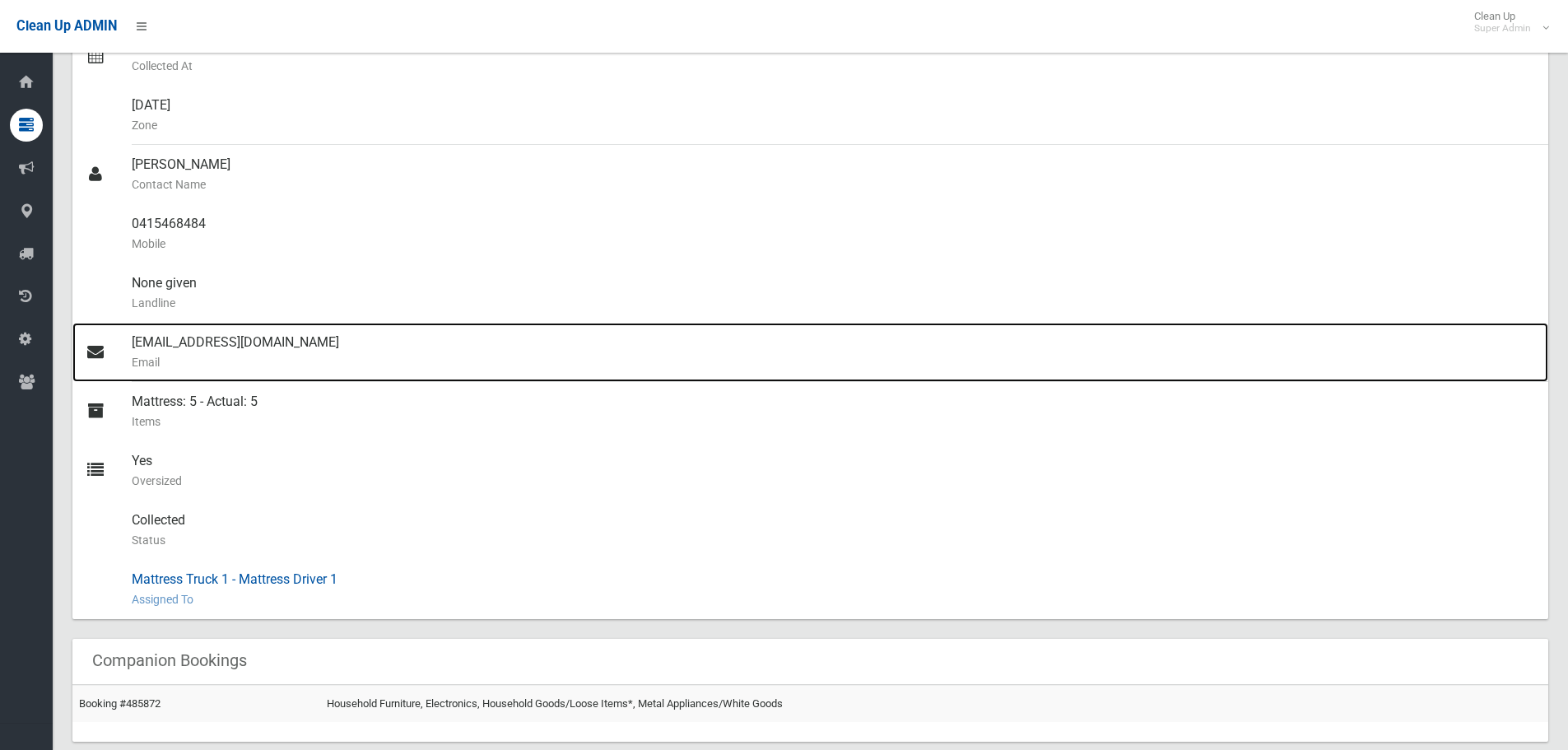
scroll to position [576, 0]
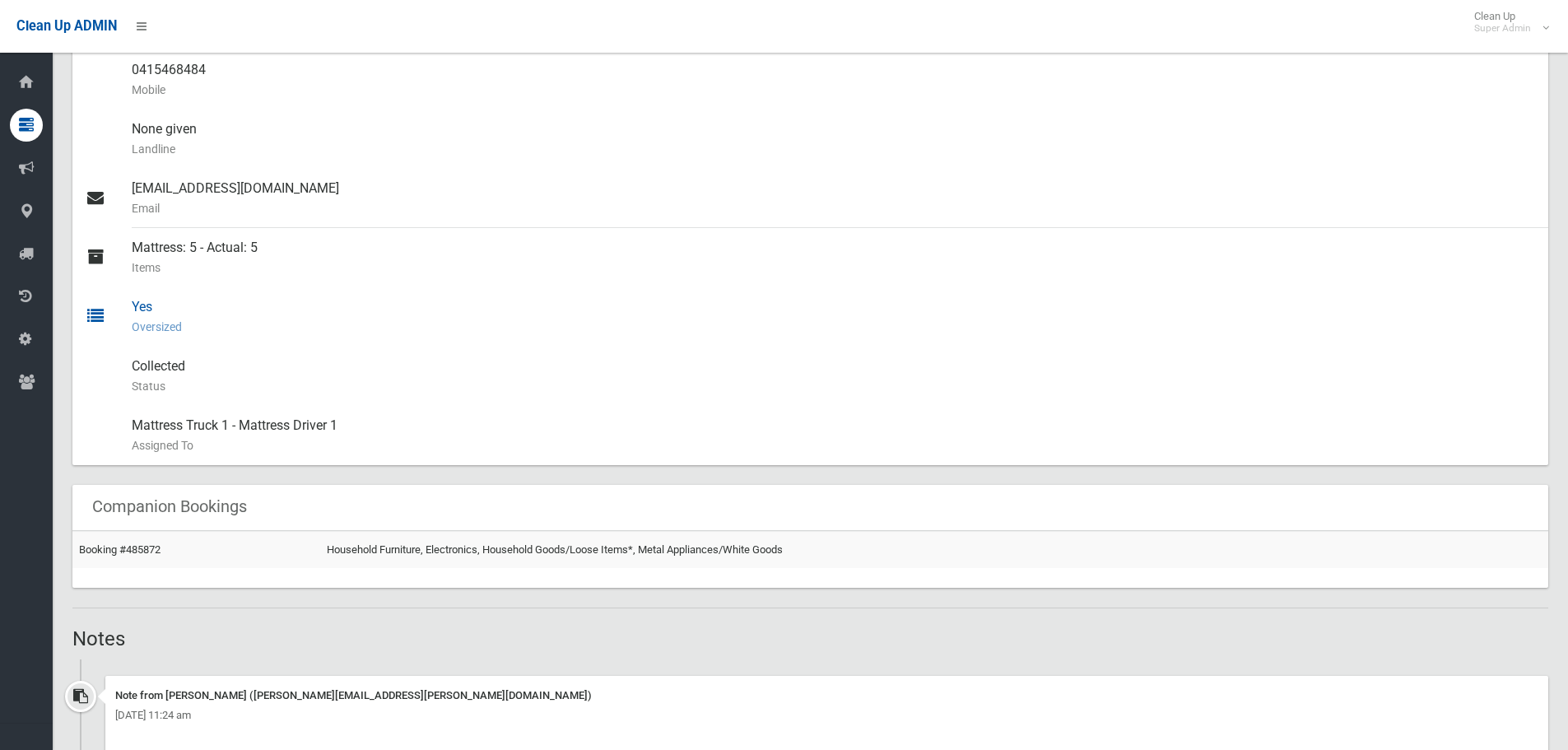
click at [190, 307] on div "Yes Oversized" at bounding box center [834, 317] width 1404 height 59
click at [164, 306] on div "Yes Oversized" at bounding box center [834, 317] width 1404 height 59
click at [155, 308] on div "Yes Oversized" at bounding box center [834, 317] width 1404 height 59
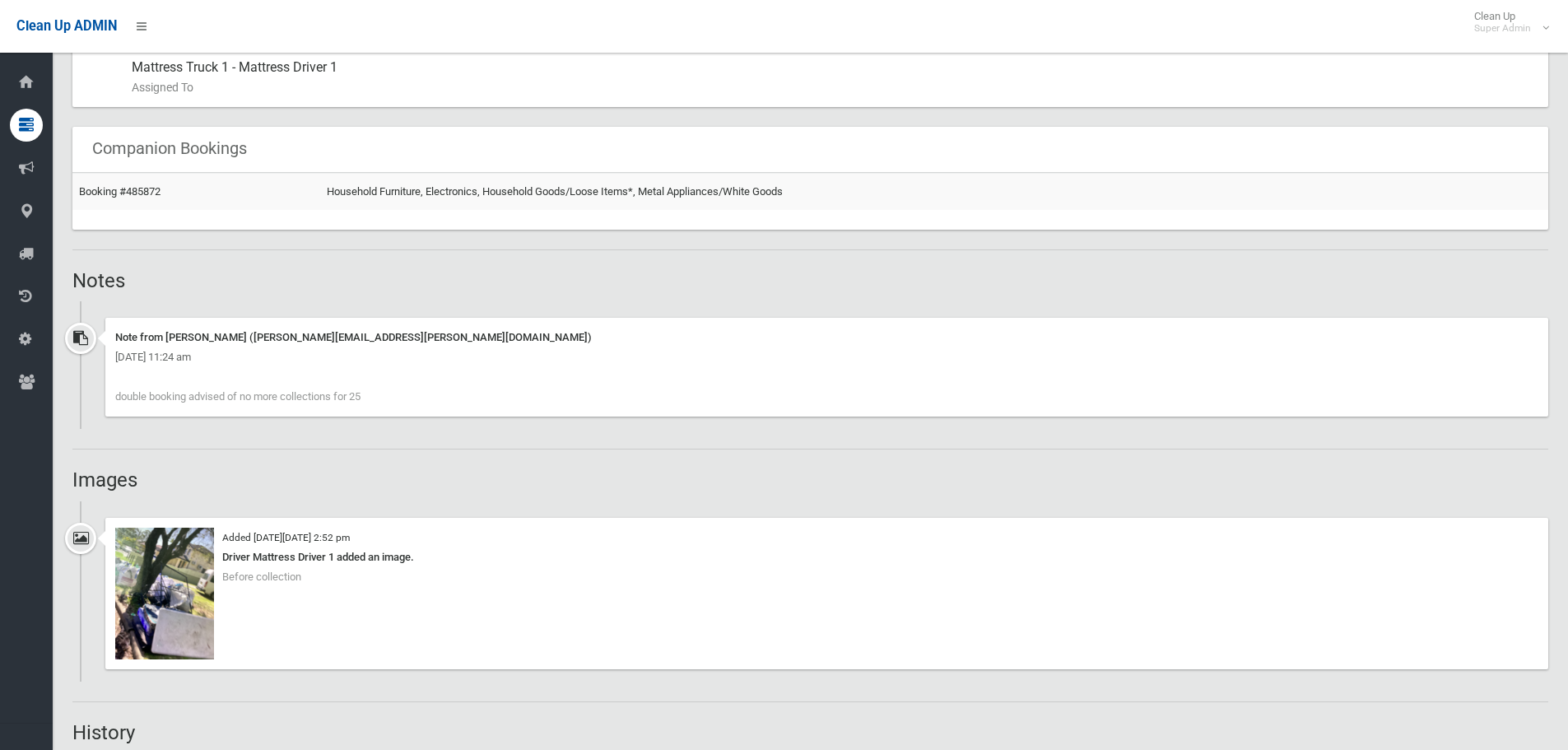
scroll to position [1317, 0]
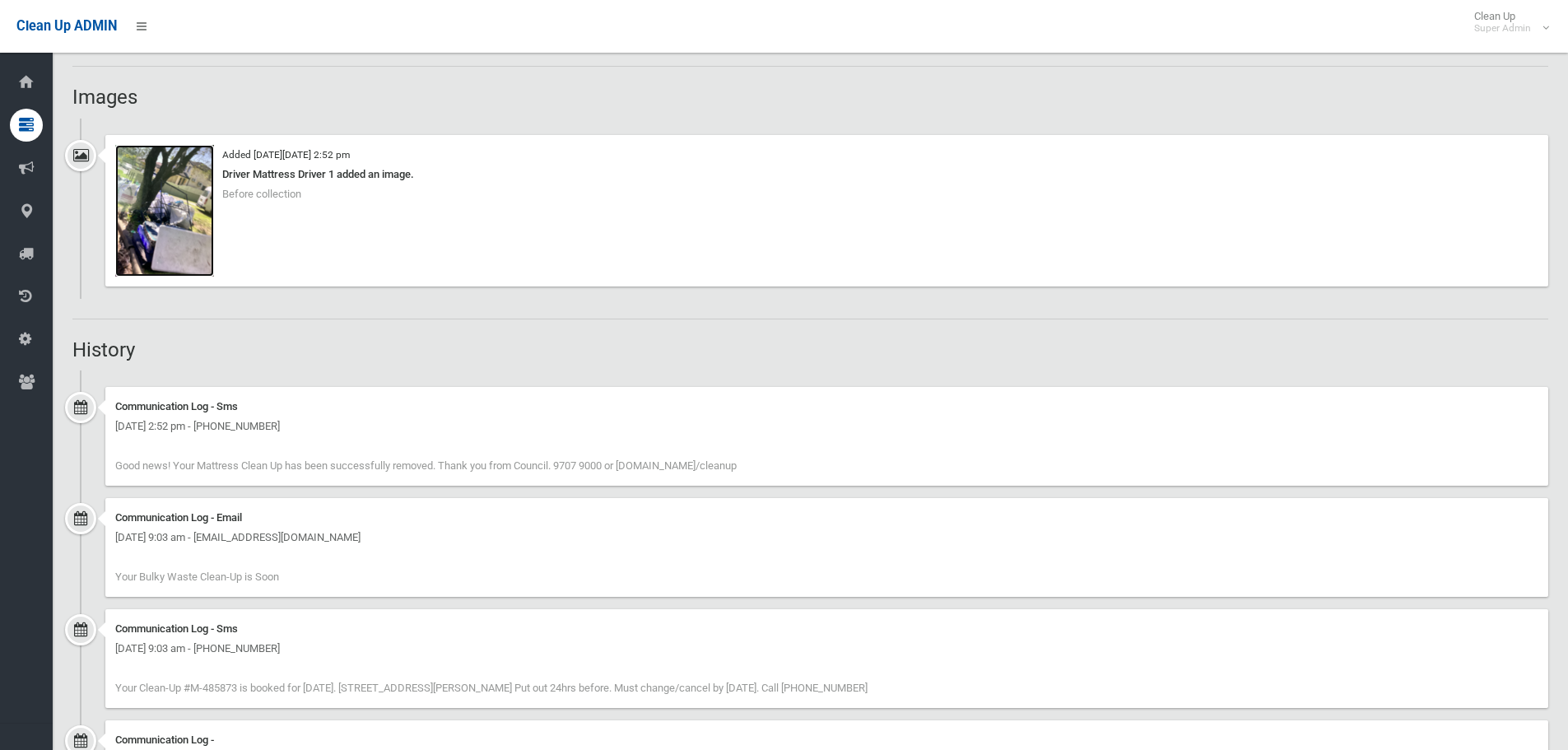
click at [199, 247] on img at bounding box center [165, 210] width 99 height 132
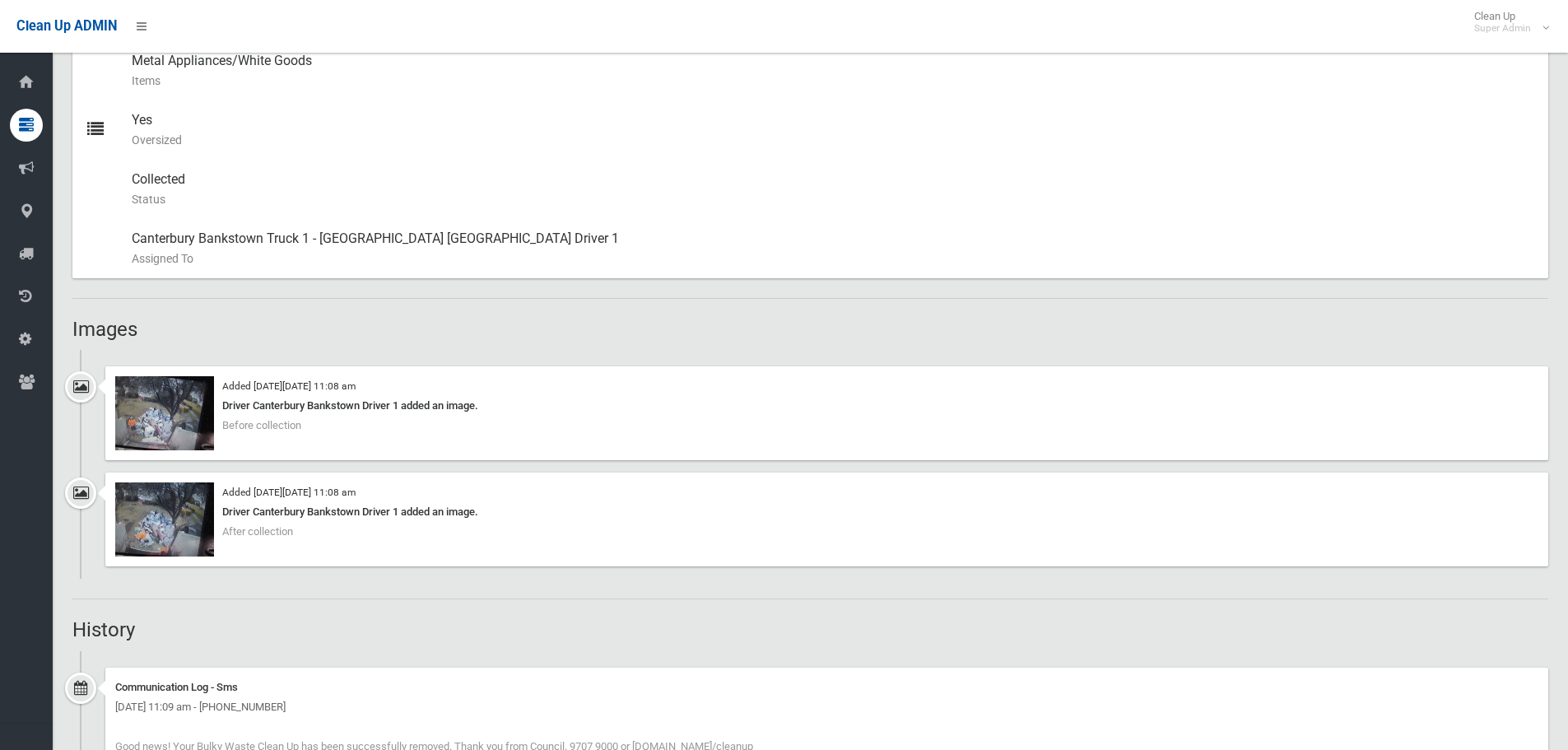
scroll to position [988, 0]
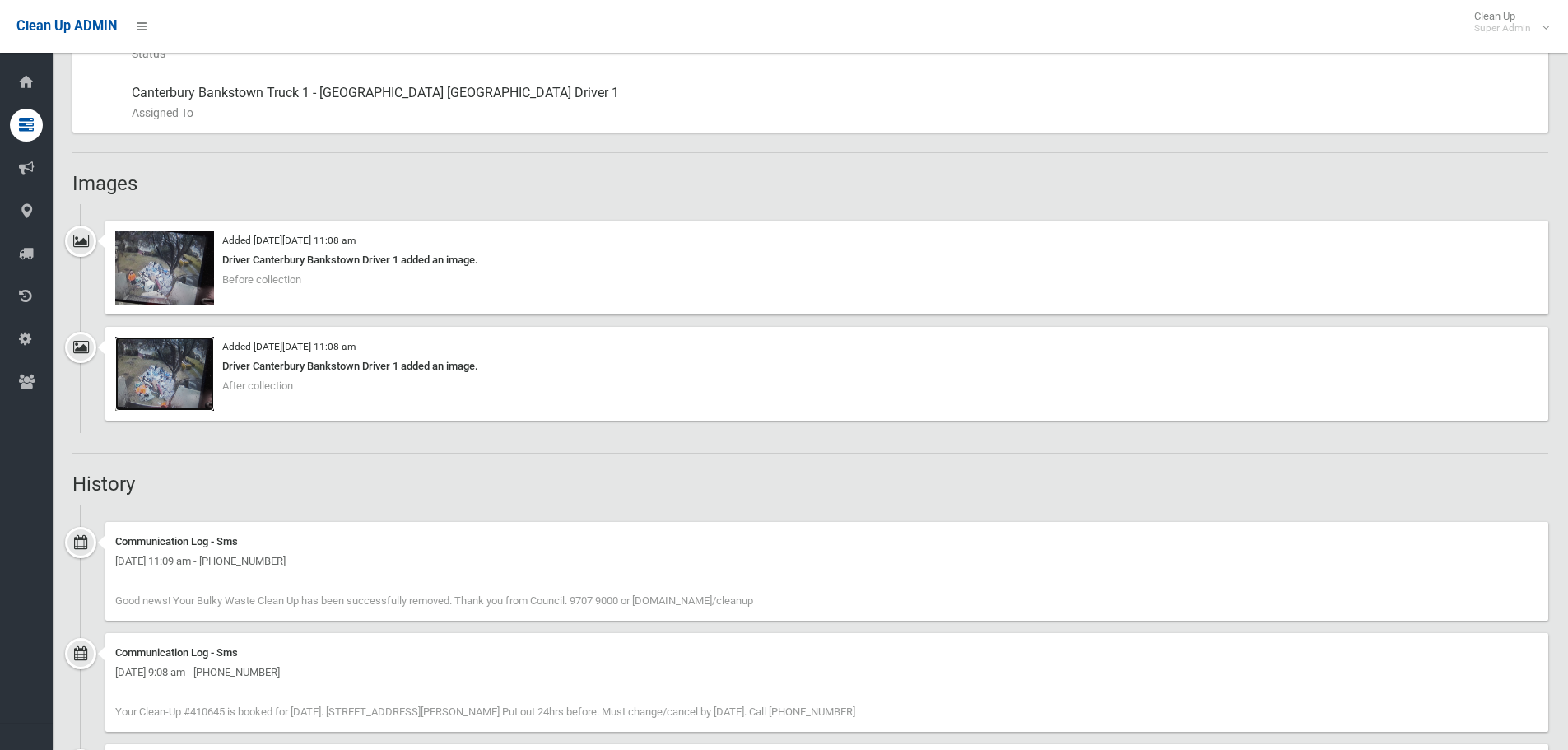
click at [193, 393] on img at bounding box center [165, 374] width 99 height 74
click at [170, 353] on img at bounding box center [165, 374] width 99 height 74
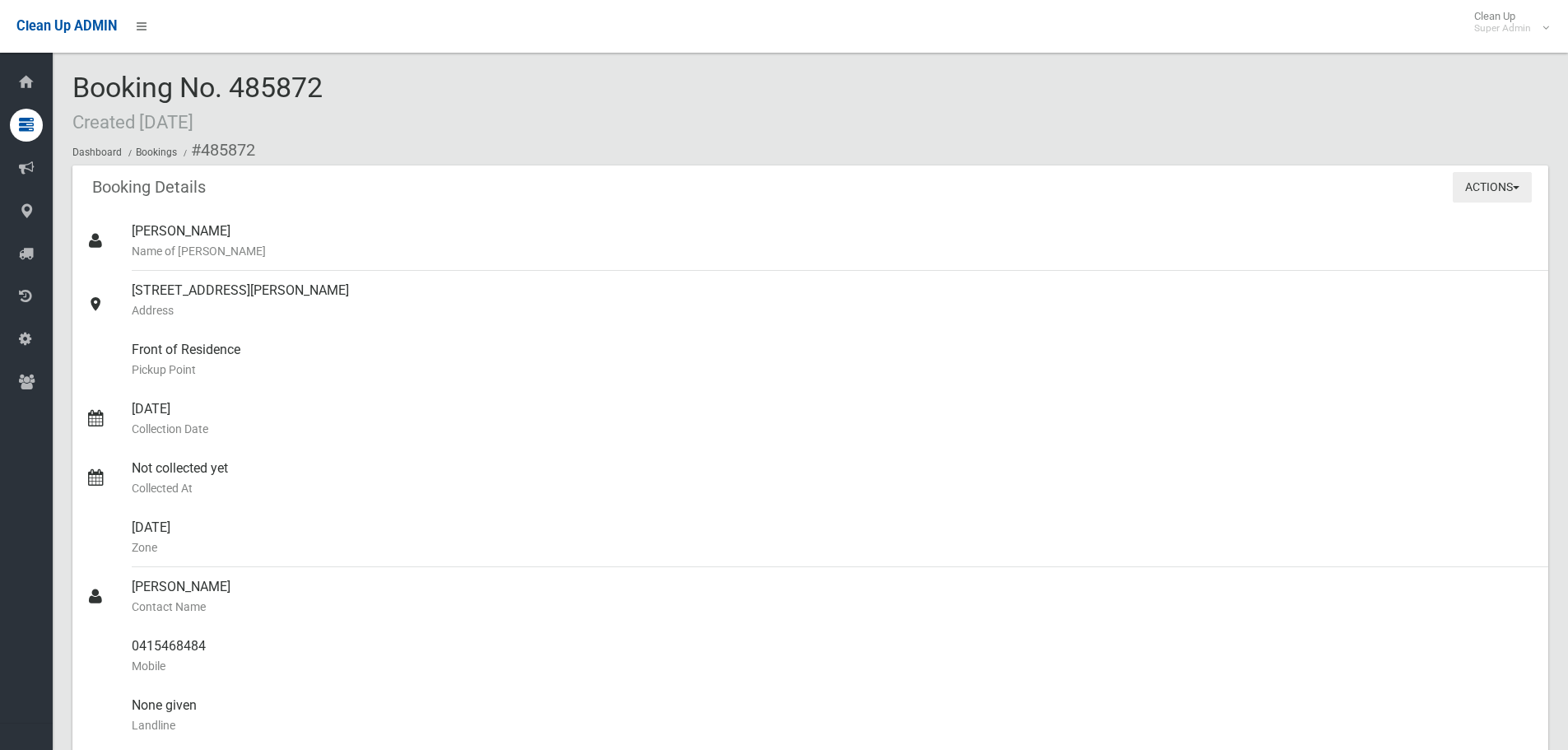
click at [1502, 187] on button "Actions" at bounding box center [1492, 187] width 79 height 30
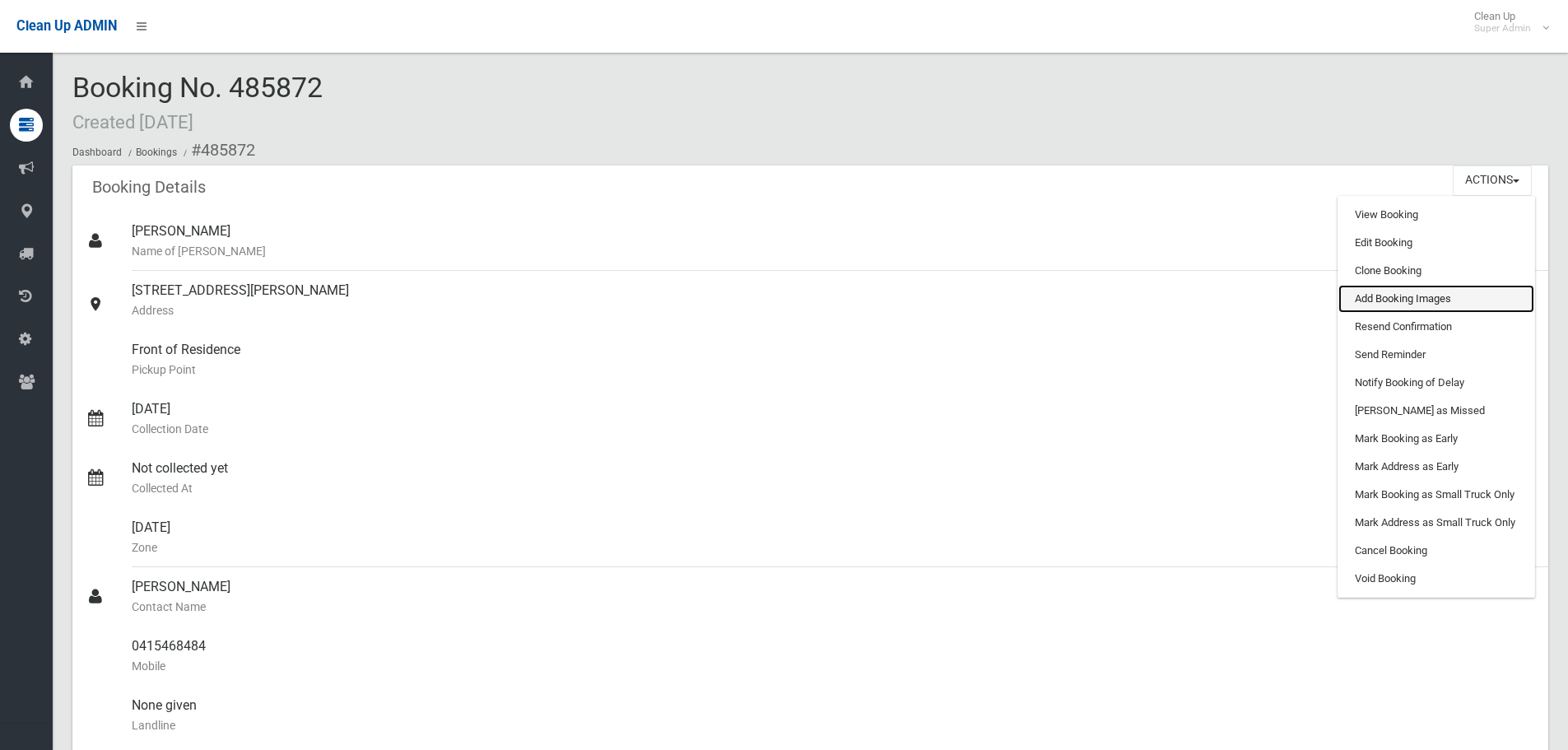
click at [1455, 296] on link "Add Booking Images" at bounding box center [1436, 299] width 196 height 28
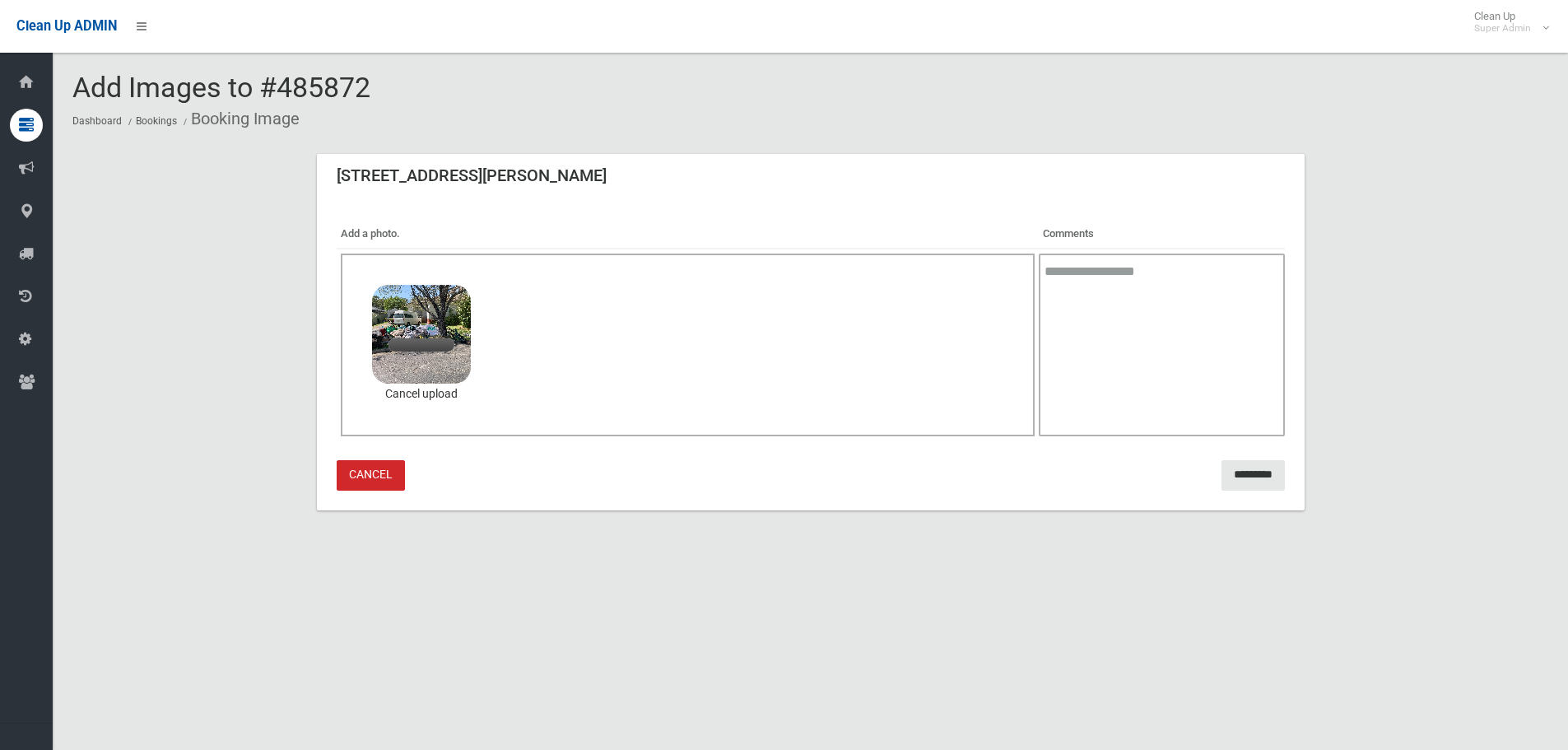
click at [1138, 305] on textarea at bounding box center [1161, 344] width 246 height 183
type textarea "**********"
click at [1229, 476] on input "*********" at bounding box center [1253, 475] width 64 height 30
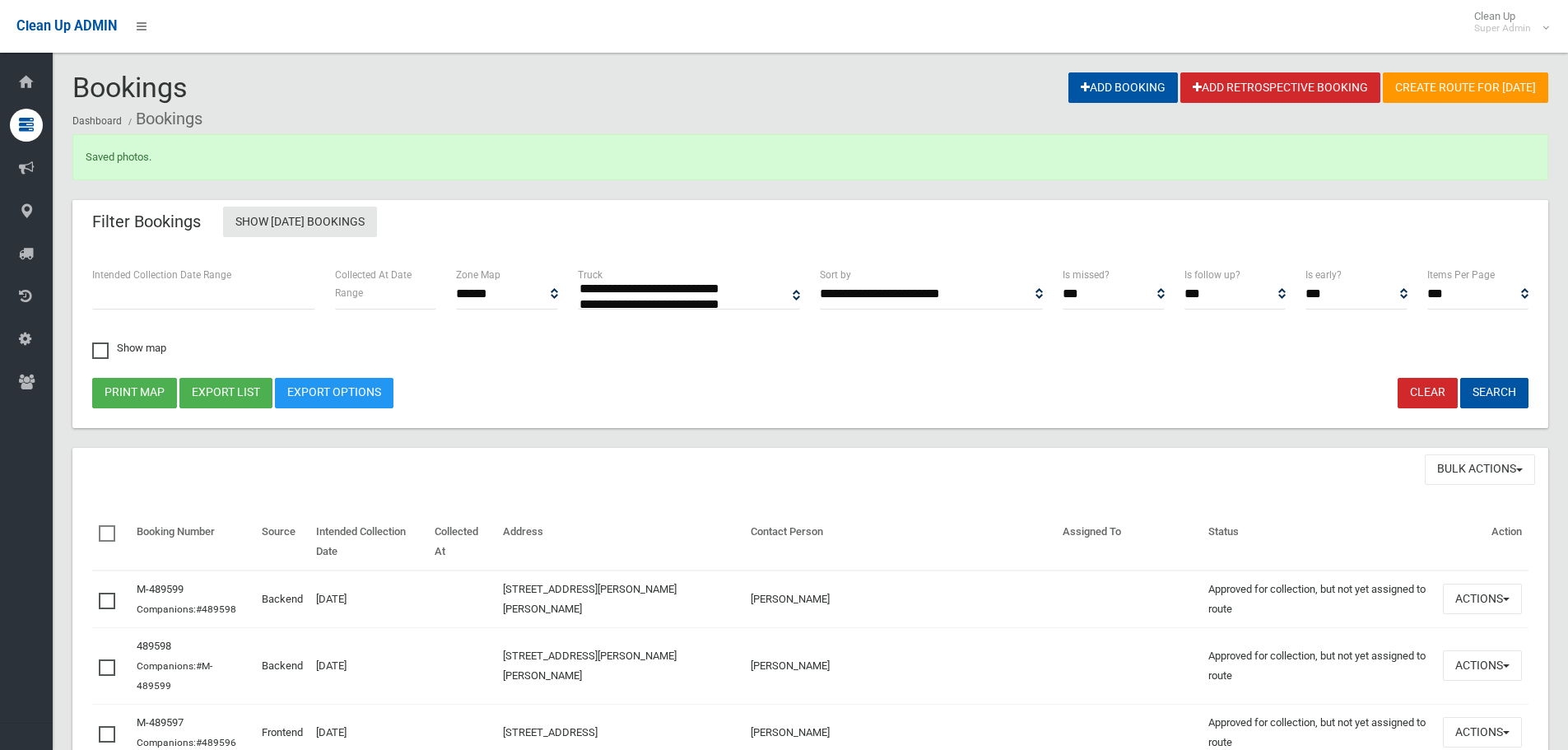
select select
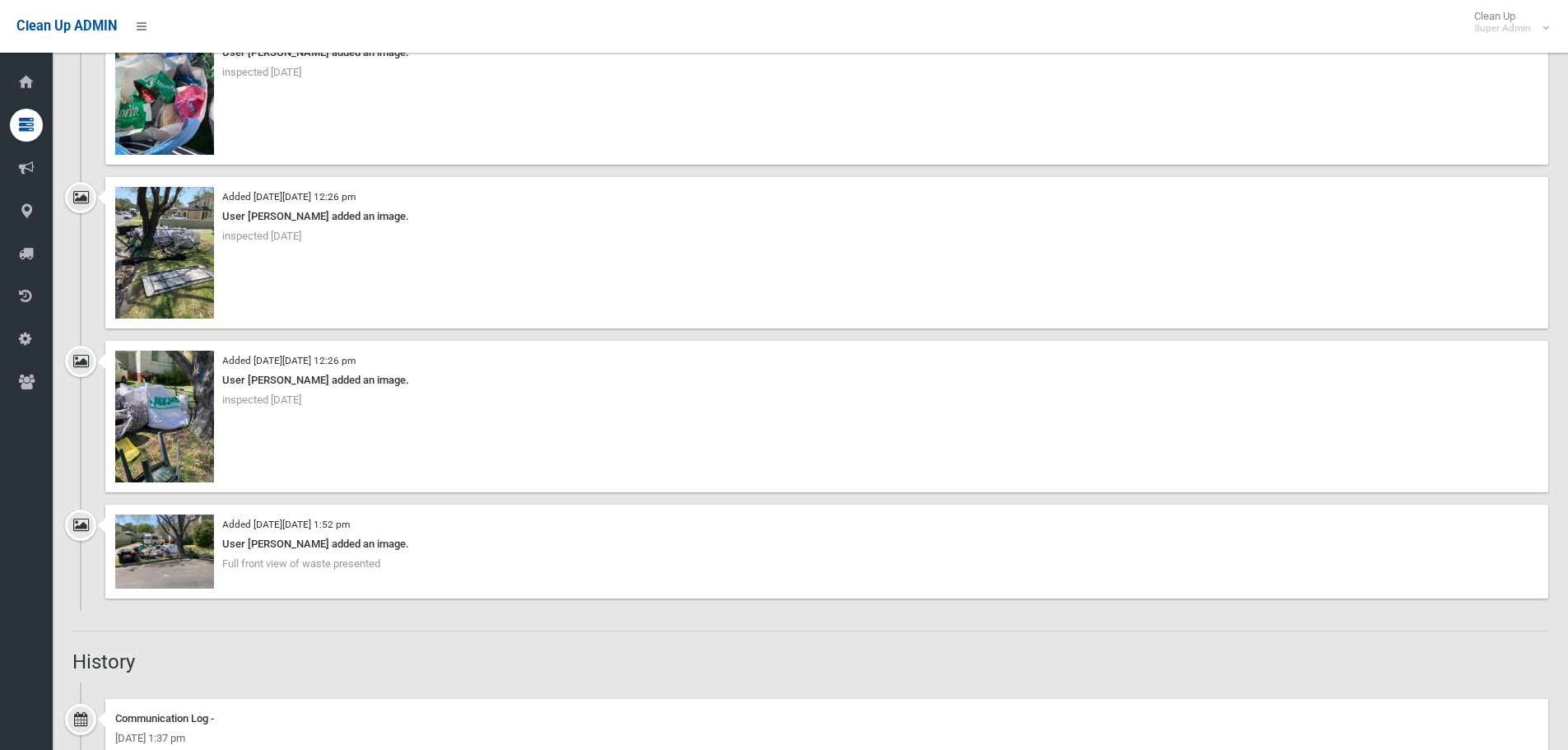
scroll to position [2963, 0]
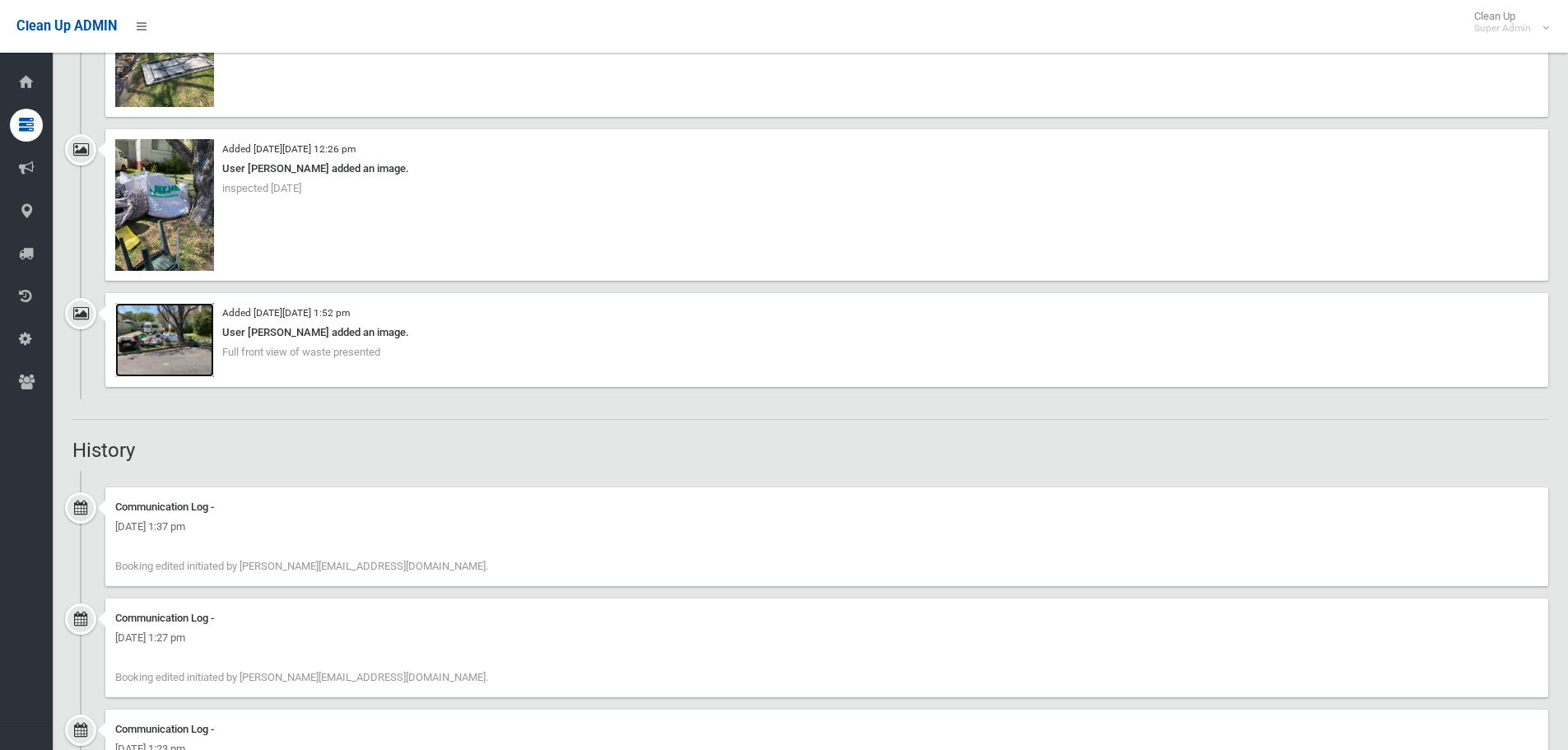
click at [191, 334] on img at bounding box center [165, 339] width 99 height 74
